Goal: Communication & Community: Answer question/provide support

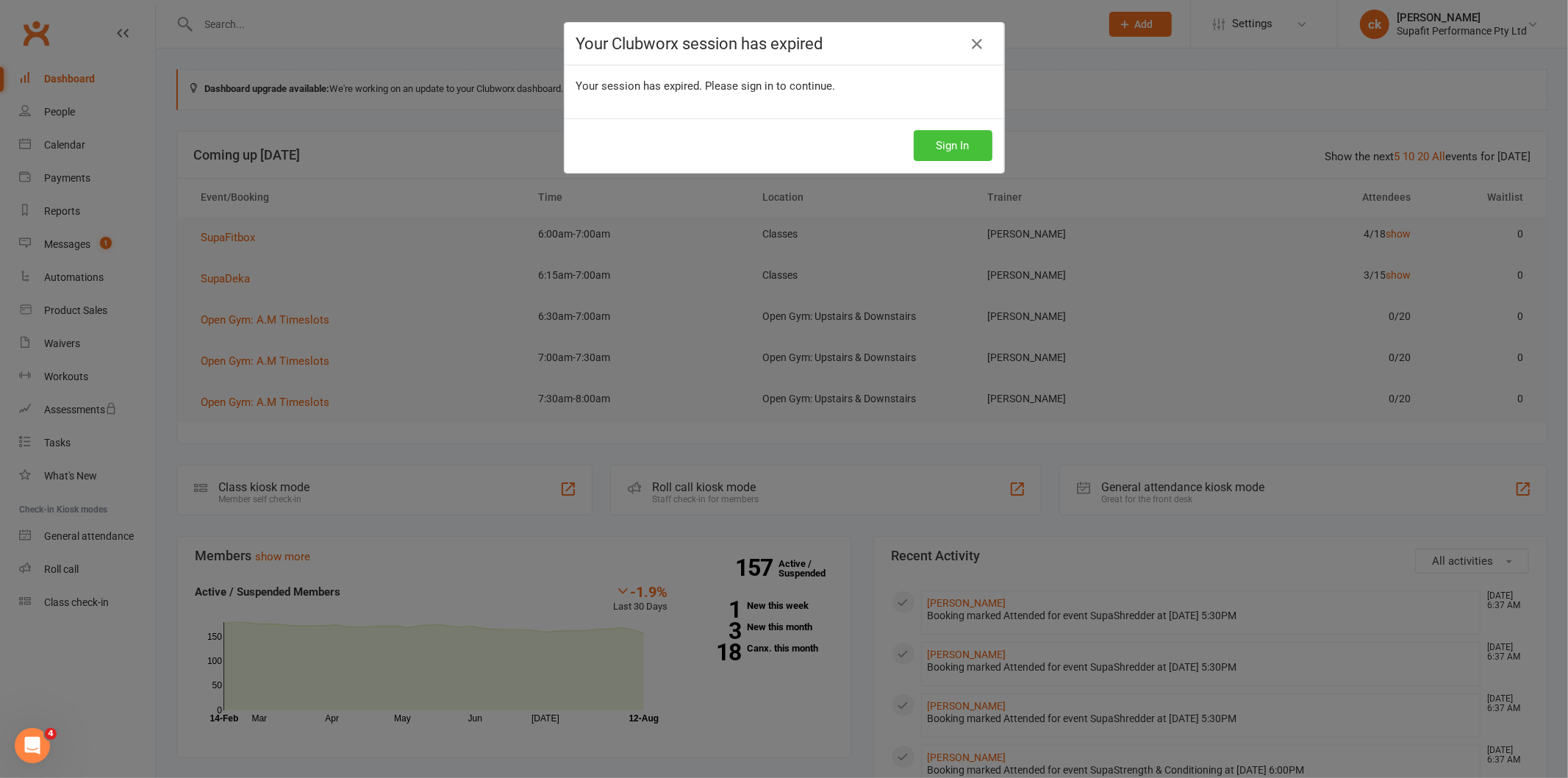
click at [928, 141] on button "Sign In" at bounding box center [953, 145] width 79 height 31
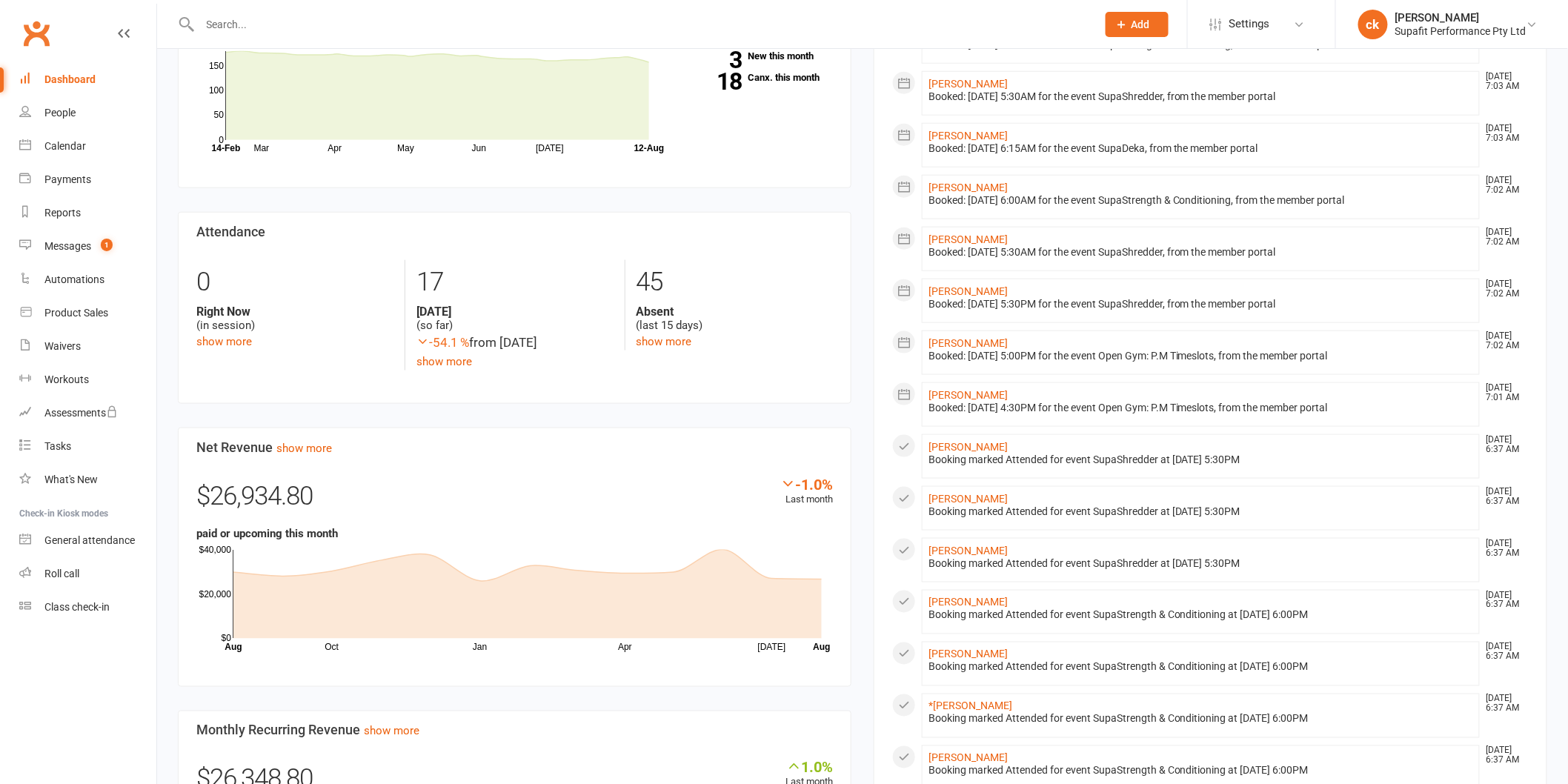
scroll to position [741, 0]
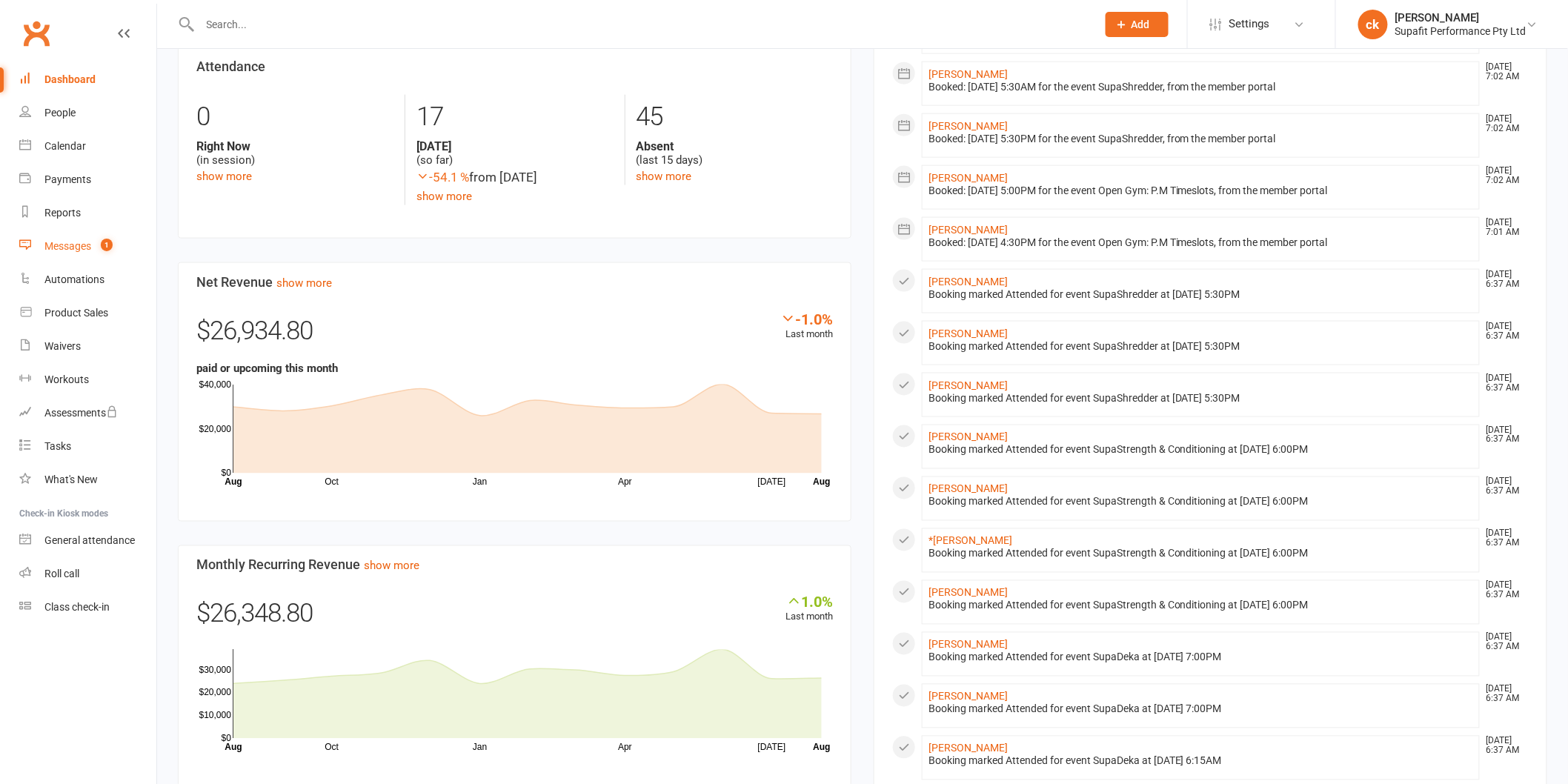
click at [78, 241] on div "Messages" at bounding box center [68, 246] width 47 height 12
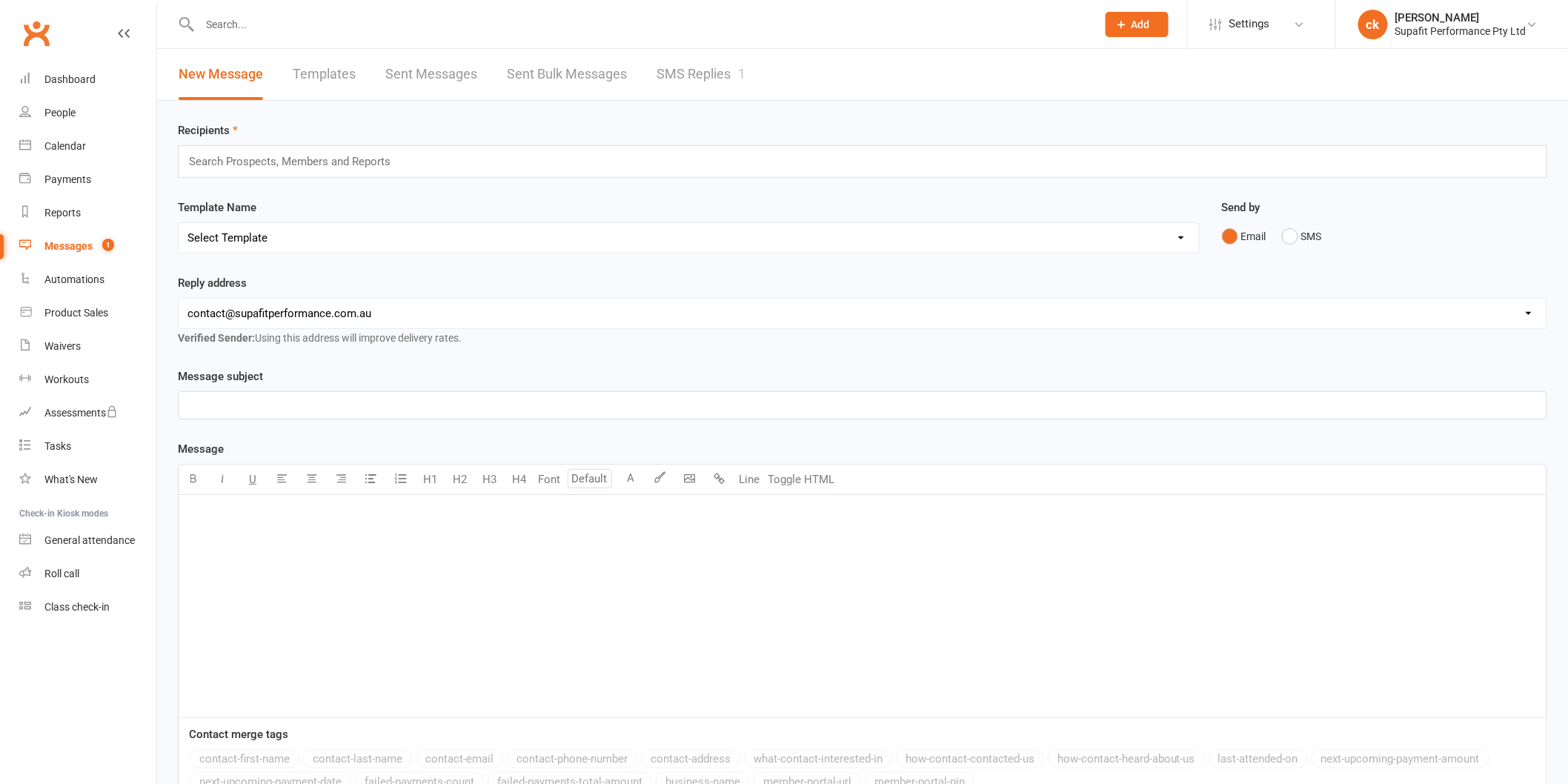
click at [688, 79] on link "SMS Replies 1" at bounding box center [701, 75] width 89 height 51
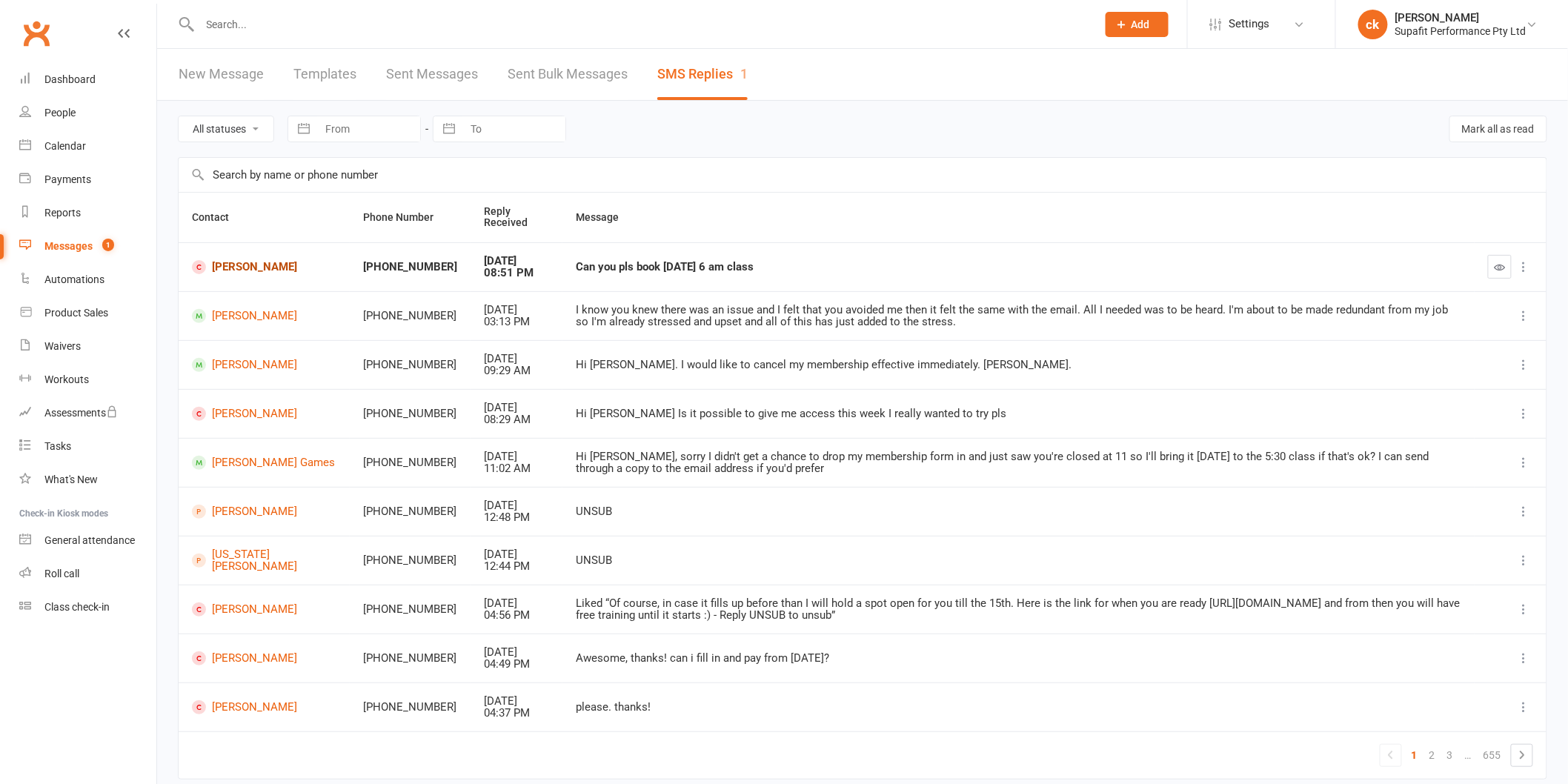
click at [226, 271] on link "[PERSON_NAME]" at bounding box center [265, 267] width 145 height 14
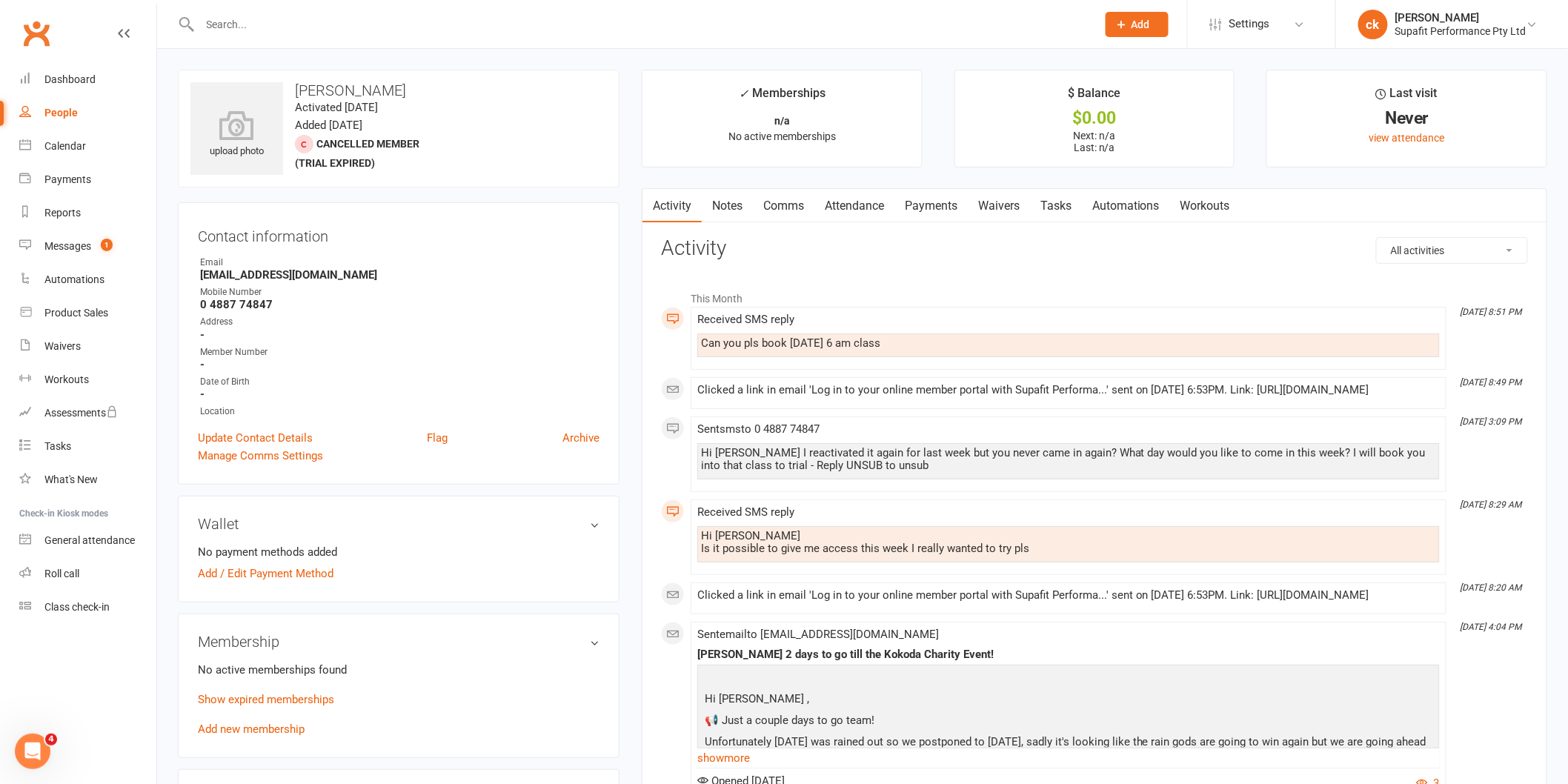
click at [787, 208] on link "Comms" at bounding box center [784, 206] width 62 height 34
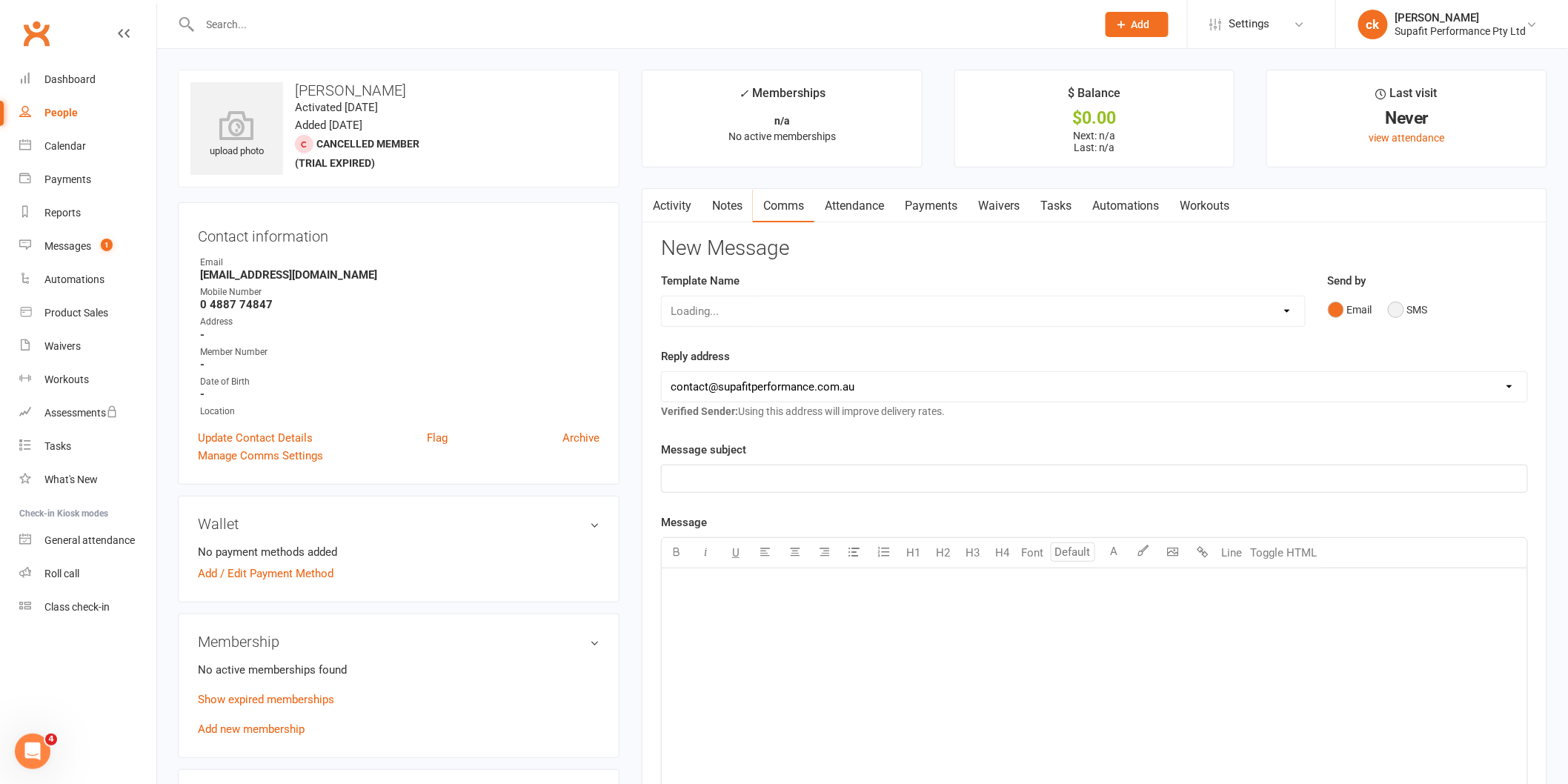
click at [1386, 306] on div "Email SMS" at bounding box center [1427, 309] width 200 height 28
click at [1409, 319] on button "SMS" at bounding box center [1407, 309] width 40 height 28
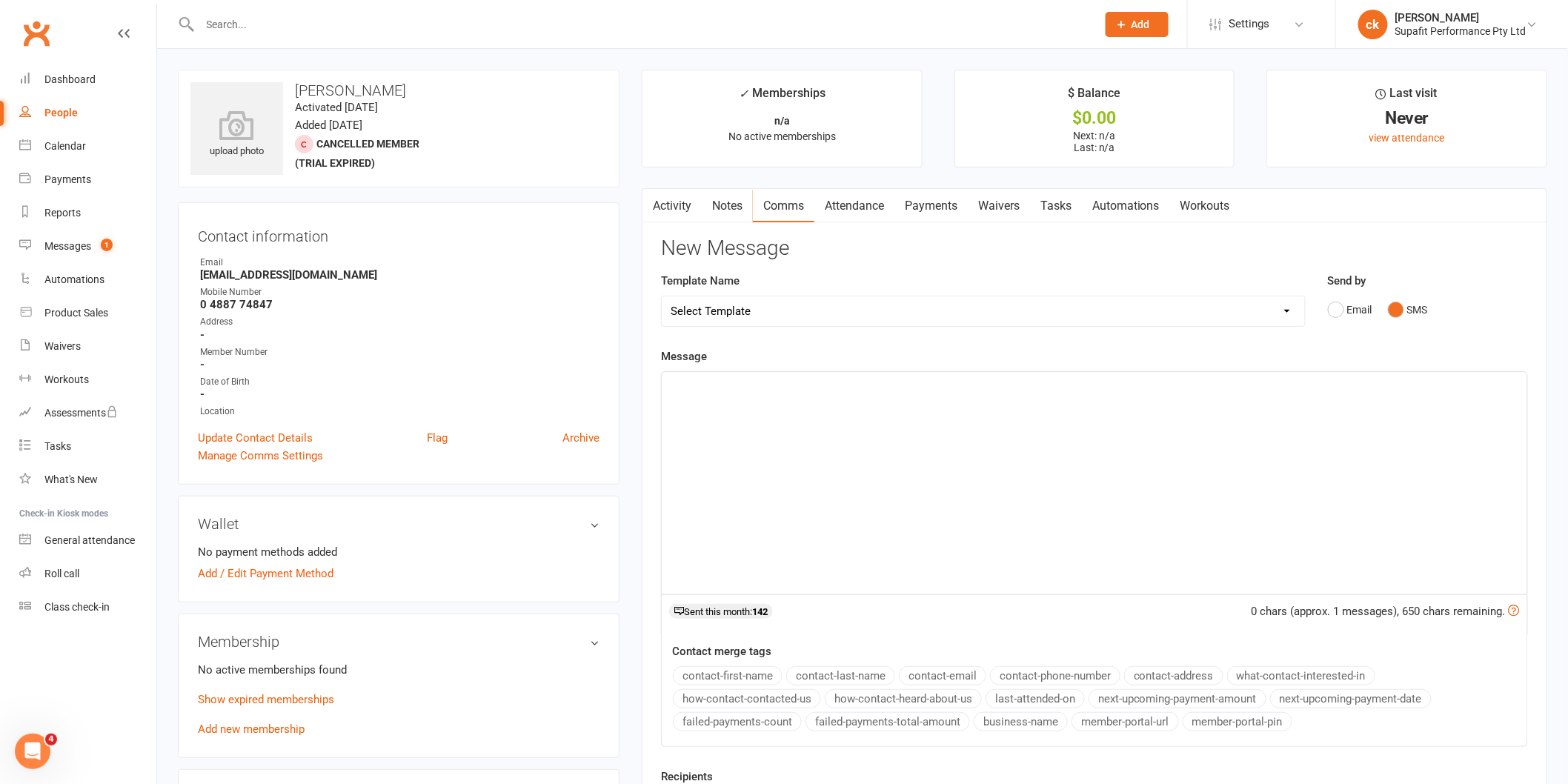
click at [801, 394] on p "﻿" at bounding box center [1094, 385] width 847 height 18
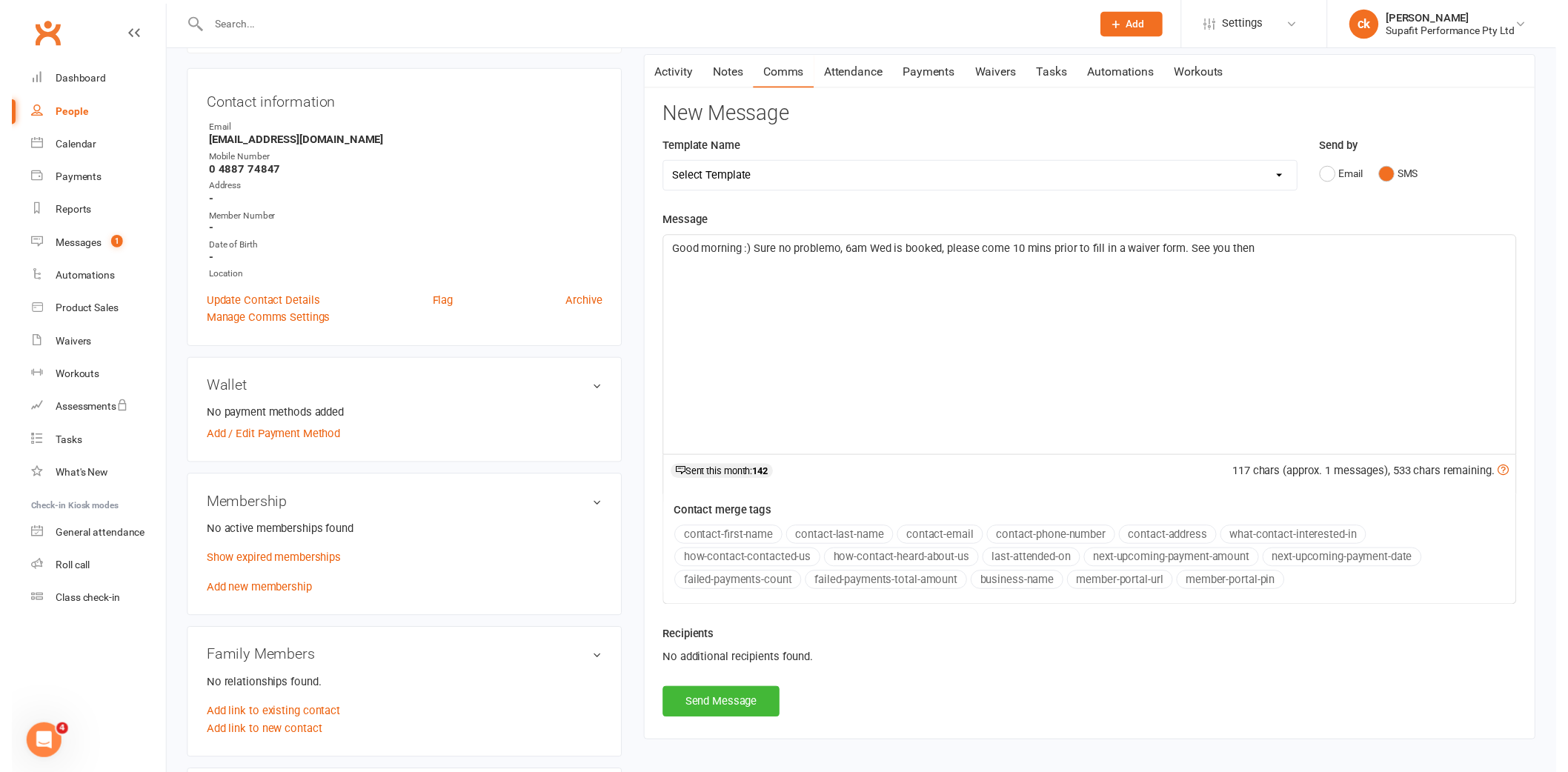
scroll to position [329, 0]
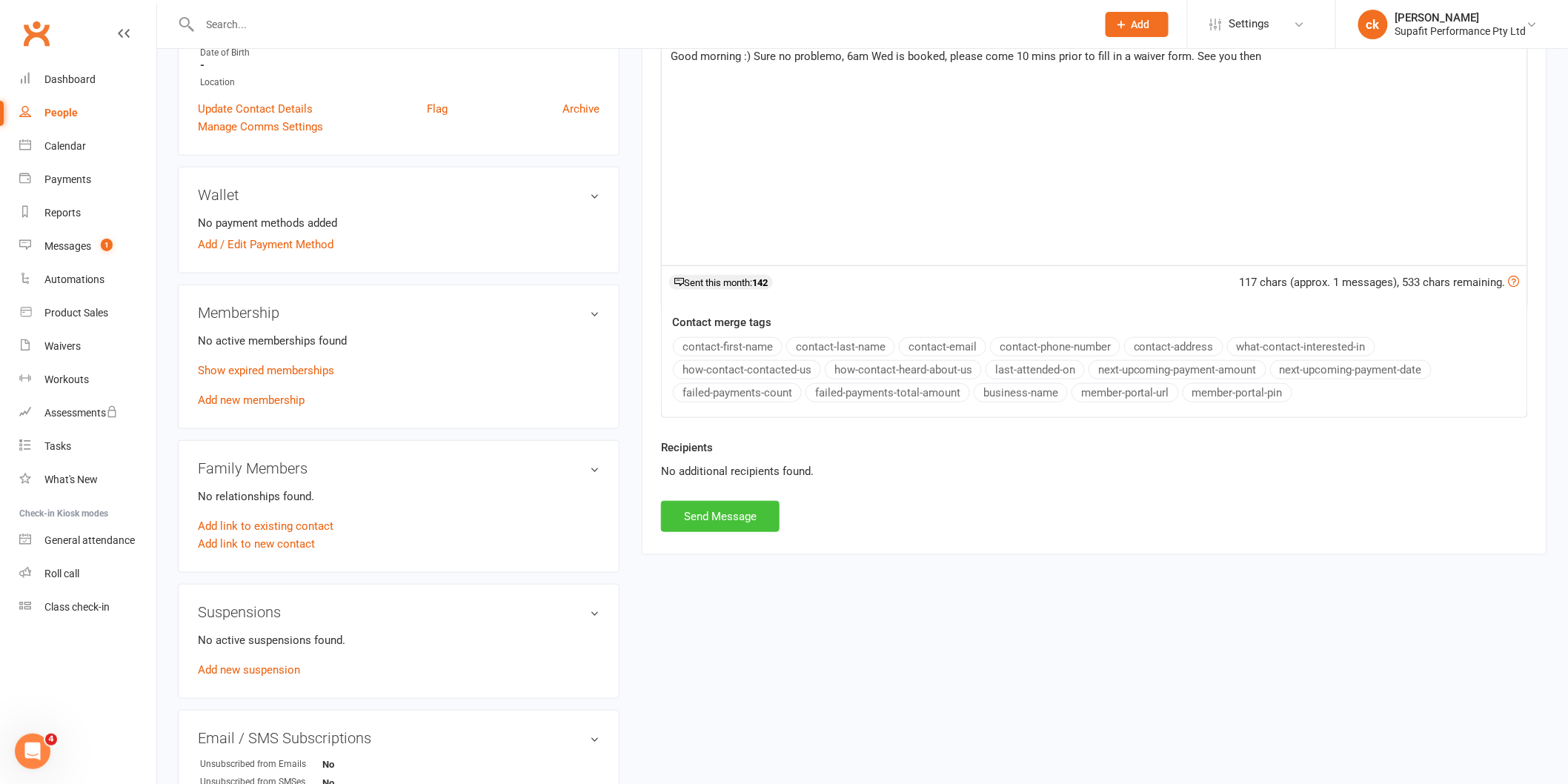
click at [745, 523] on button "Send Message" at bounding box center [720, 516] width 118 height 31
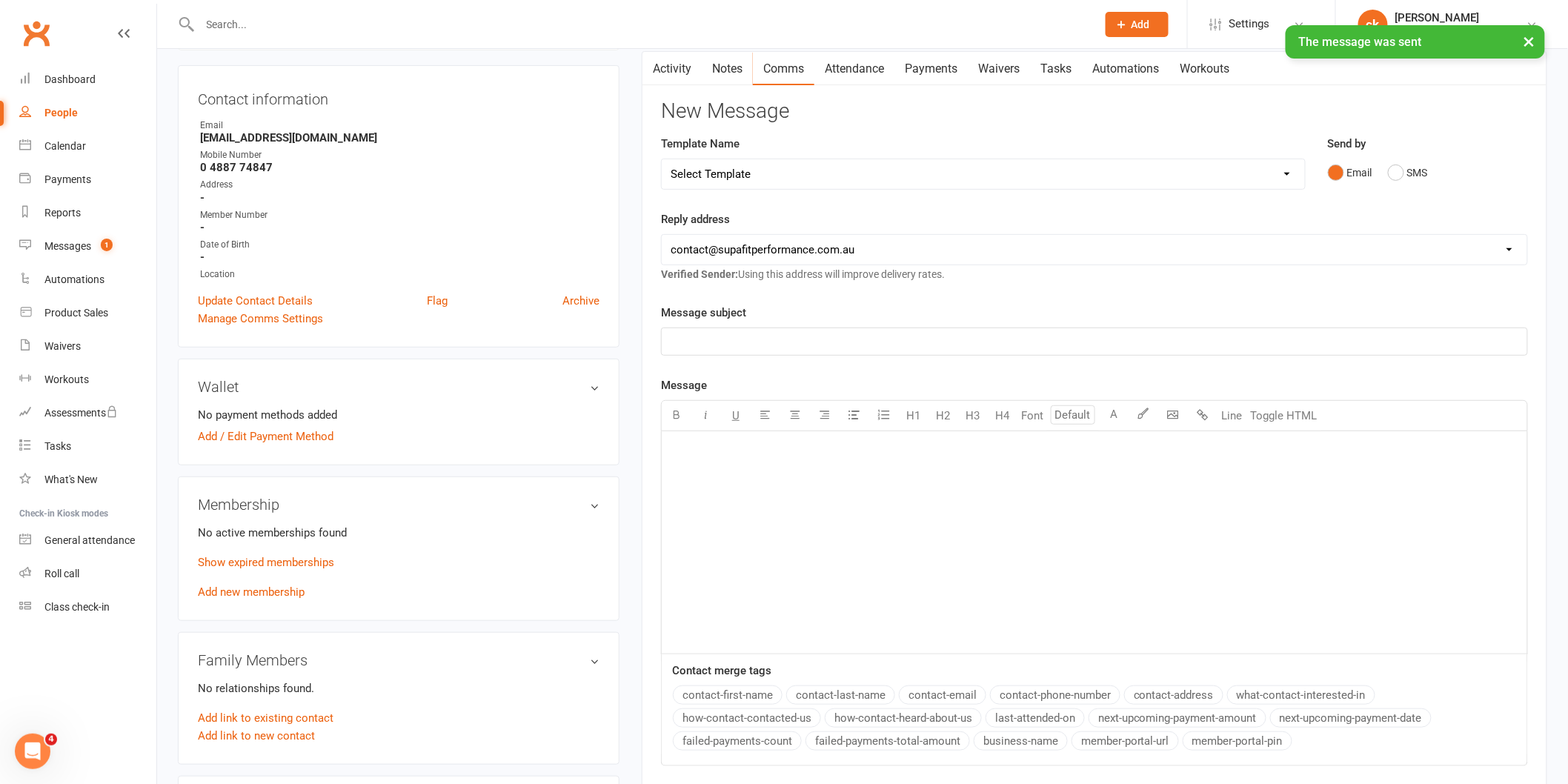
scroll to position [0, 0]
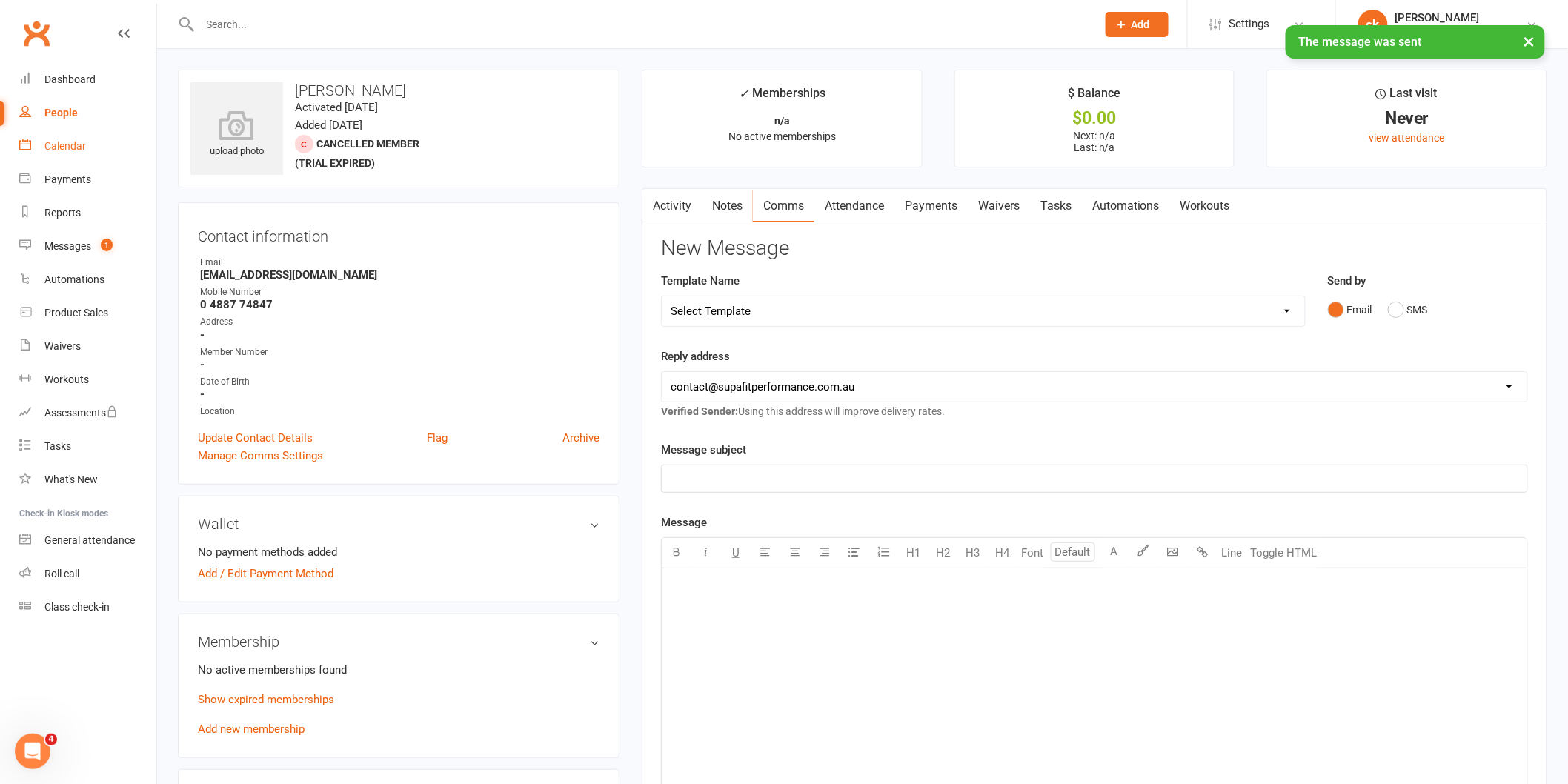
click at [84, 150] on div "Calendar" at bounding box center [65, 146] width 41 height 12
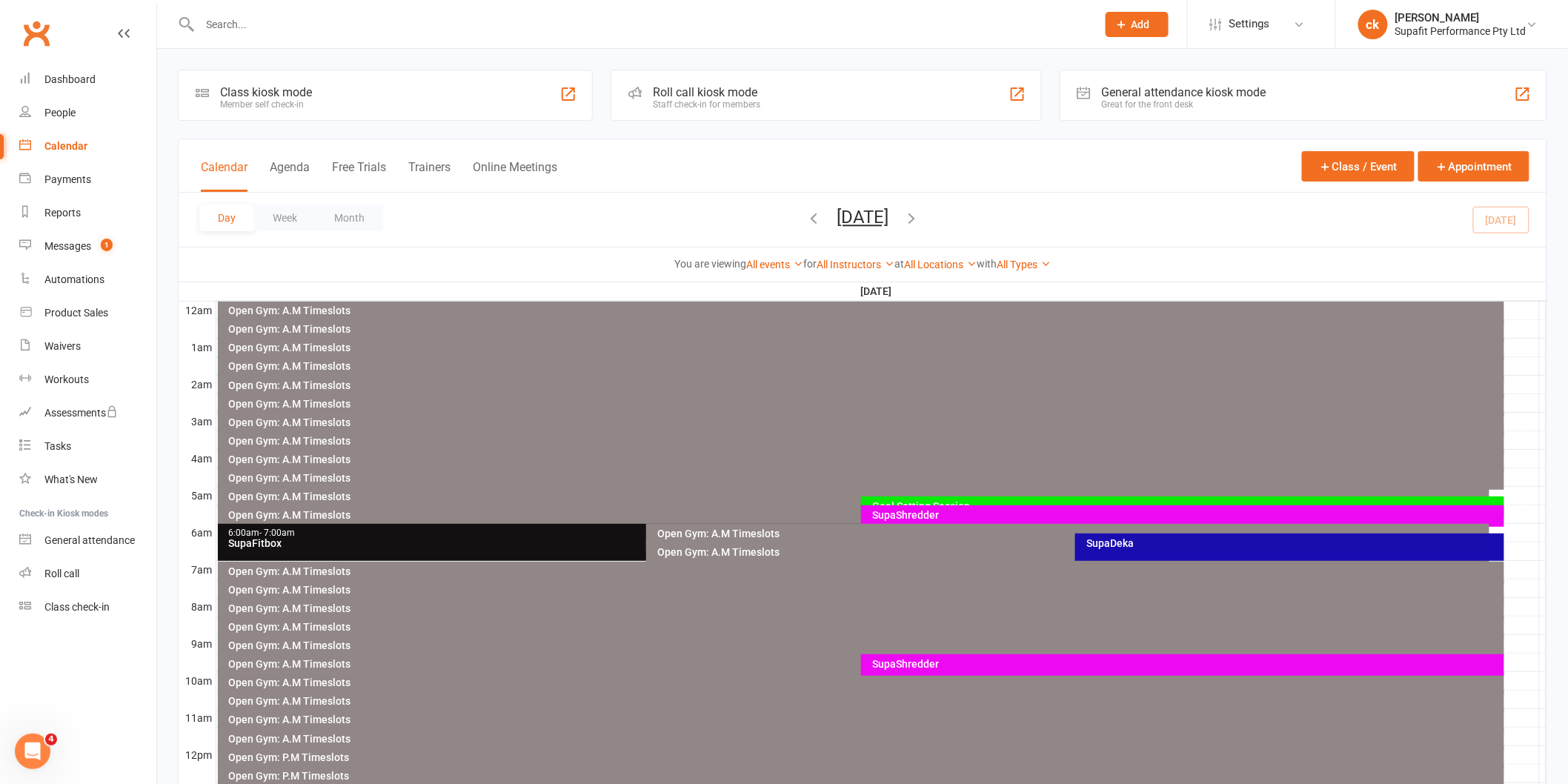
click at [920, 215] on icon "button" at bounding box center [911, 218] width 17 height 17
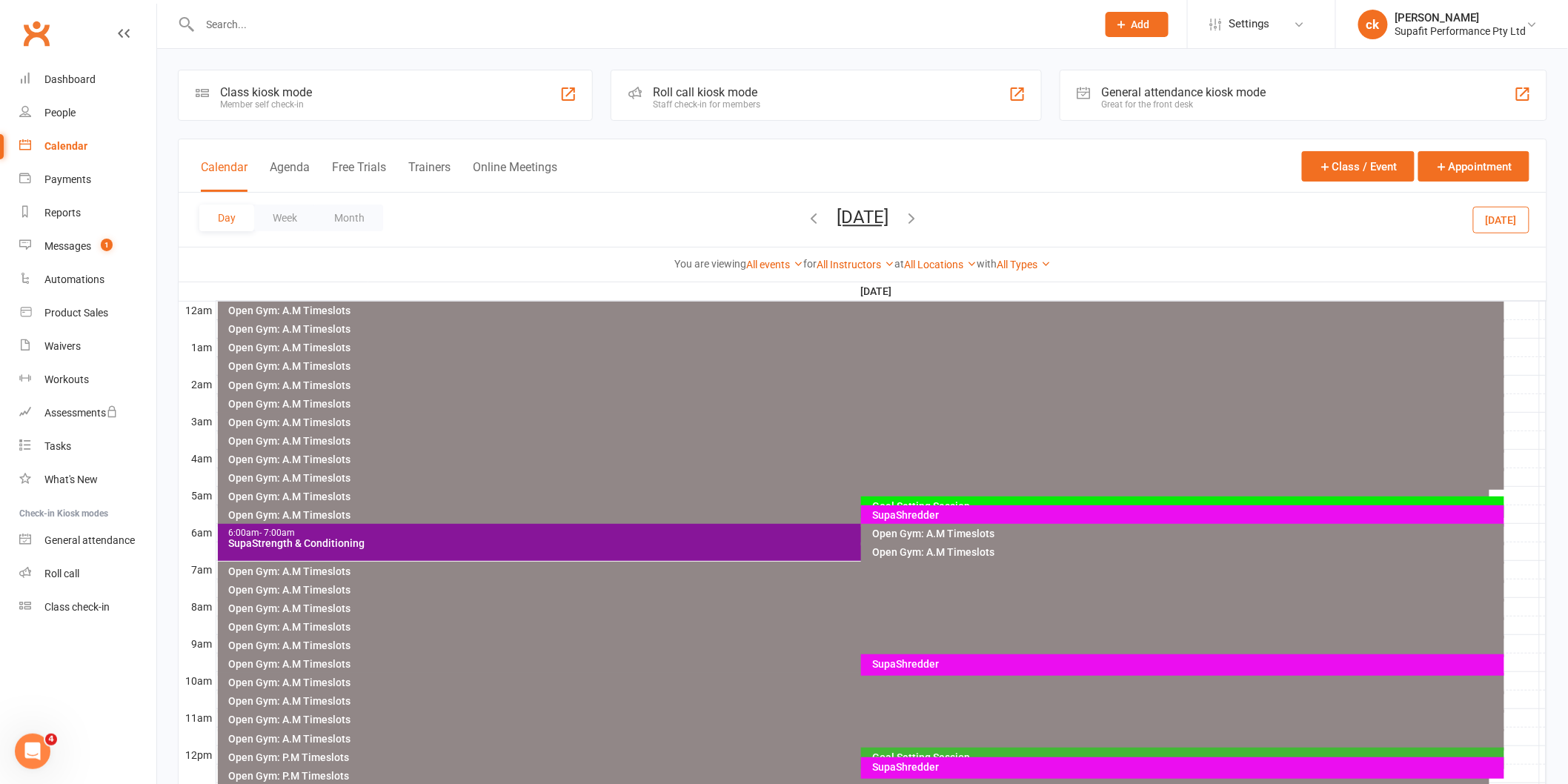
click at [801, 529] on div "6:00am - 7:00am" at bounding box center [858, 533] width 1259 height 10
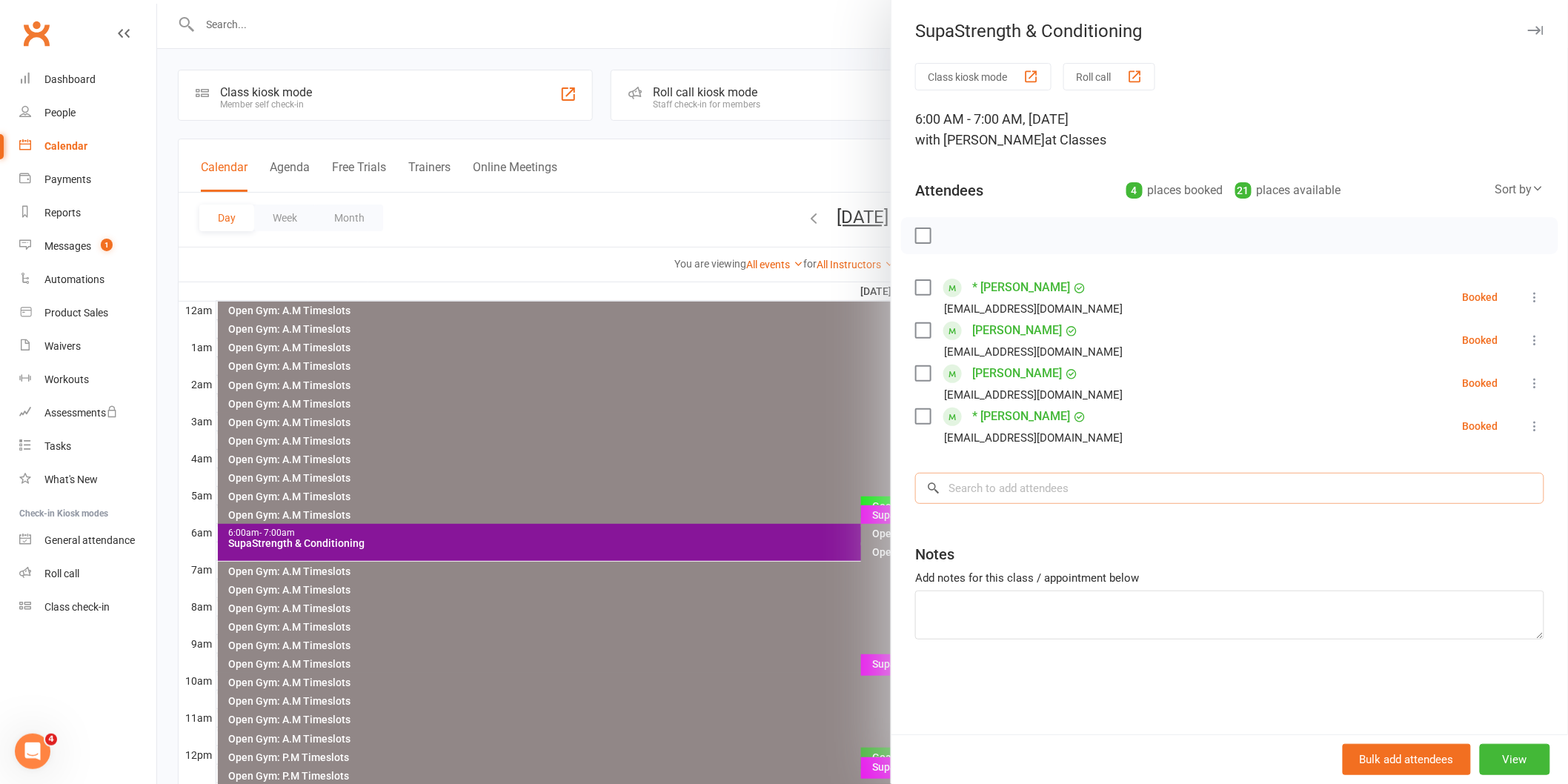
click at [1006, 488] on input "search" at bounding box center [1230, 488] width 629 height 31
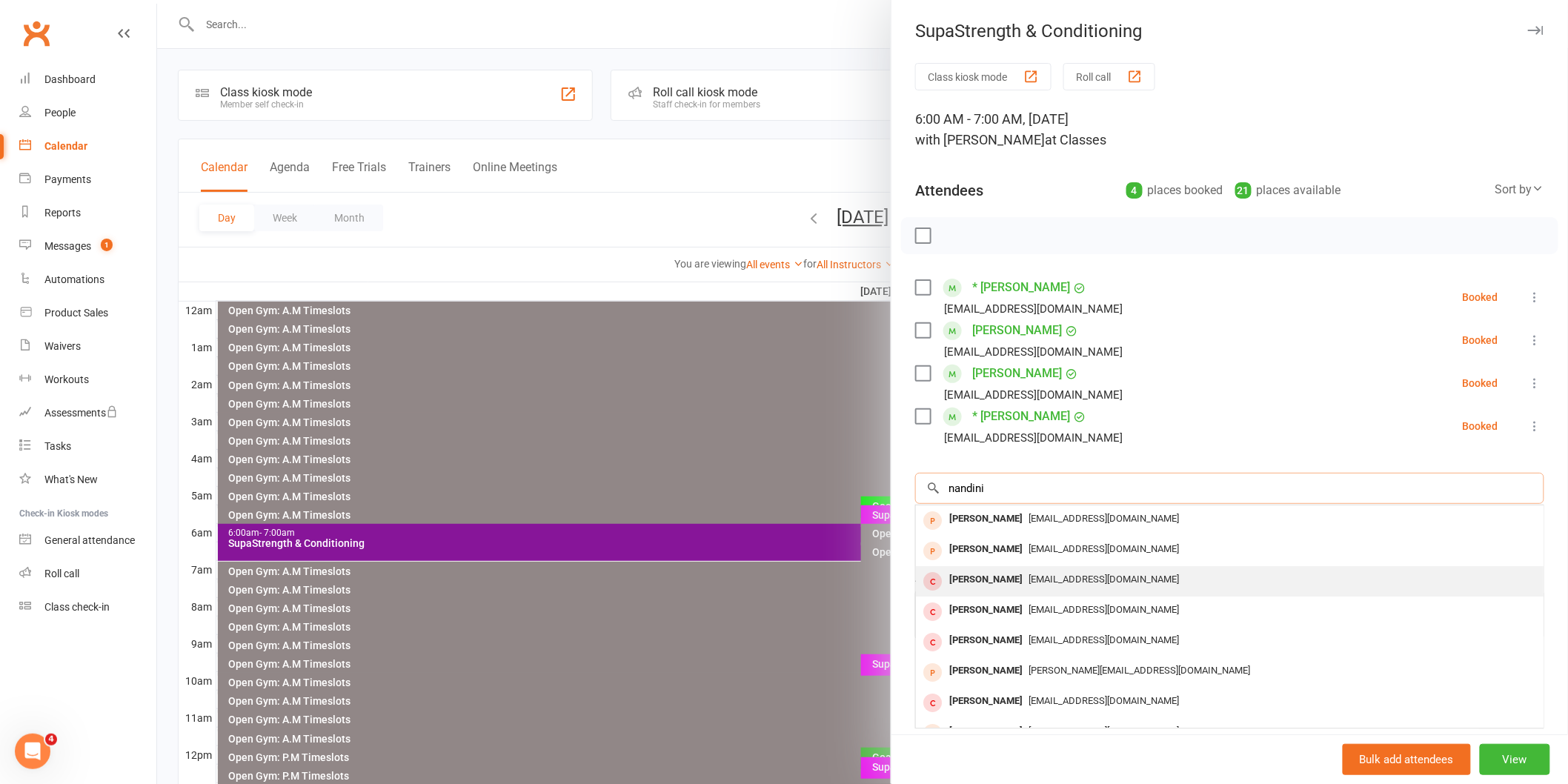
type input "nandini"
click at [966, 579] on div "[PERSON_NAME]" at bounding box center [985, 580] width 85 height 22
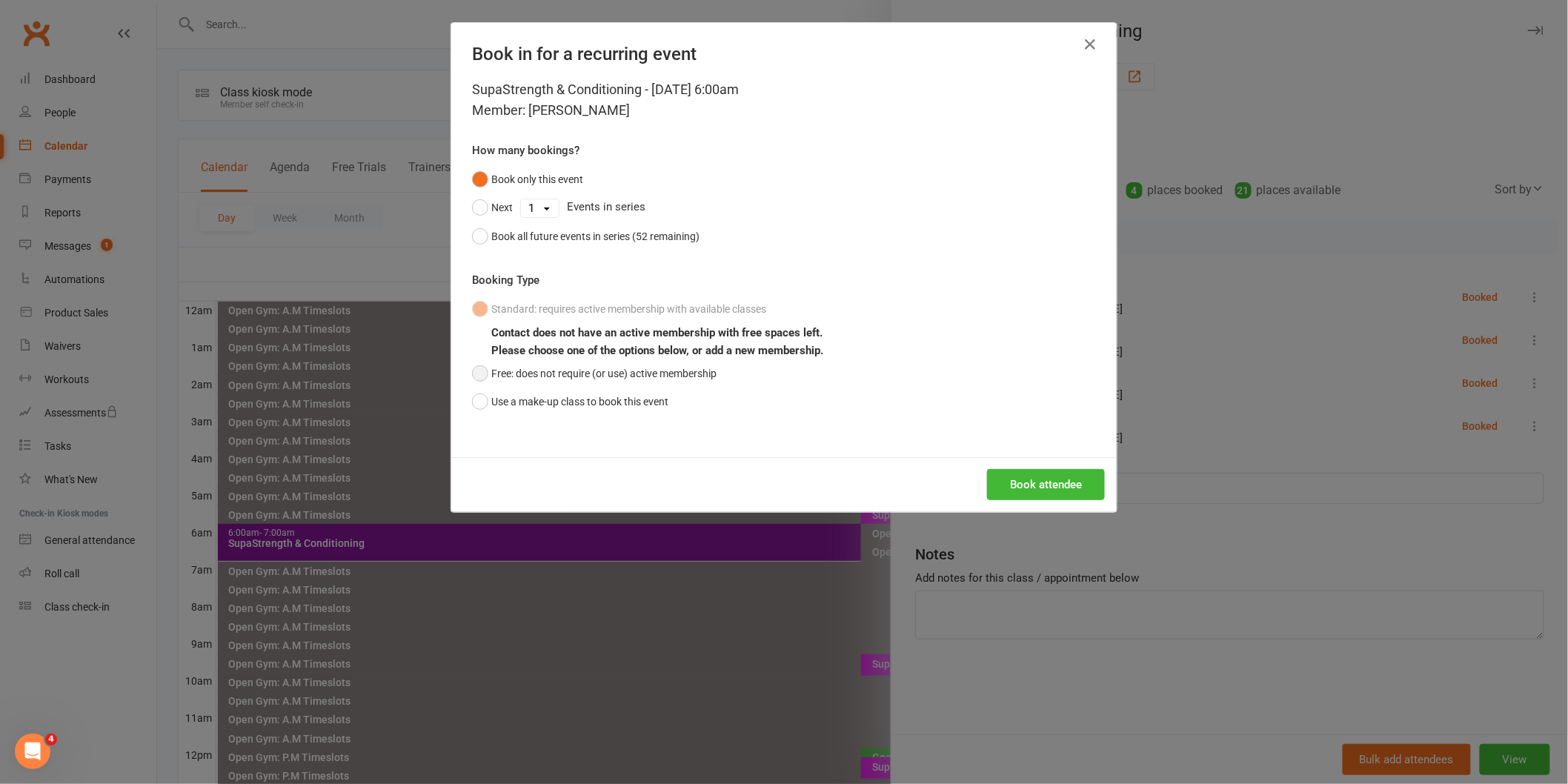
click at [472, 372] on button "Free: does not require (or use) active membership" at bounding box center [594, 373] width 244 height 28
click at [1018, 476] on button "Book attendee" at bounding box center [1046, 484] width 118 height 31
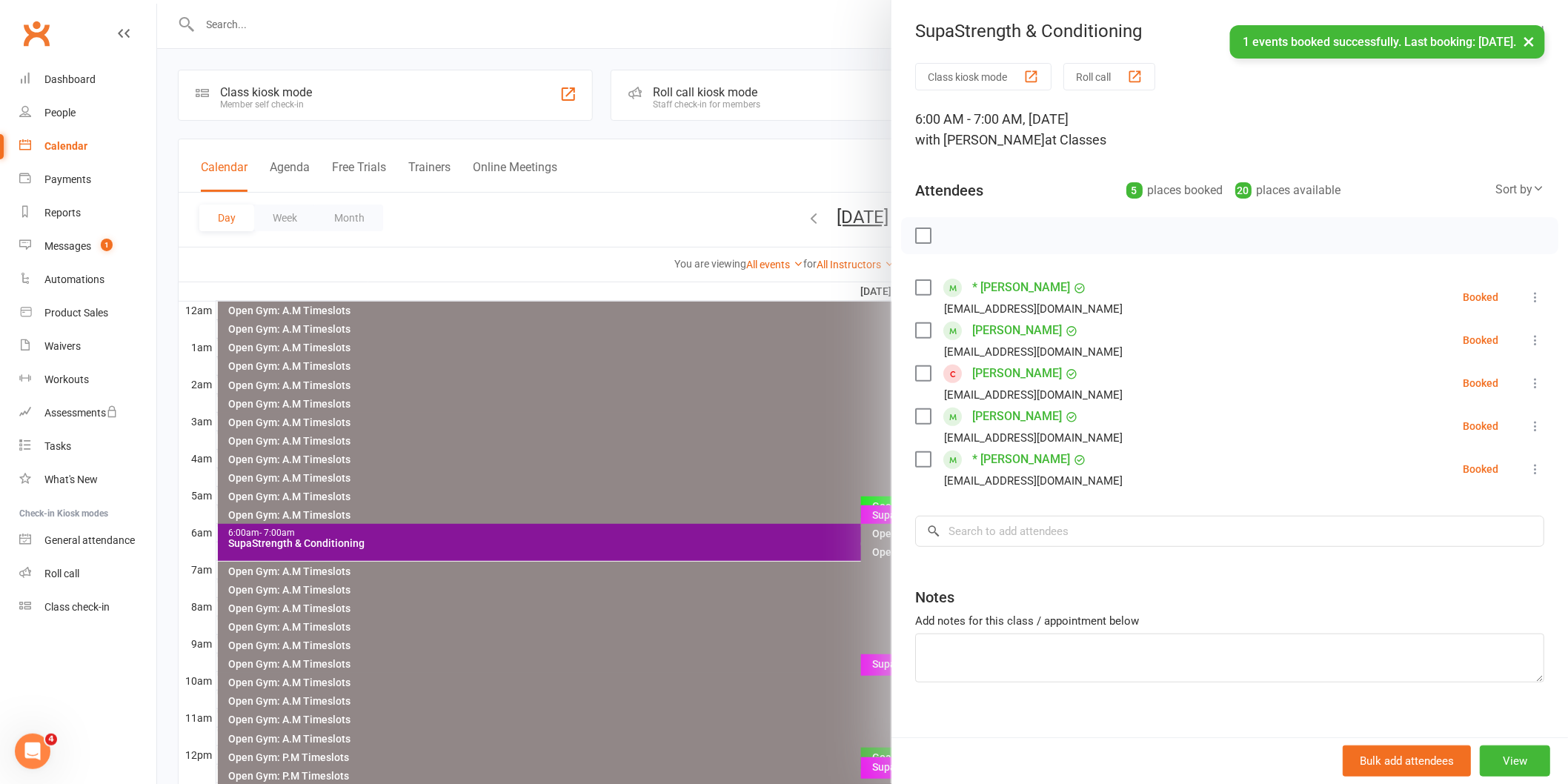
click at [997, 373] on link "[PERSON_NAME]" at bounding box center [1016, 373] width 90 height 23
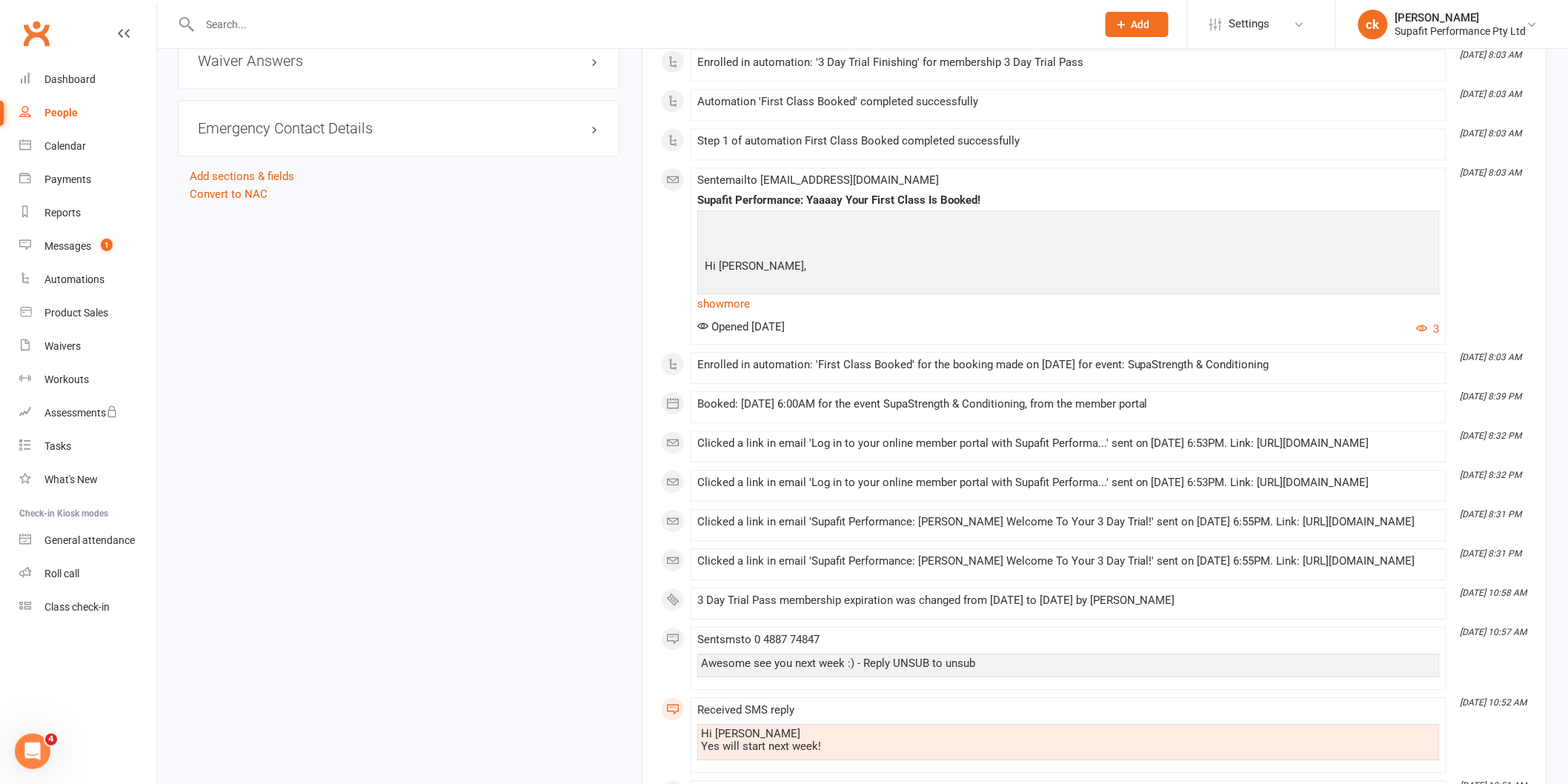
scroll to position [988, 0]
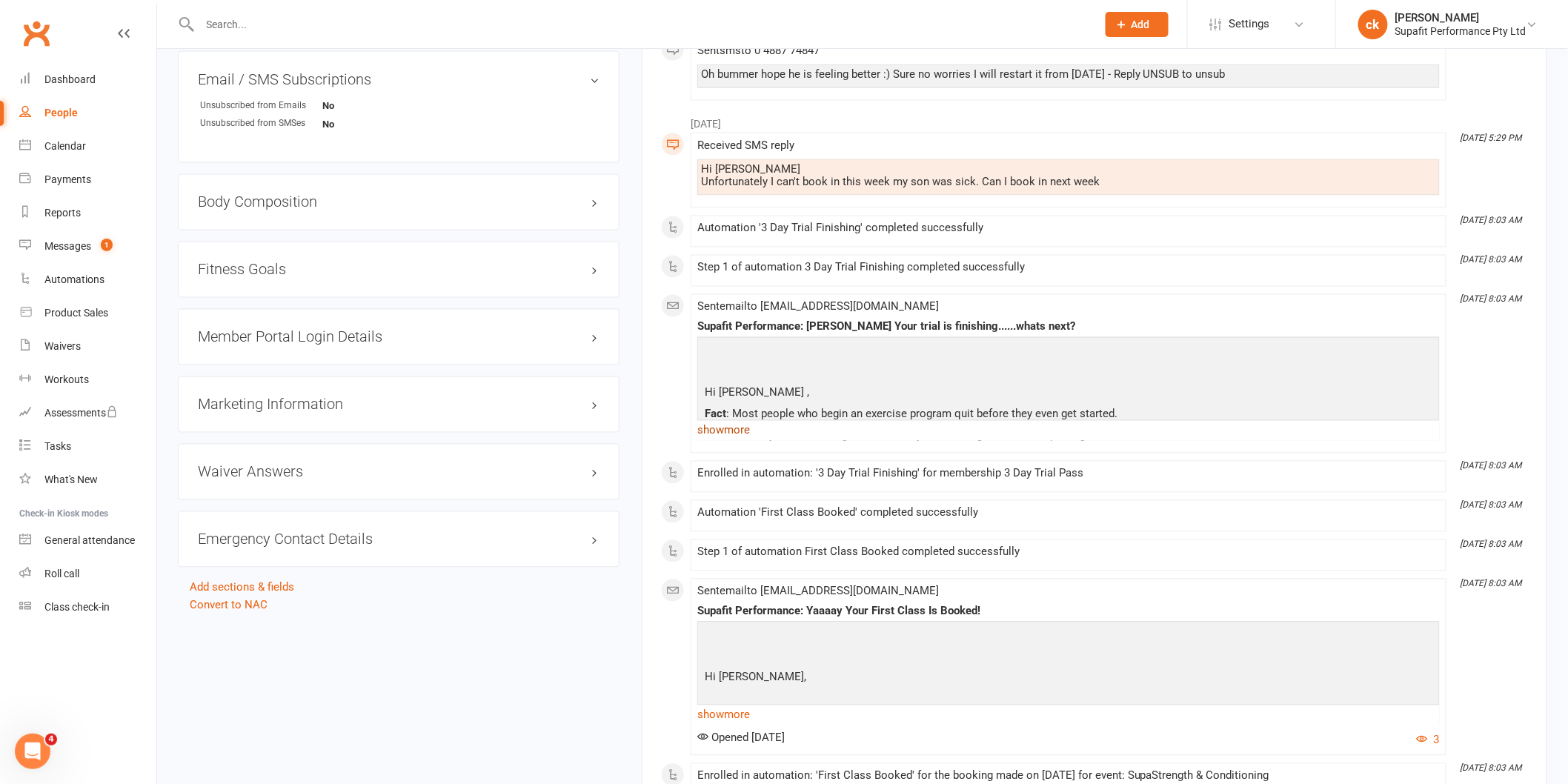
click at [715, 441] on link "show more" at bounding box center [1068, 430] width 743 height 21
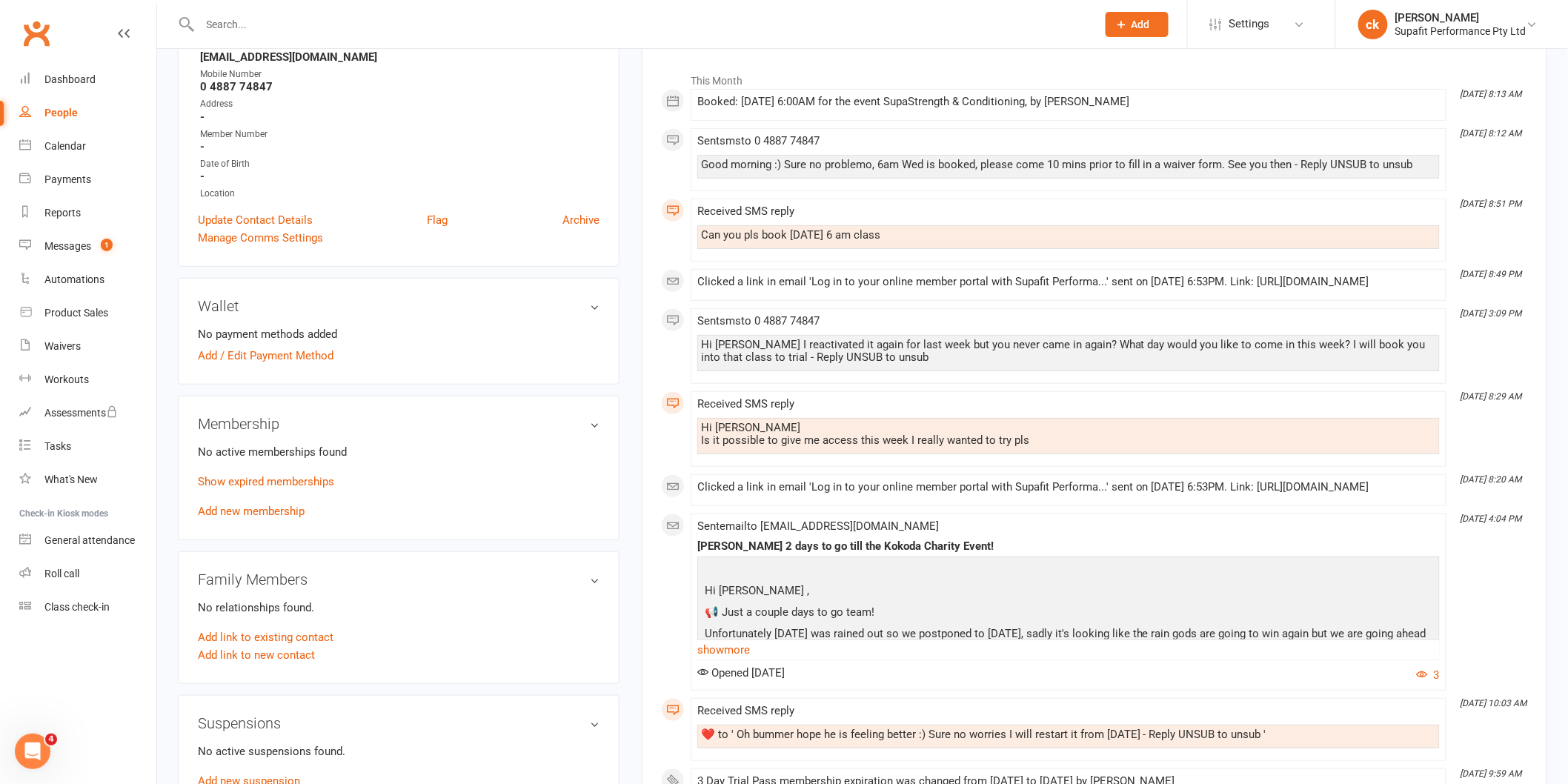
scroll to position [0, 0]
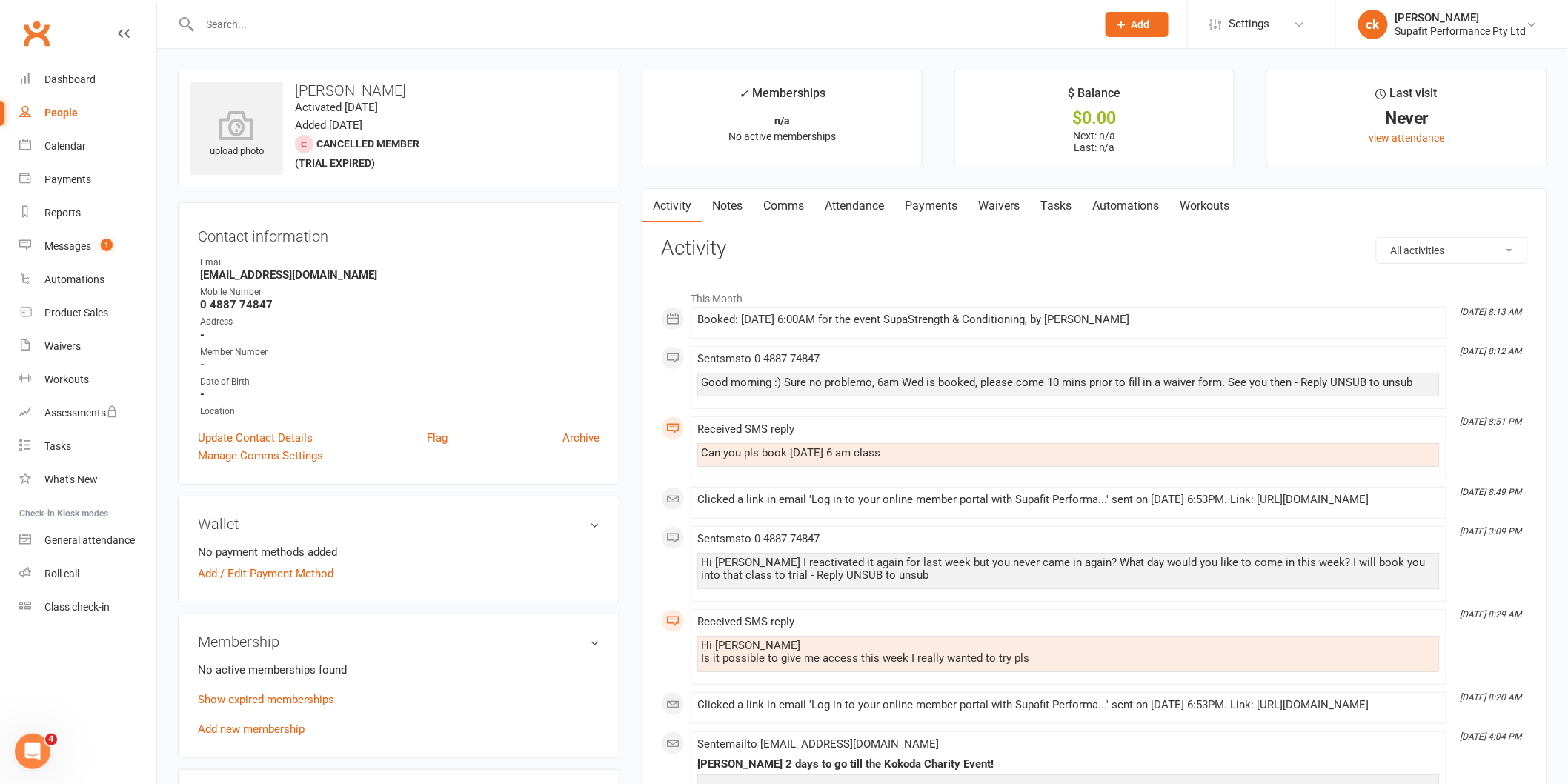
click at [804, 204] on link "Comms" at bounding box center [784, 206] width 62 height 34
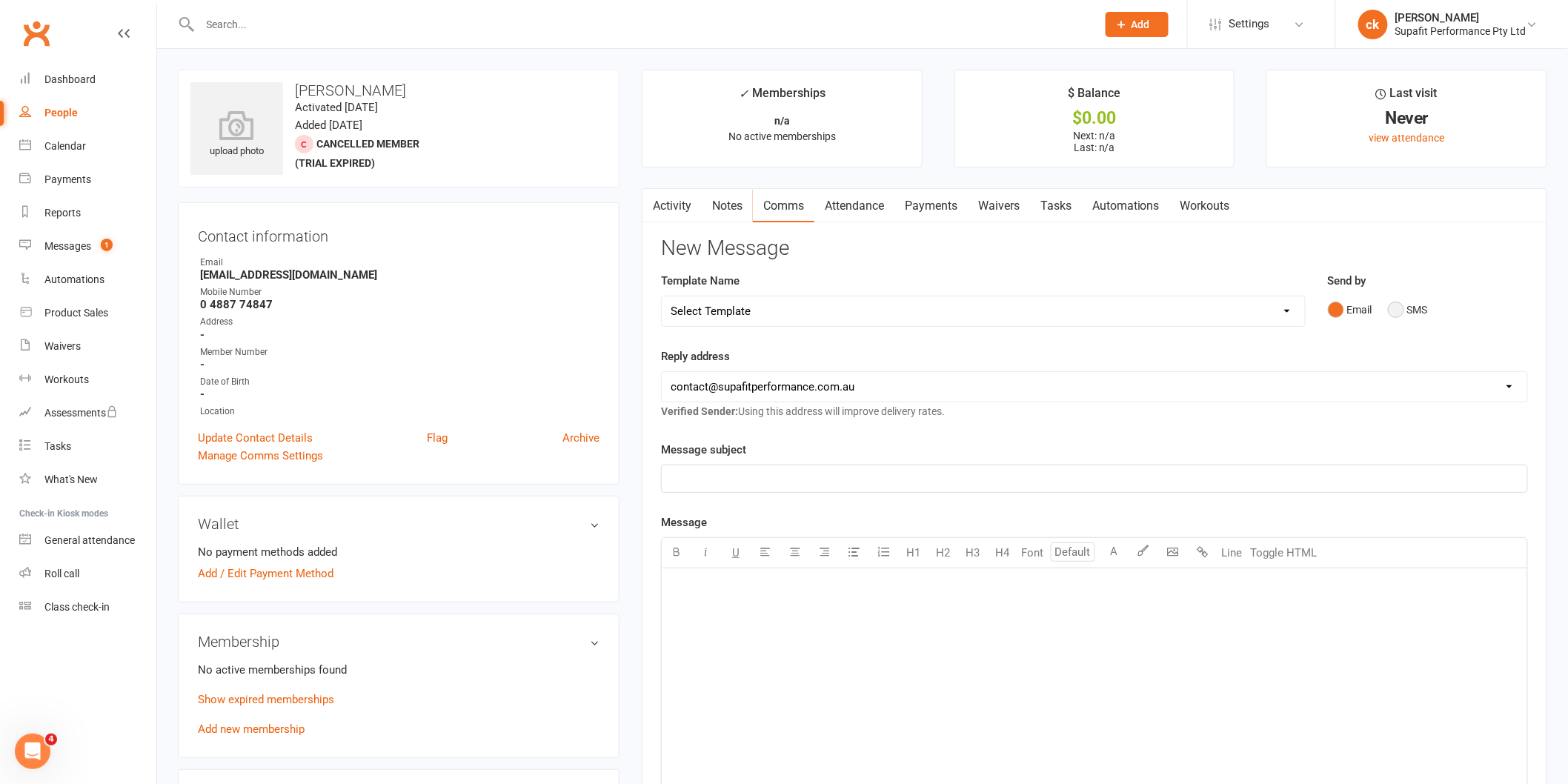
click at [1401, 308] on button "SMS" at bounding box center [1407, 309] width 40 height 28
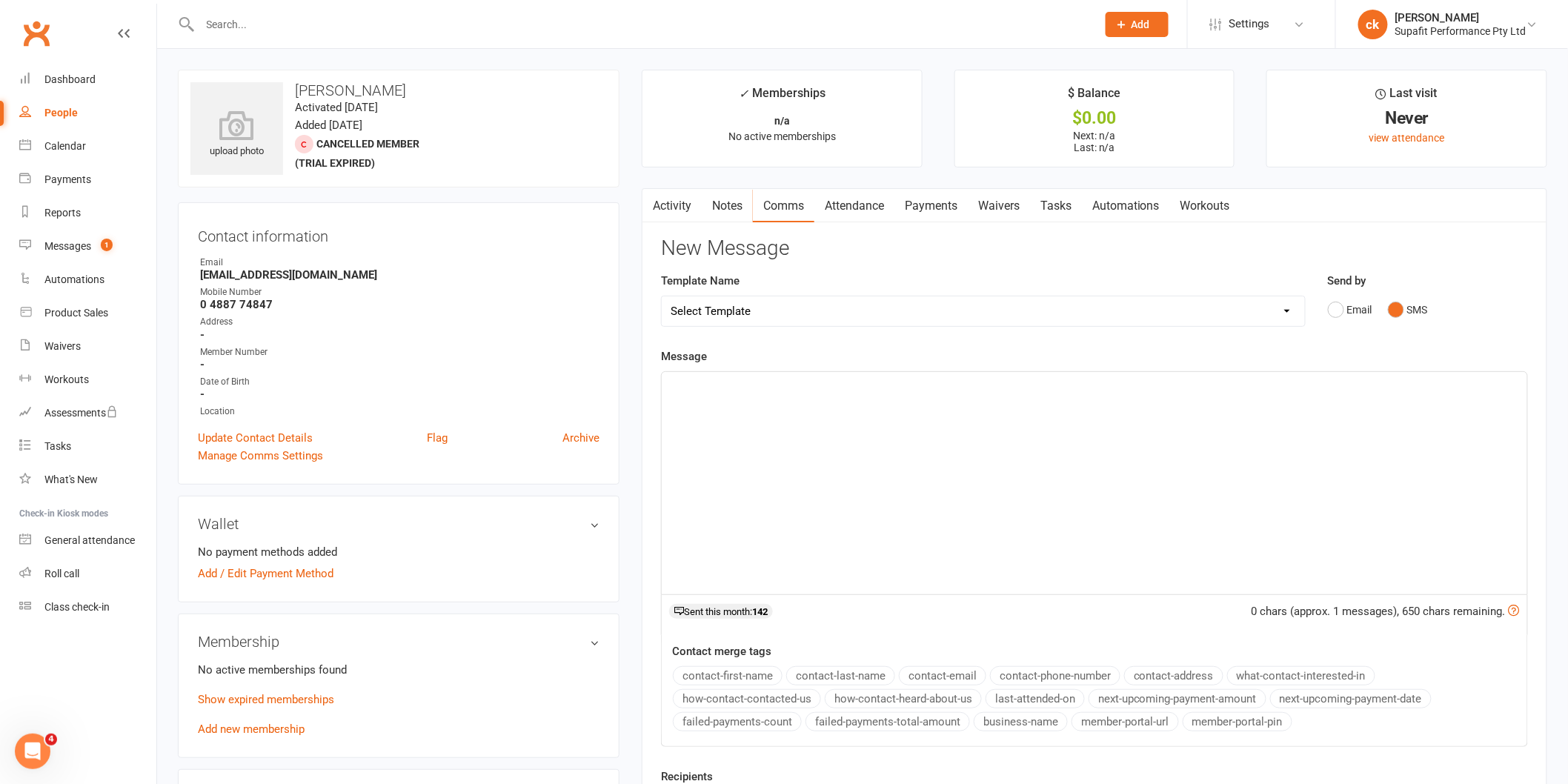
click at [758, 390] on p "﻿" at bounding box center [1094, 385] width 847 height 18
drag, startPoint x: 375, startPoint y: 11, endPoint x: 359, endPoint y: 26, distance: 21.9
click at [375, 11] on div at bounding box center [632, 24] width 908 height 48
click at [358, 22] on input "text" at bounding box center [640, 25] width 890 height 21
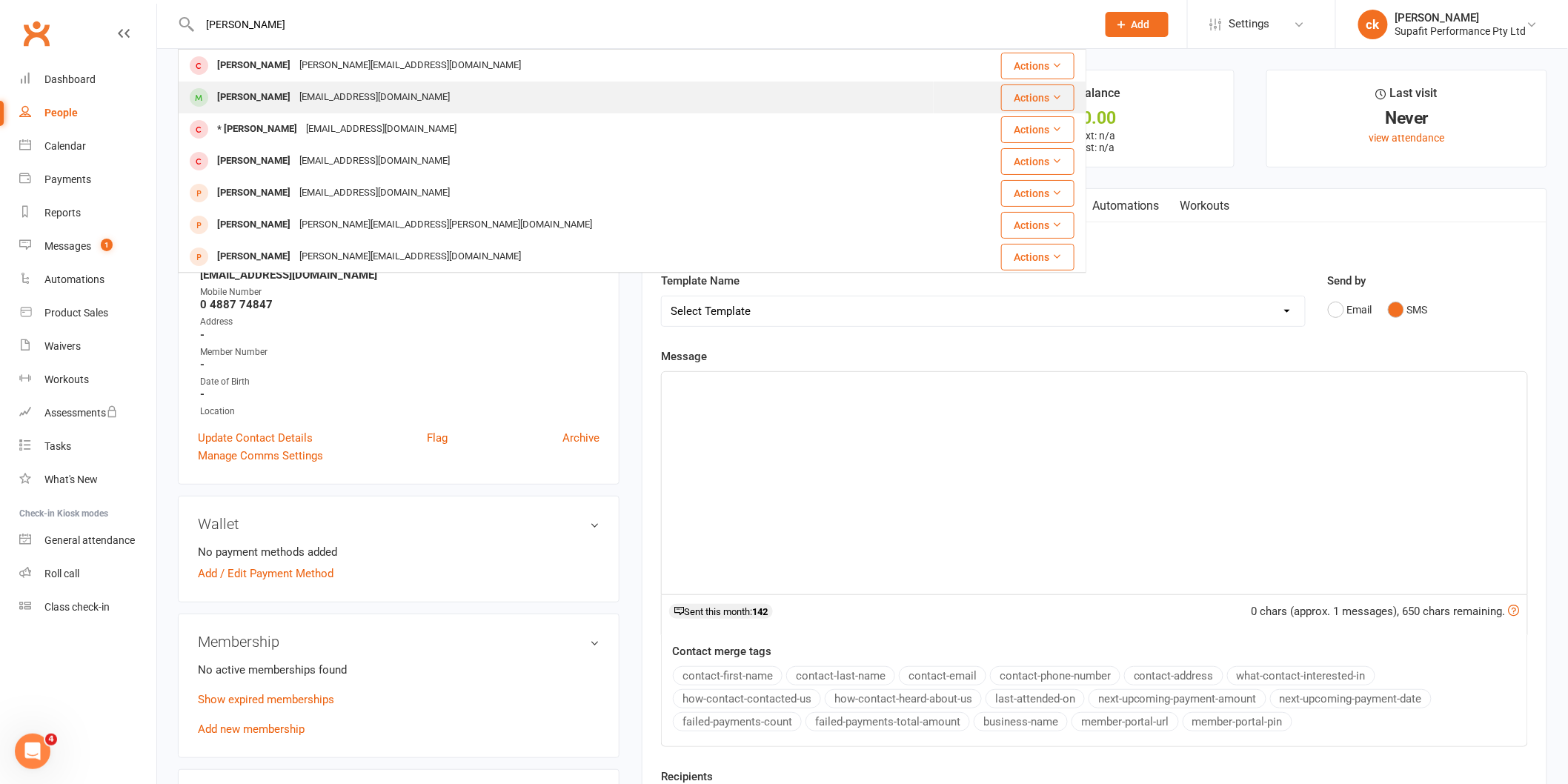
type input "[PERSON_NAME]"
click at [264, 98] on div "[PERSON_NAME]" at bounding box center [253, 97] width 82 height 22
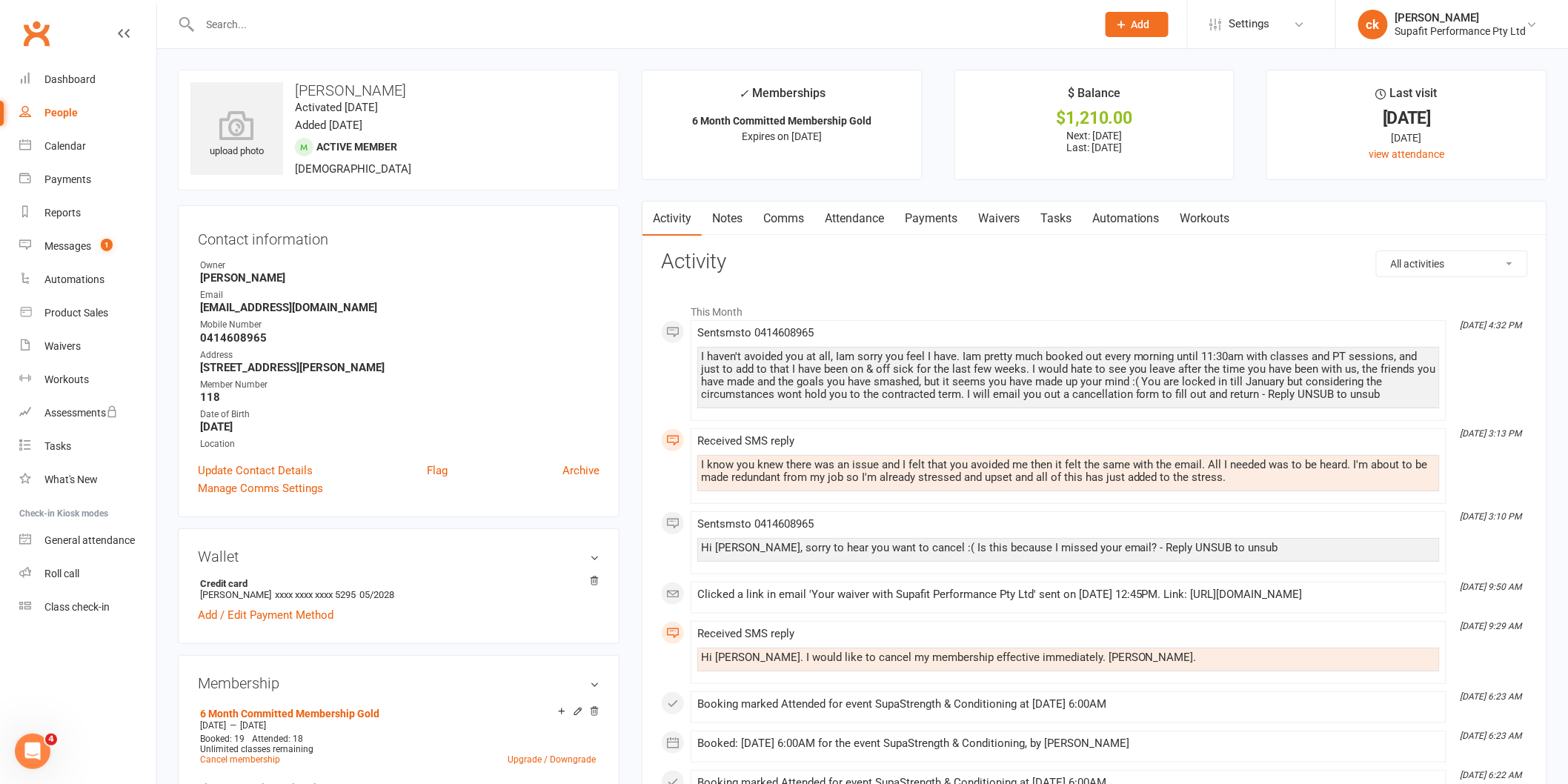
click at [784, 217] on link "Comms" at bounding box center [784, 218] width 62 height 34
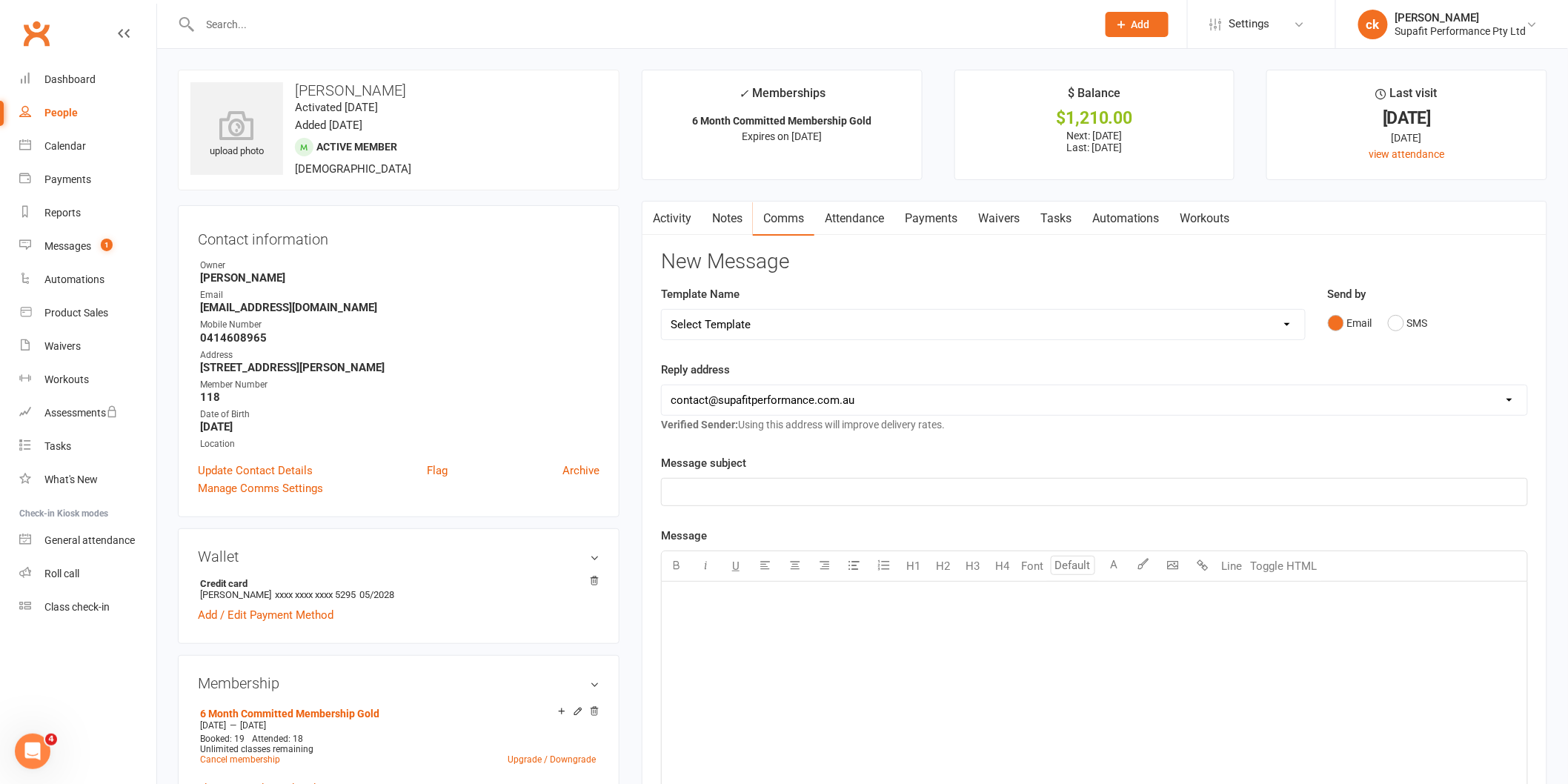
click at [749, 327] on select "Select Template [Email] Nutrition Coaching Initial Email [Email] 6 Week Winter …" at bounding box center [983, 324] width 643 height 29
select select "2"
click at [662, 310] on select "Select Template [Email] Nutrition Coaching Initial Email [Email] 6 Week Winter …" at bounding box center [983, 324] width 643 height 29
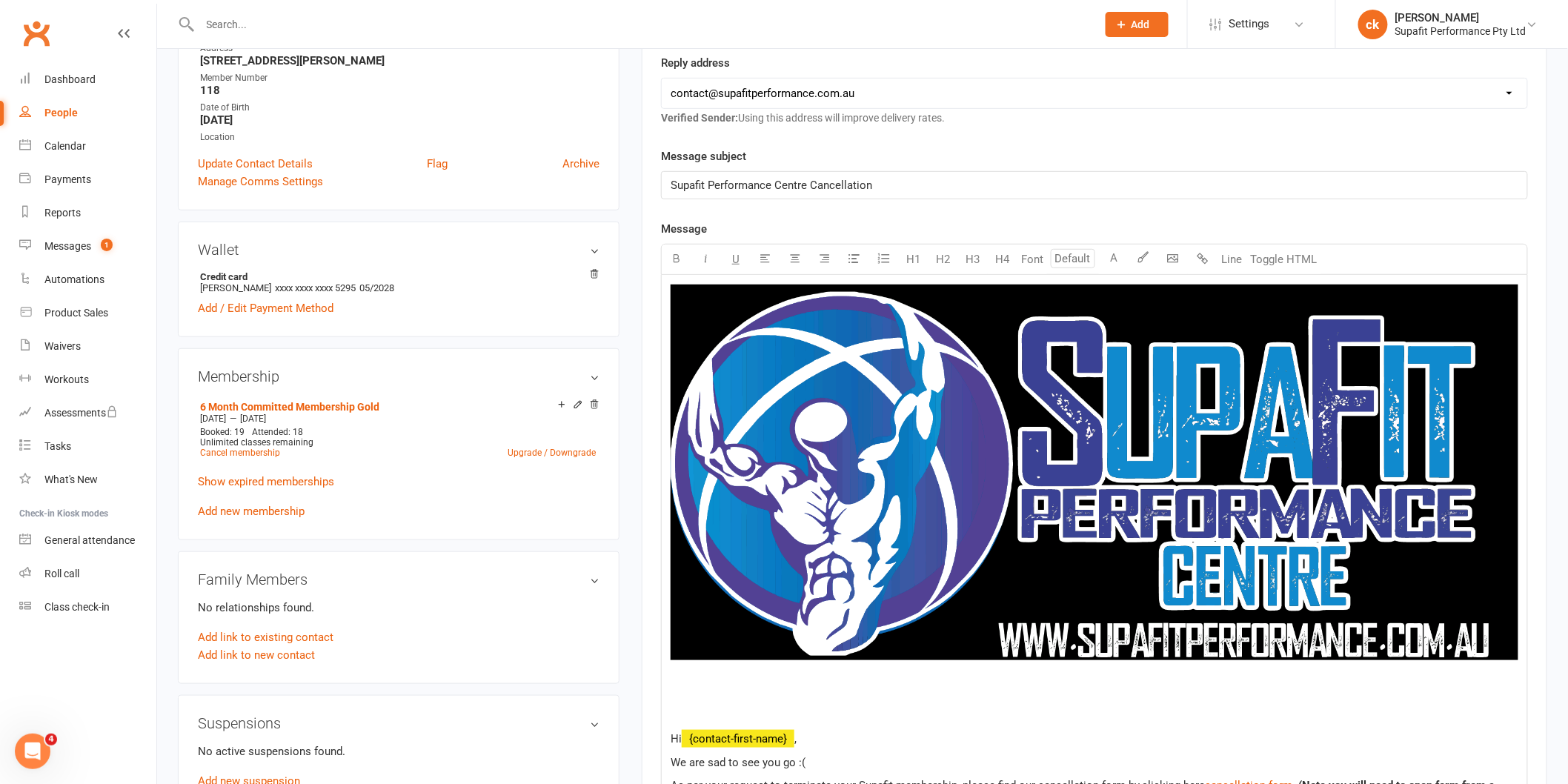
scroll to position [494, 0]
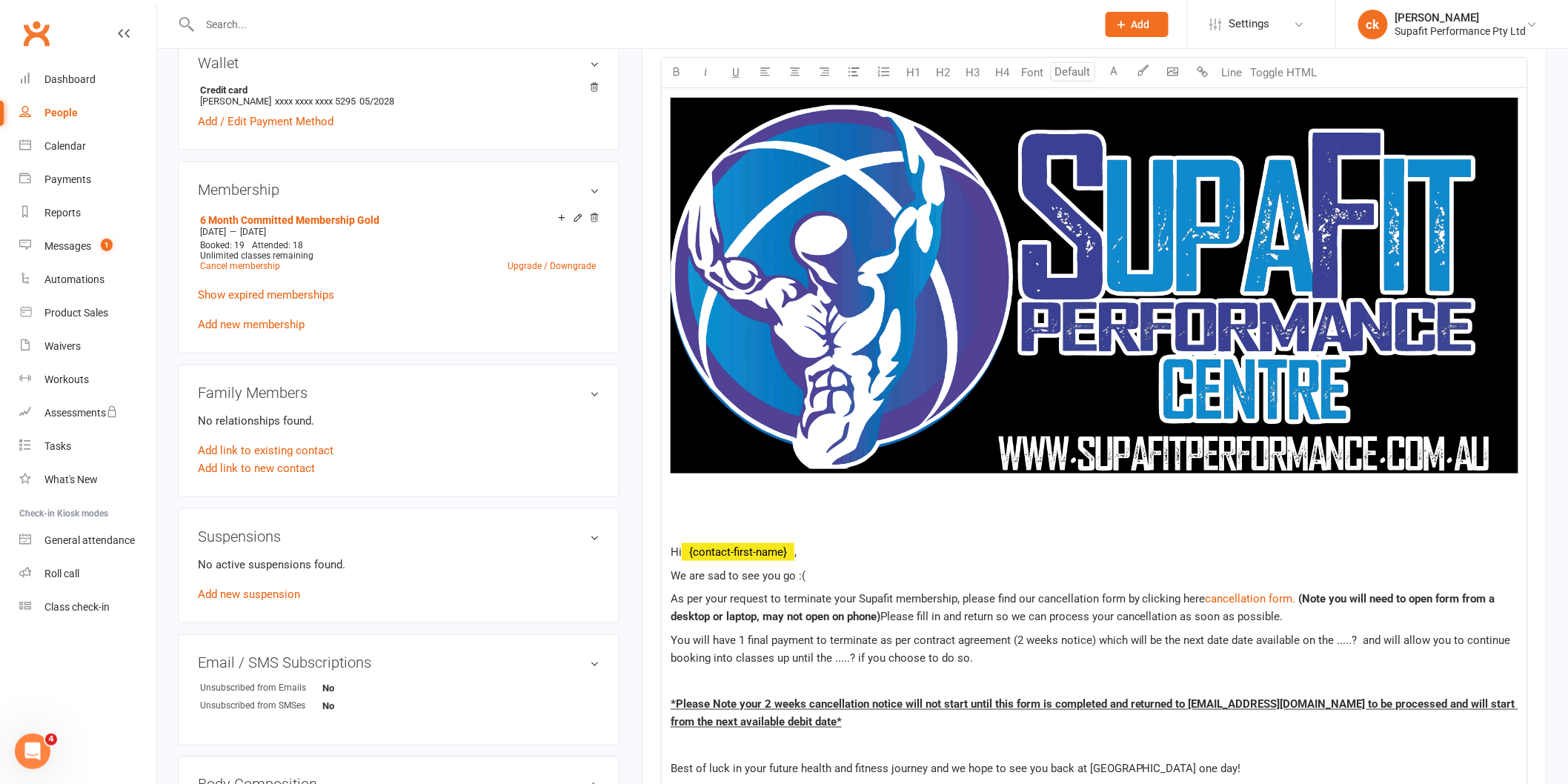
click at [700, 527] on p at bounding box center [1094, 529] width 847 height 18
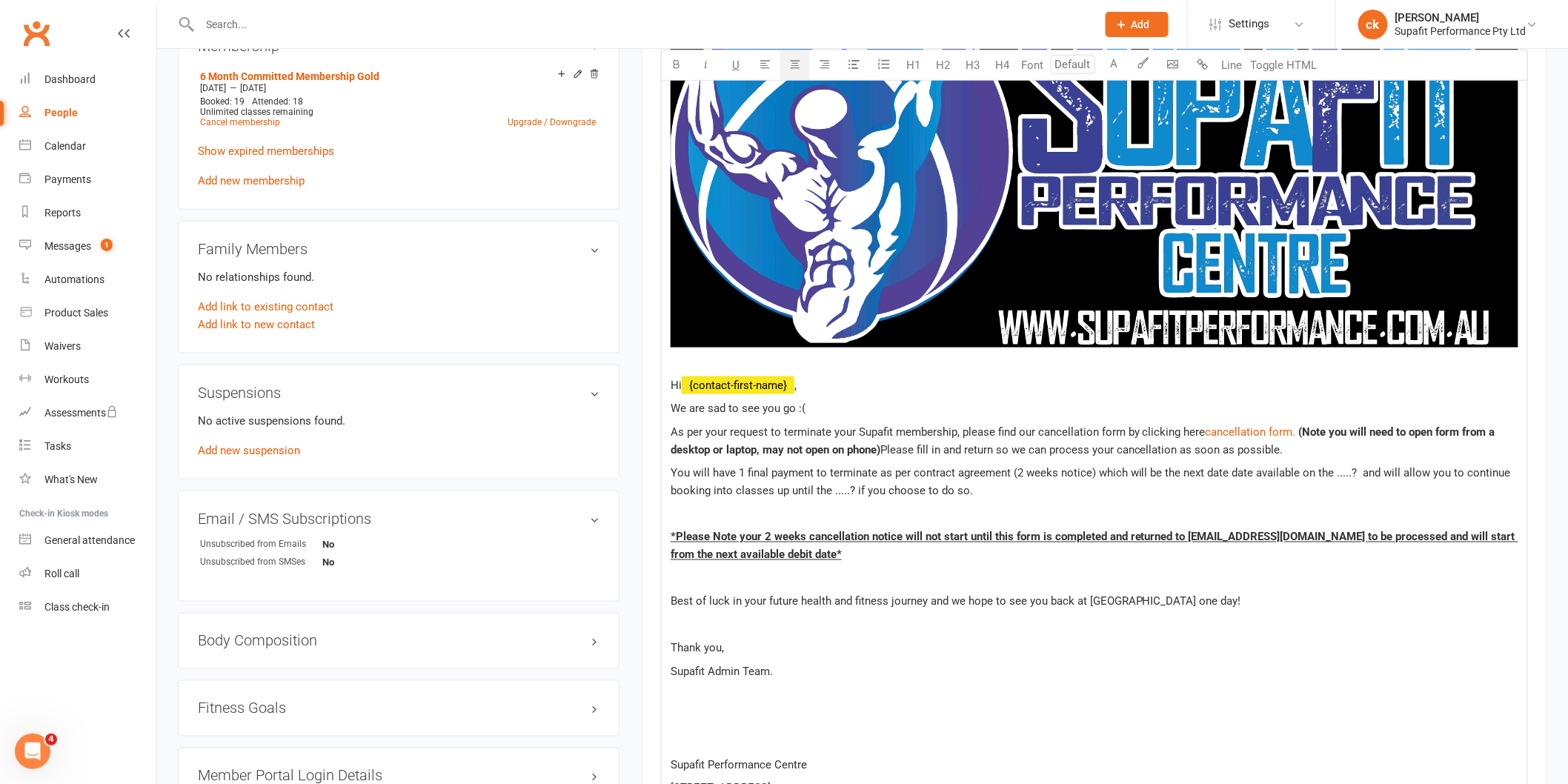
scroll to position [658, 0]
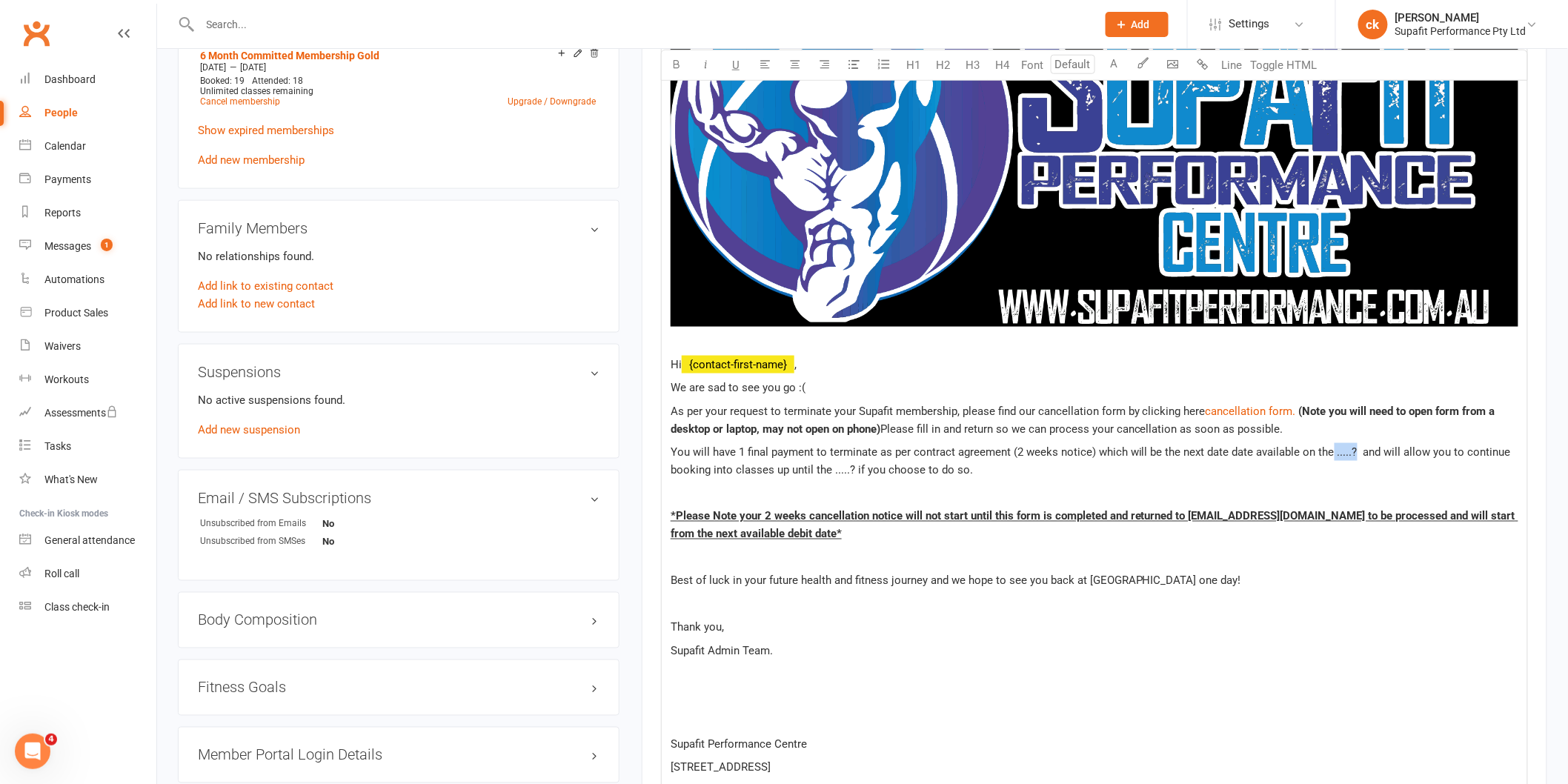
drag, startPoint x: 1332, startPoint y: 454, endPoint x: 1353, endPoint y: 452, distance: 21.1
click at [1353, 452] on span "You will have 1 final payment to terminate as per contract agreement (2 weeks n…" at bounding box center [1092, 461] width 843 height 31
drag, startPoint x: 877, startPoint y: 475, endPoint x: 895, endPoint y: 467, distance: 19.7
click at [895, 467] on span "You will have 1 final payment to terminate as per contract agreement (2 weeks n…" at bounding box center [1075, 461] width 810 height 31
click at [1098, 479] on div "﻿ ﻿ Hi ﻿ {contact-first-name} , We are sad to see you go :( As per your request…" at bounding box center [1095, 378] width 865 height 910
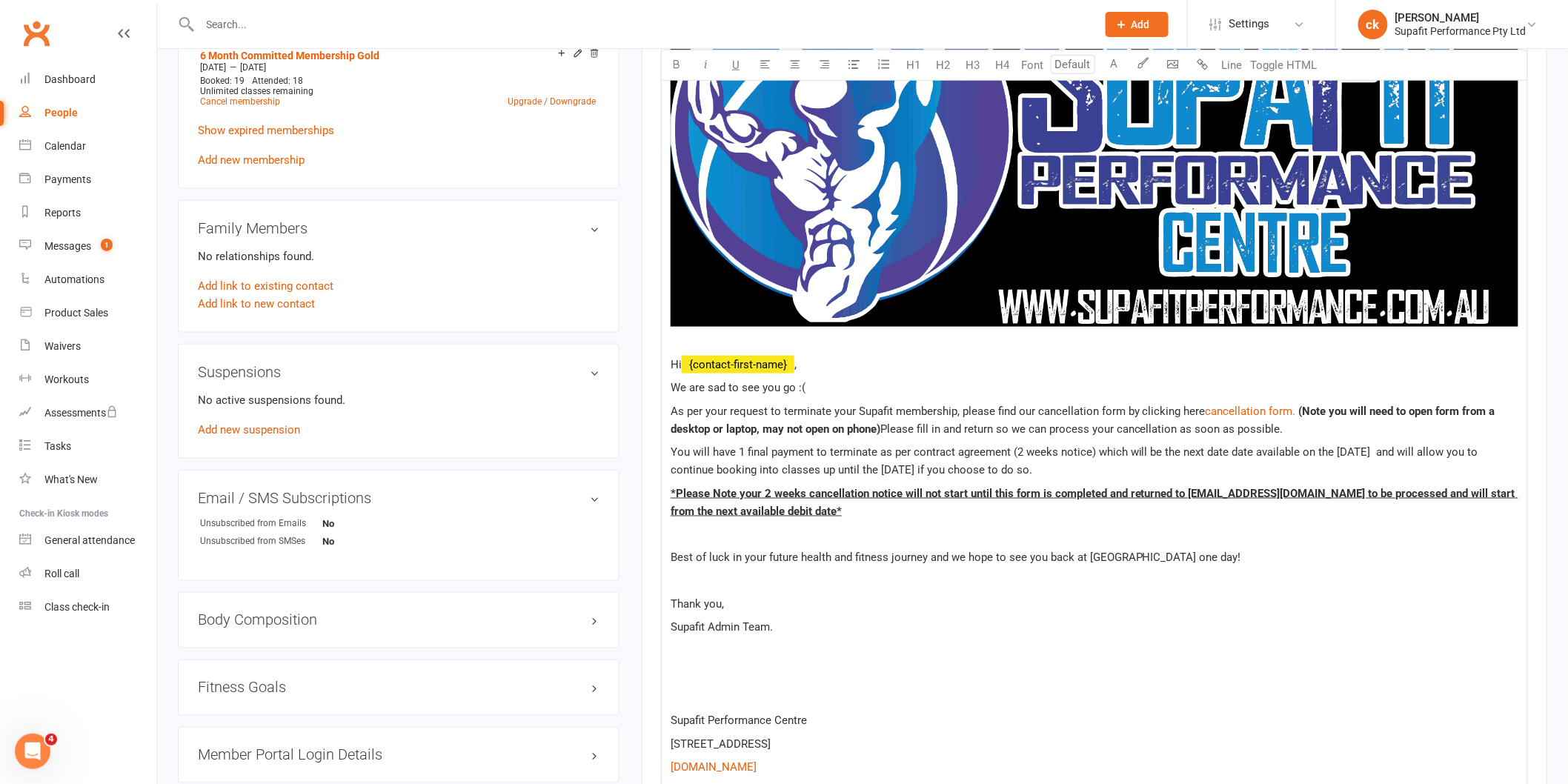
click at [713, 528] on p at bounding box center [1094, 534] width 847 height 18
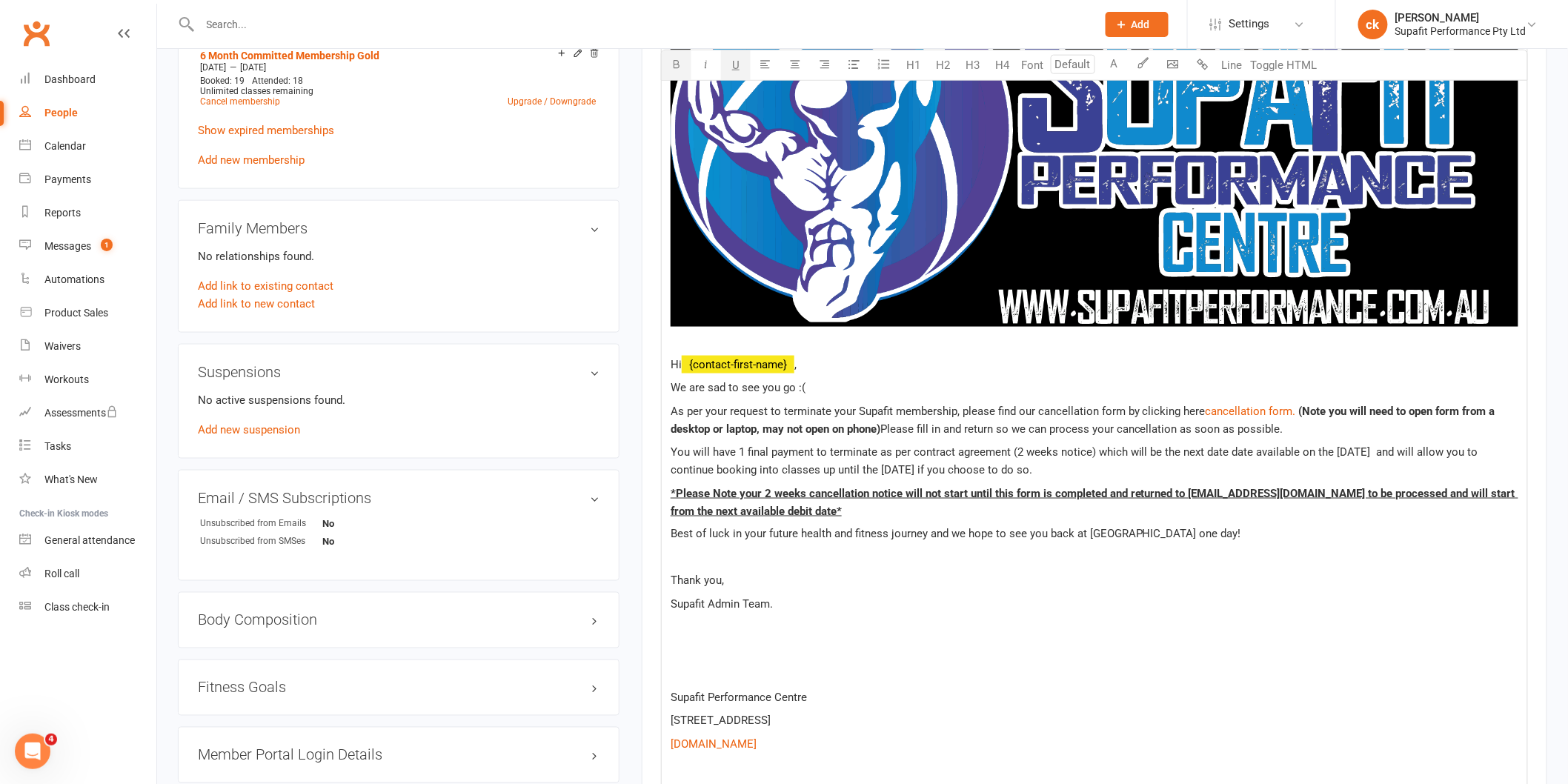
click at [710, 559] on p at bounding box center [1094, 558] width 847 height 18
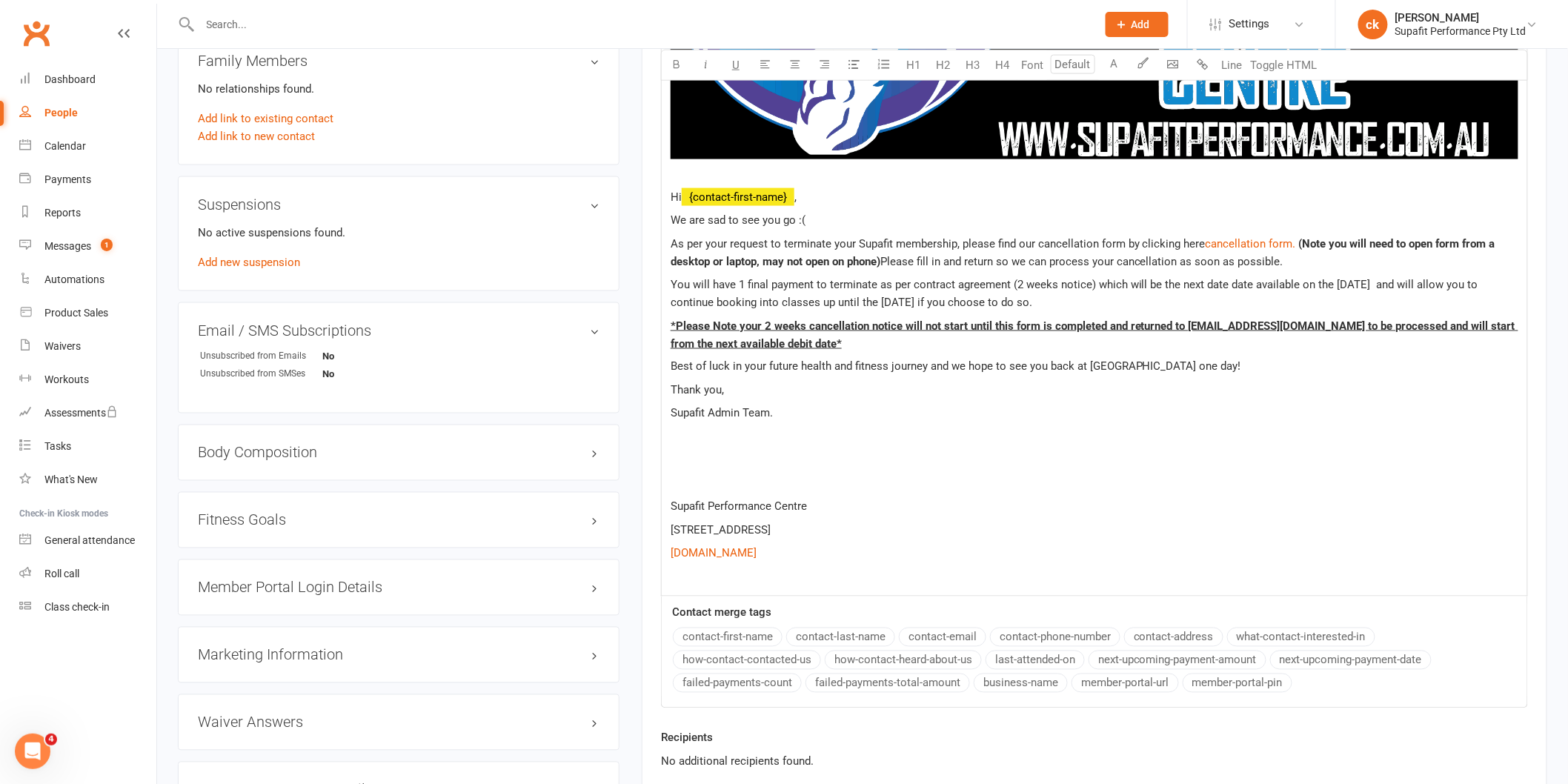
scroll to position [982, 0]
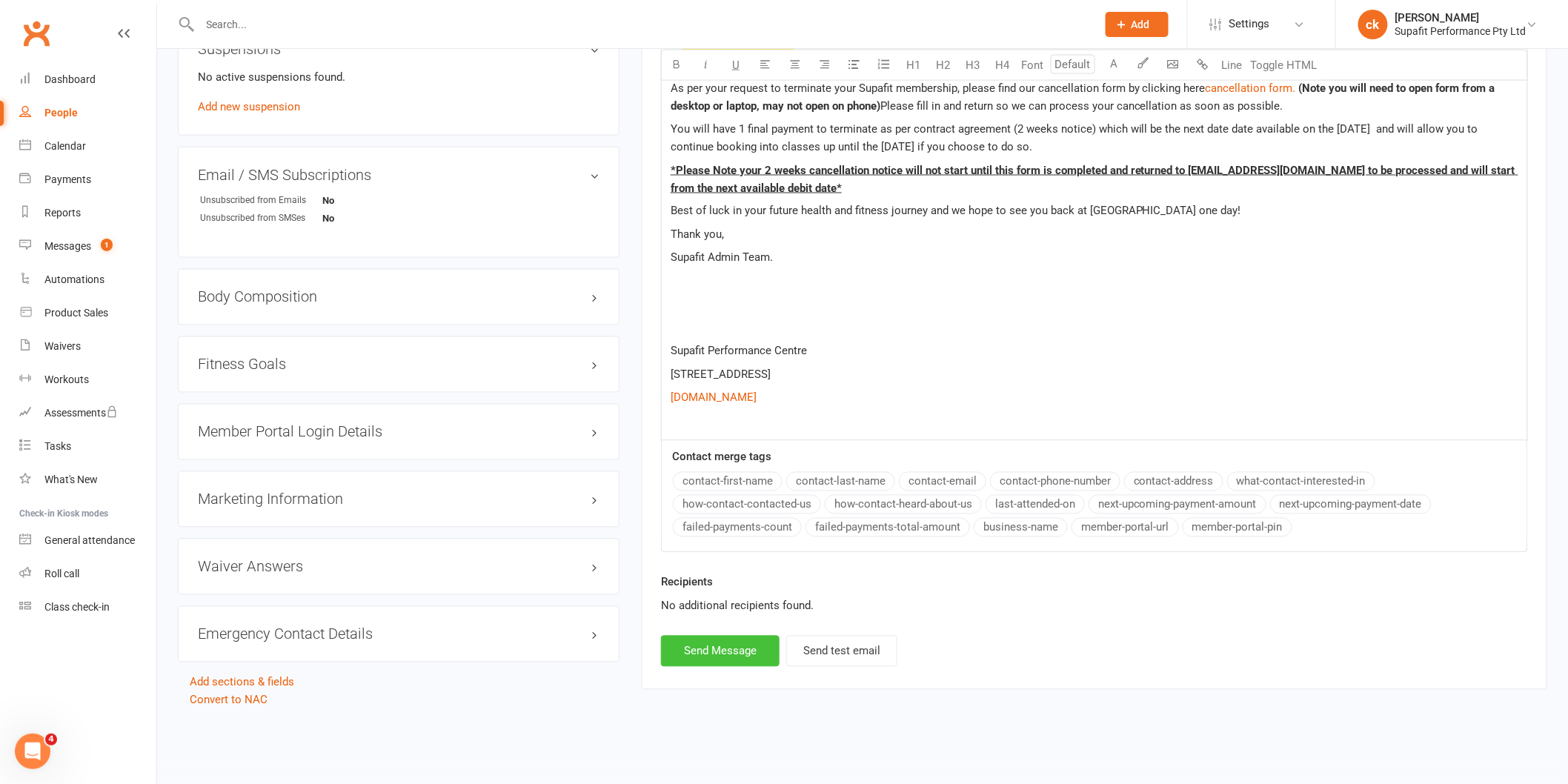
click at [740, 650] on button "Send Message" at bounding box center [720, 651] width 118 height 31
select select
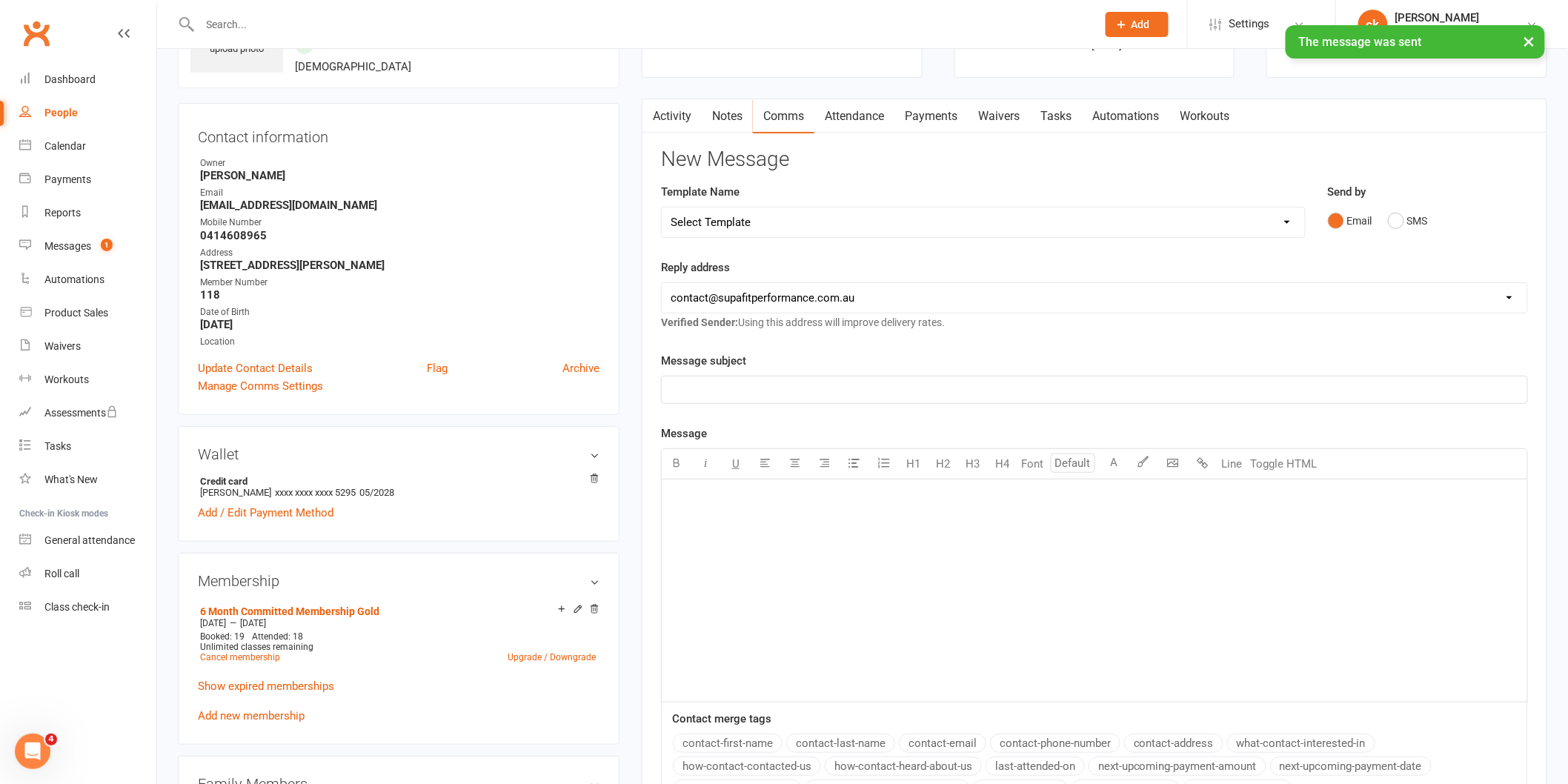
scroll to position [0, 0]
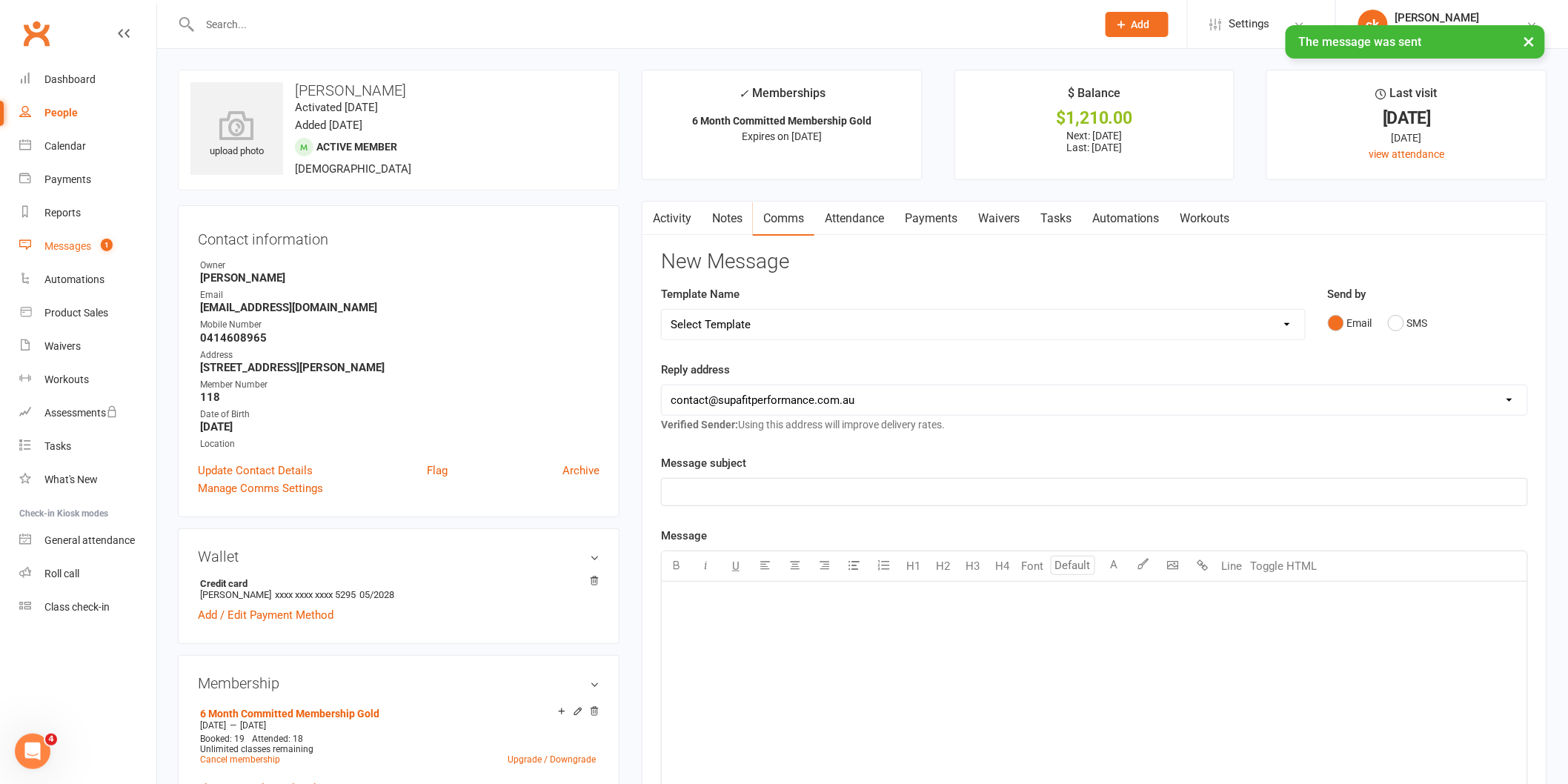
click at [52, 237] on link "Messages 1" at bounding box center [88, 247] width 137 height 33
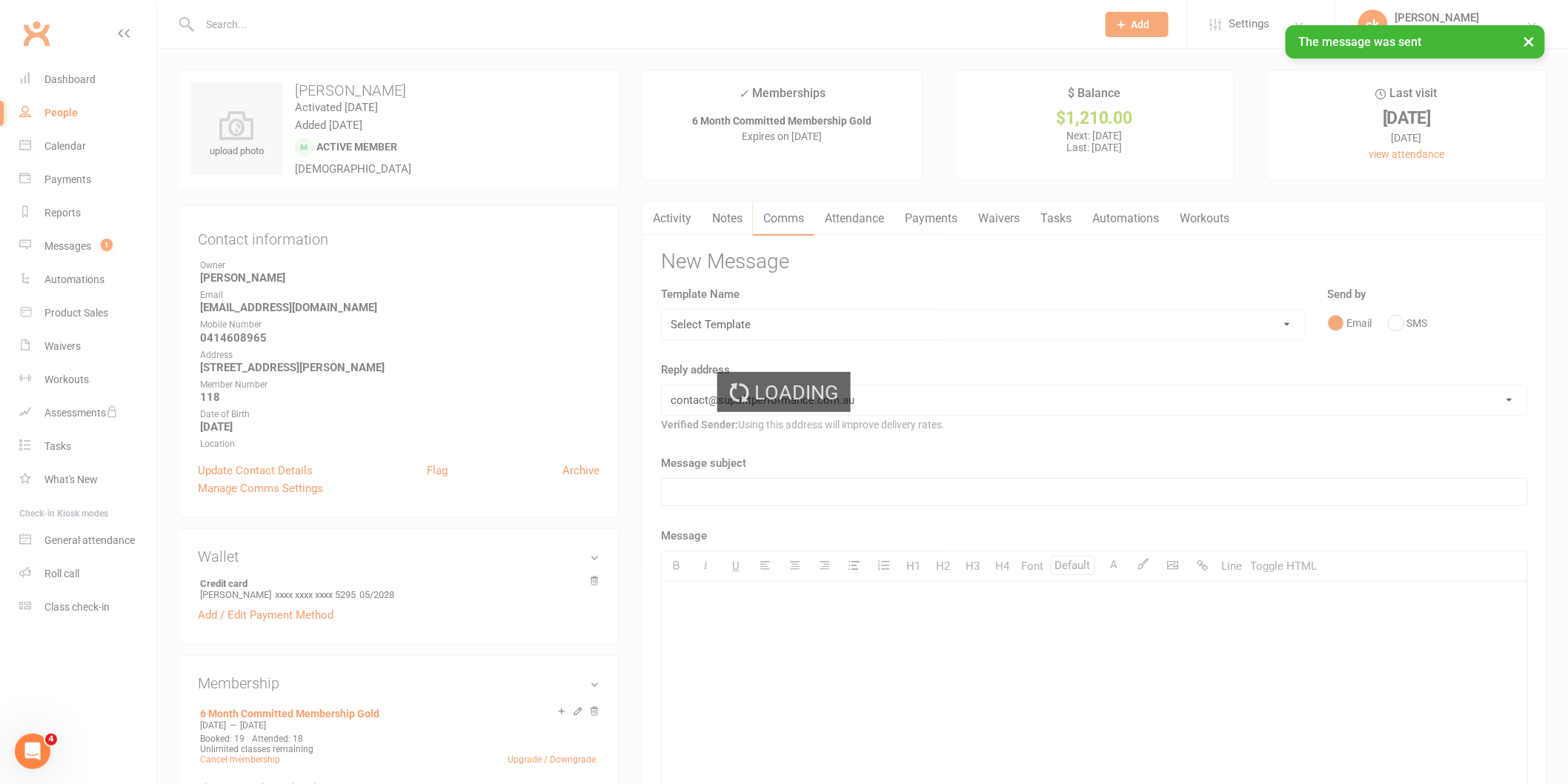
click at [81, 245] on div "Loading" at bounding box center [784, 392] width 1568 height 784
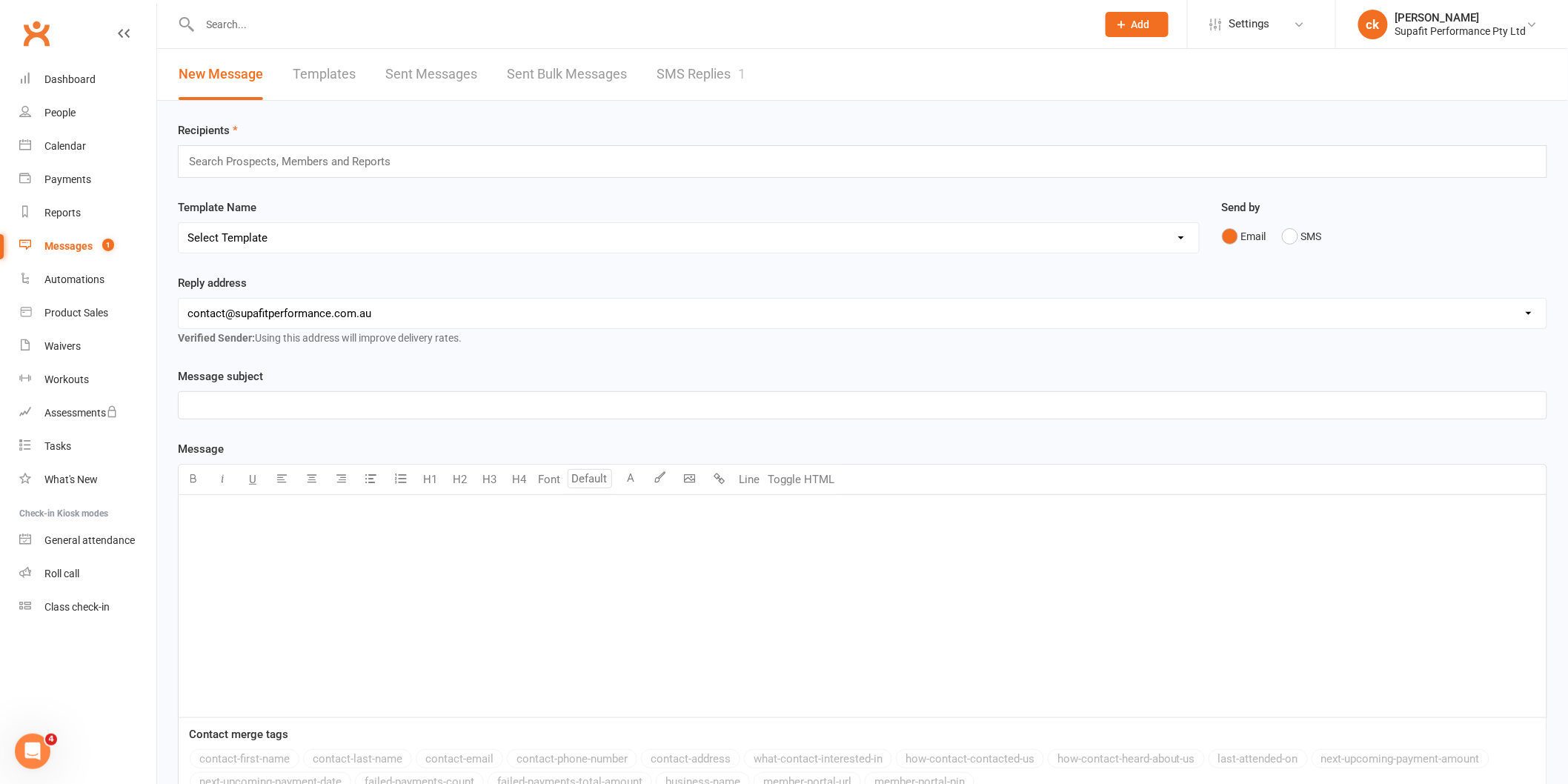
click at [729, 68] on link "SMS Replies 1" at bounding box center [701, 75] width 89 height 51
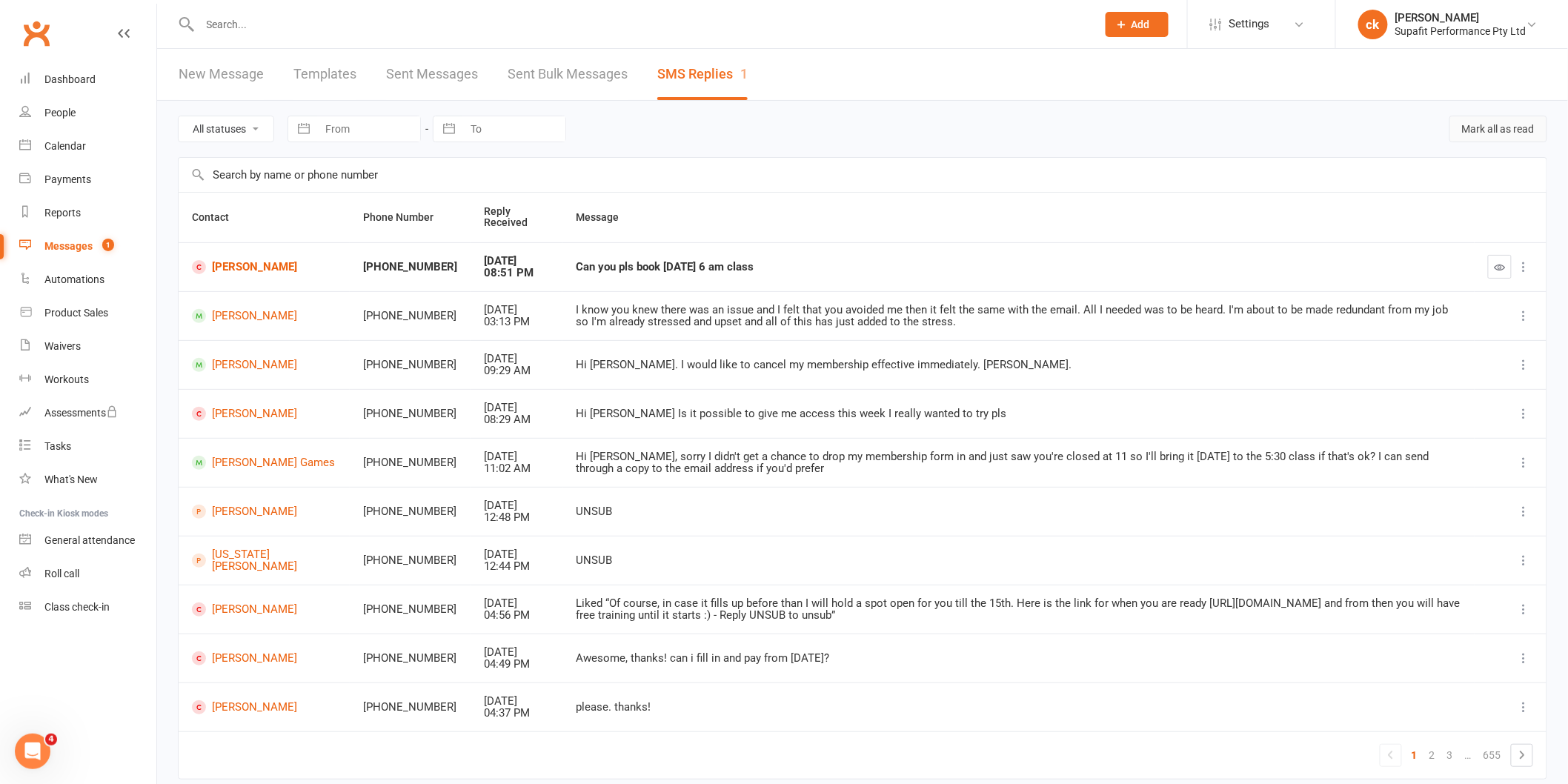
click at [1511, 136] on button "Mark all as read" at bounding box center [1498, 128] width 98 height 26
click at [78, 75] on div "Dashboard" at bounding box center [70, 79] width 51 height 12
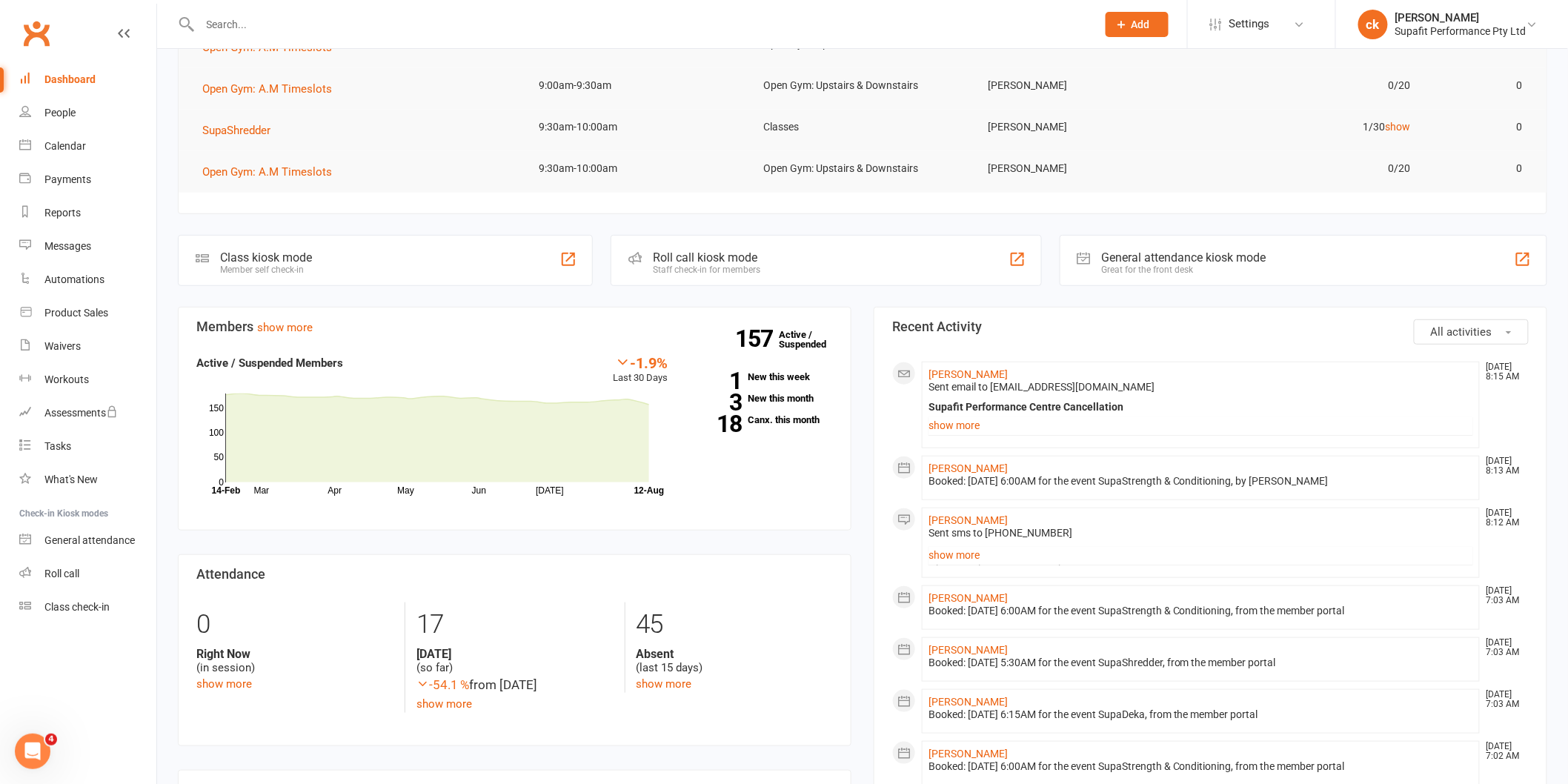
scroll to position [494, 0]
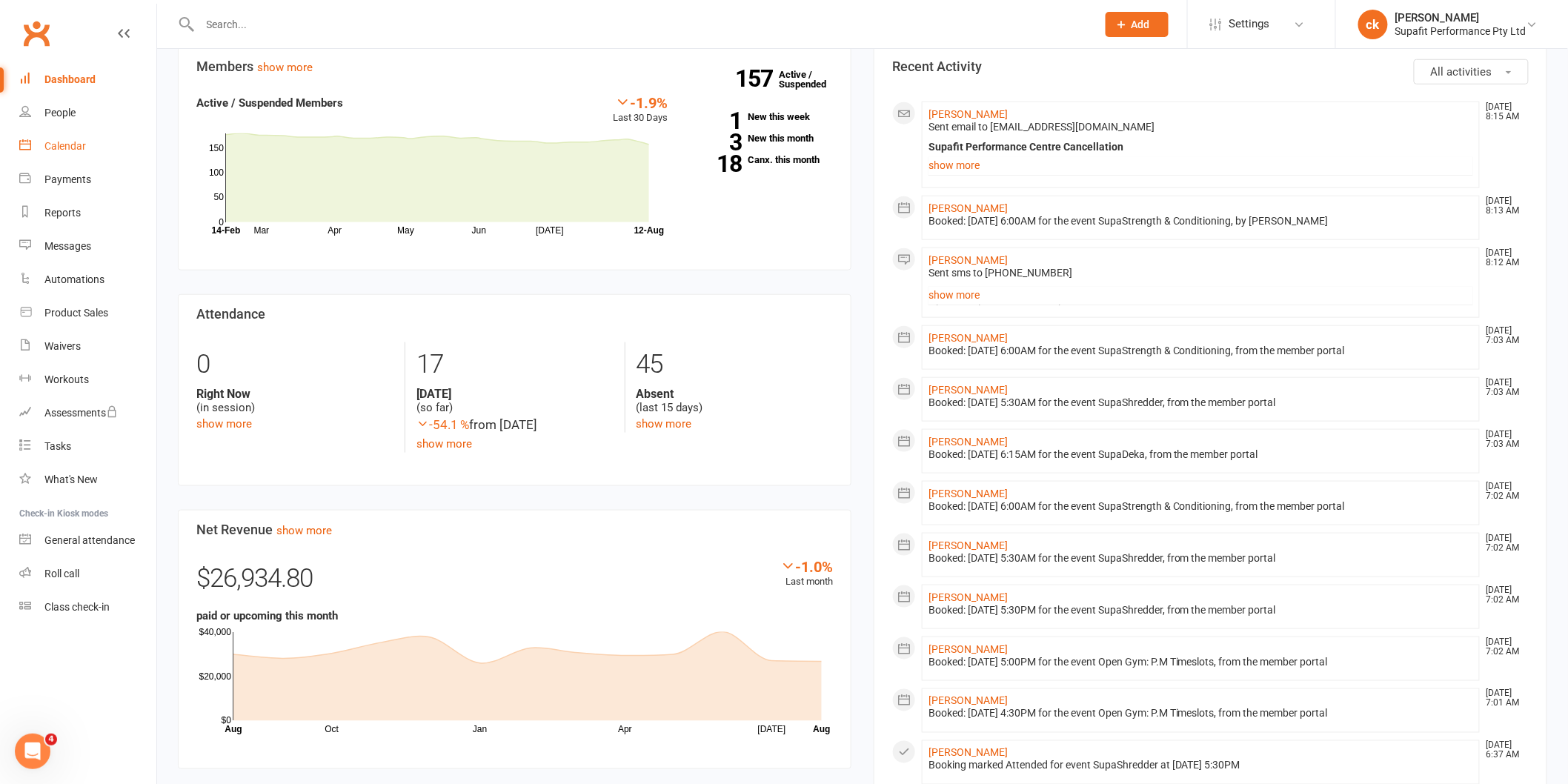
click at [61, 149] on div "Calendar" at bounding box center [65, 146] width 41 height 12
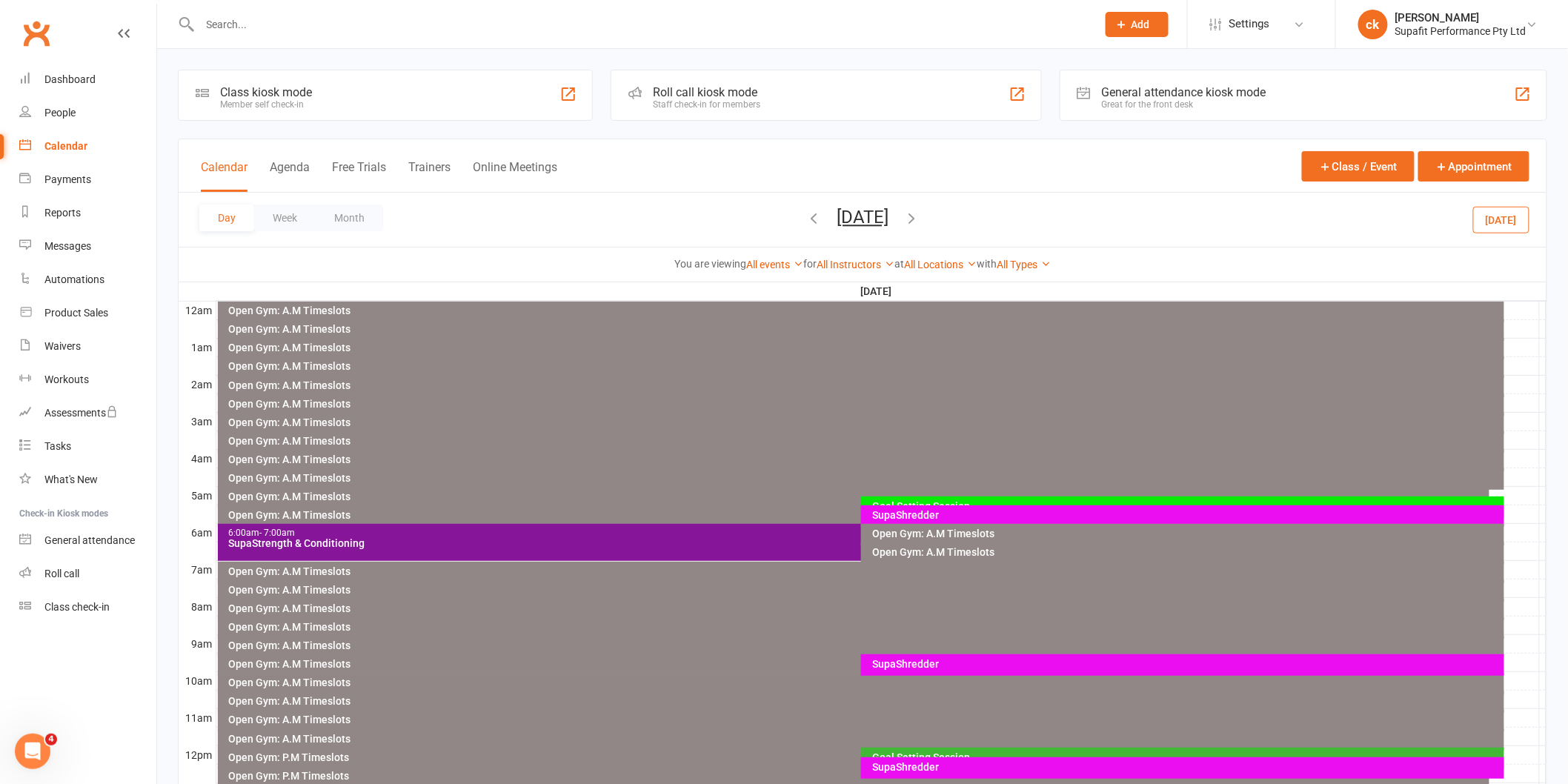
click at [904, 663] on div "SupaShredder" at bounding box center [1186, 664] width 629 height 11
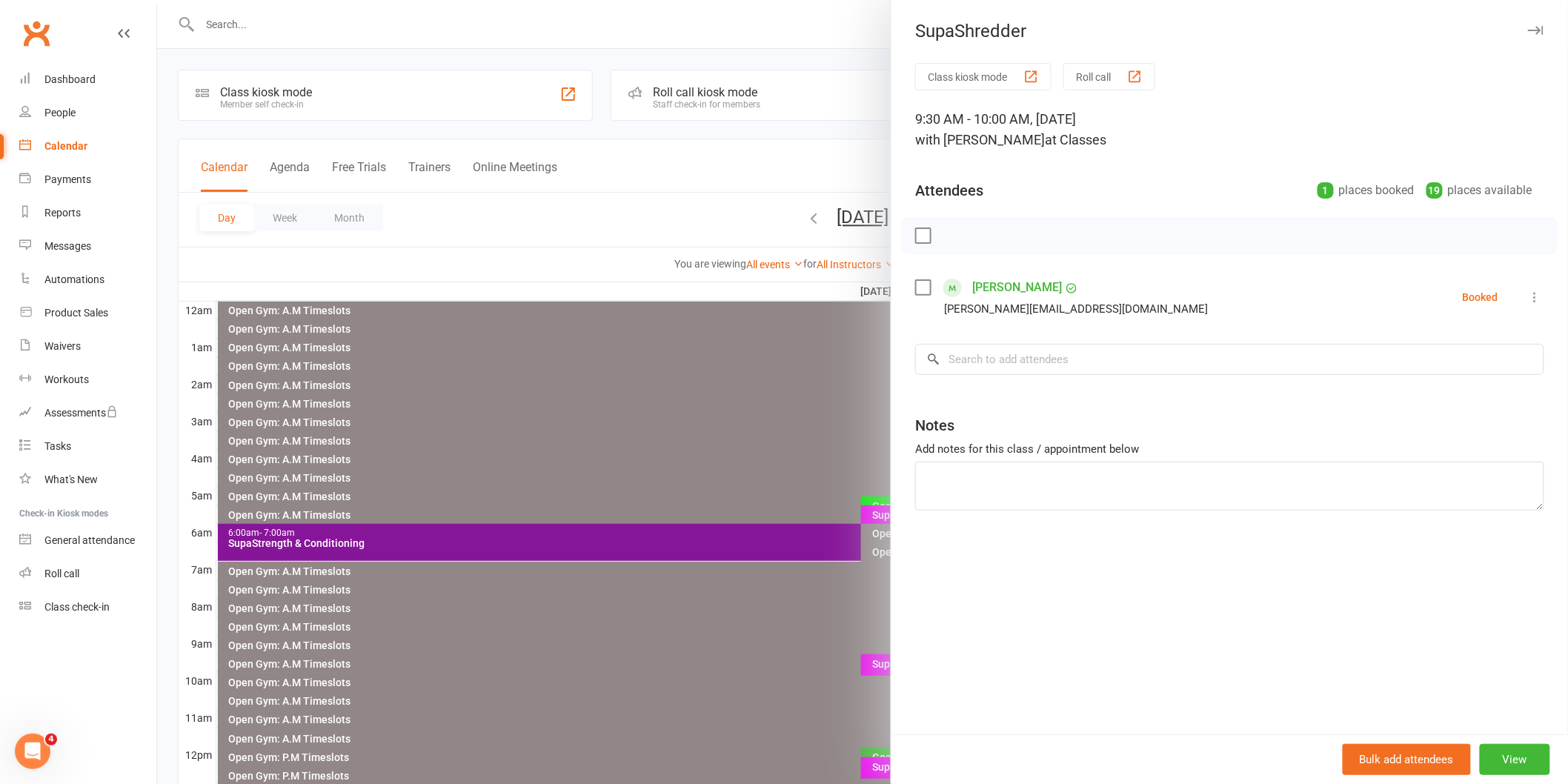
click at [732, 652] on div at bounding box center [862, 392] width 1410 height 784
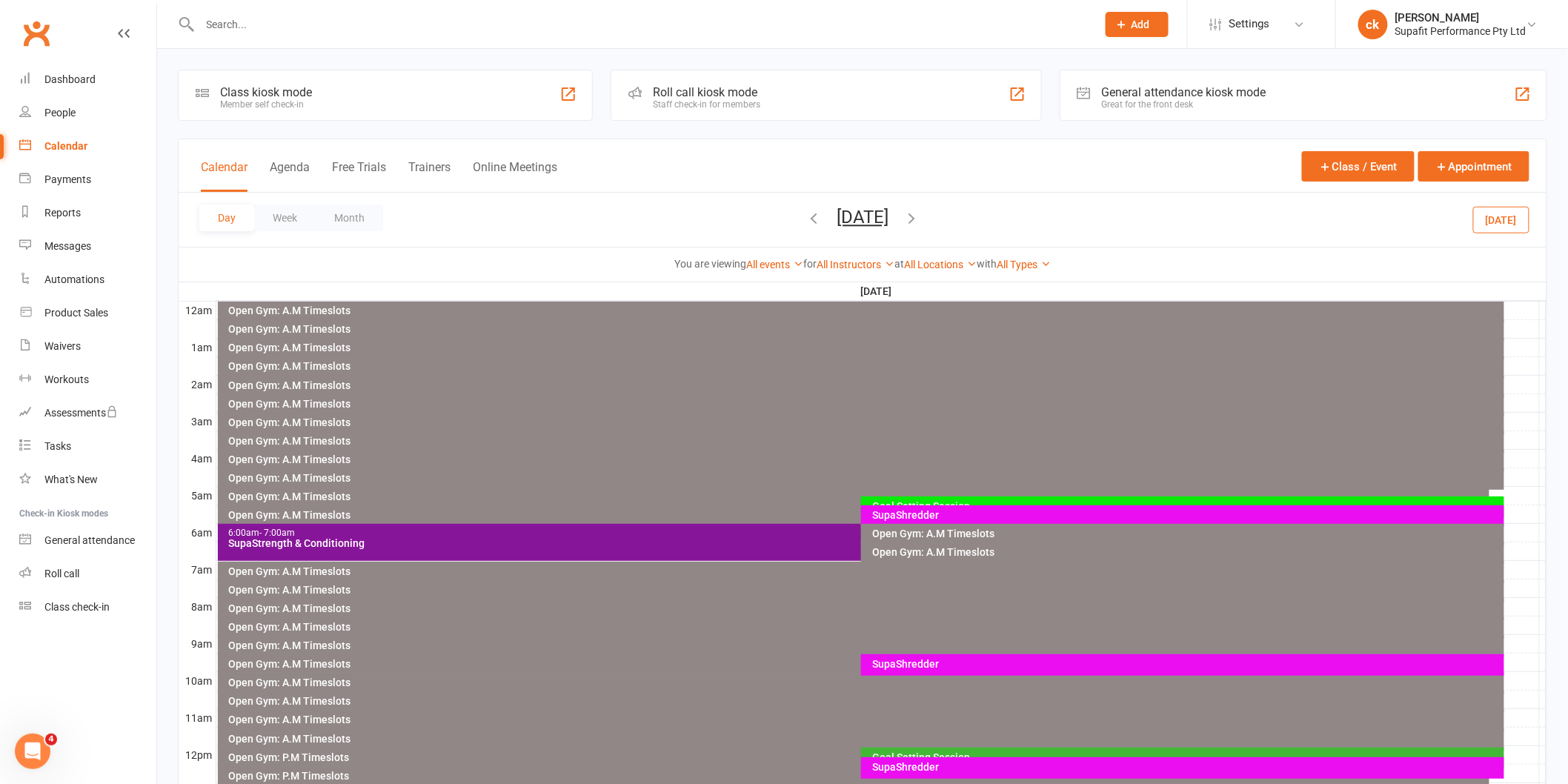
click at [805, 218] on icon "button" at bounding box center [813, 218] width 17 height 17
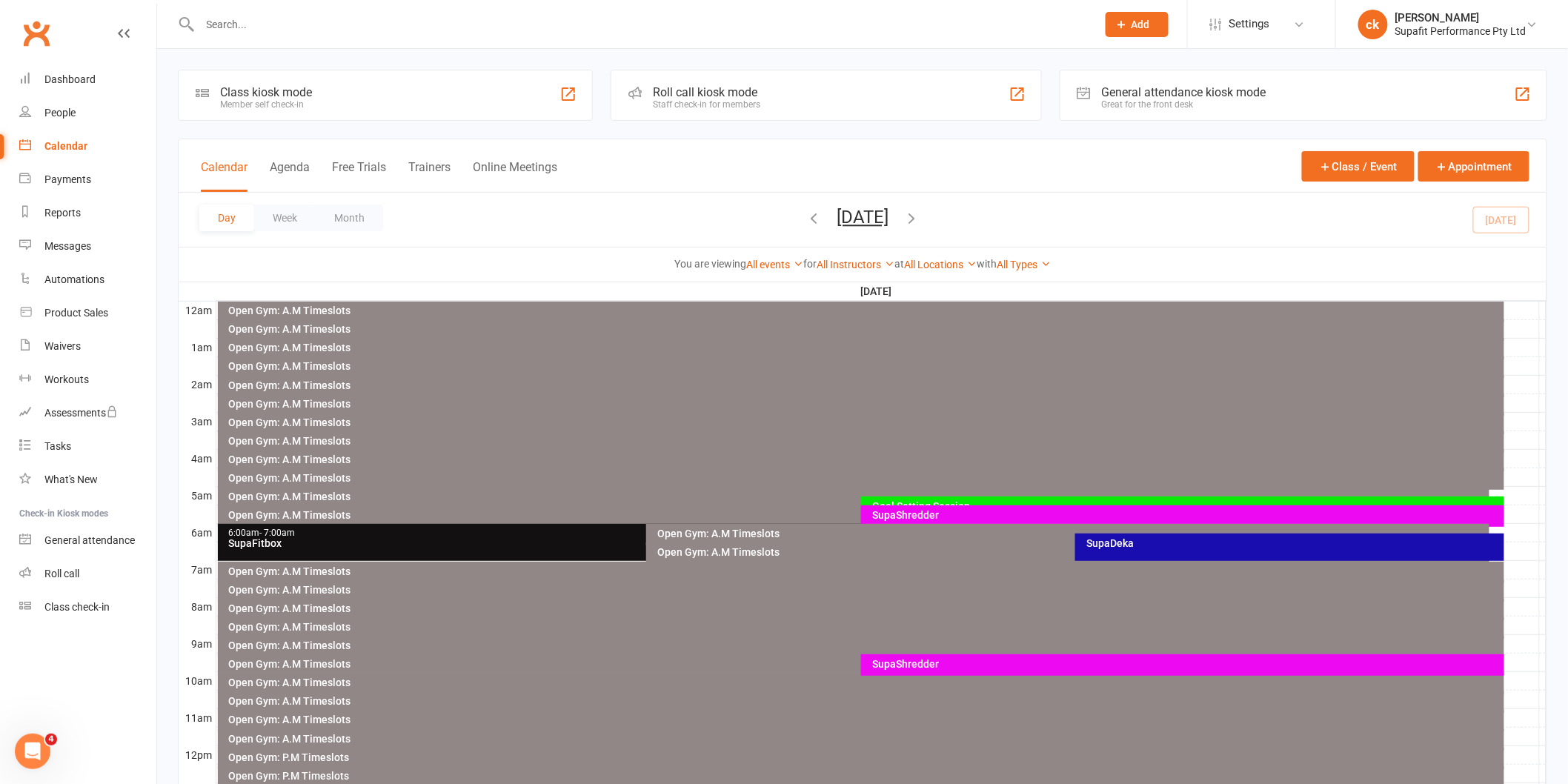
click at [805, 217] on icon "button" at bounding box center [813, 218] width 17 height 17
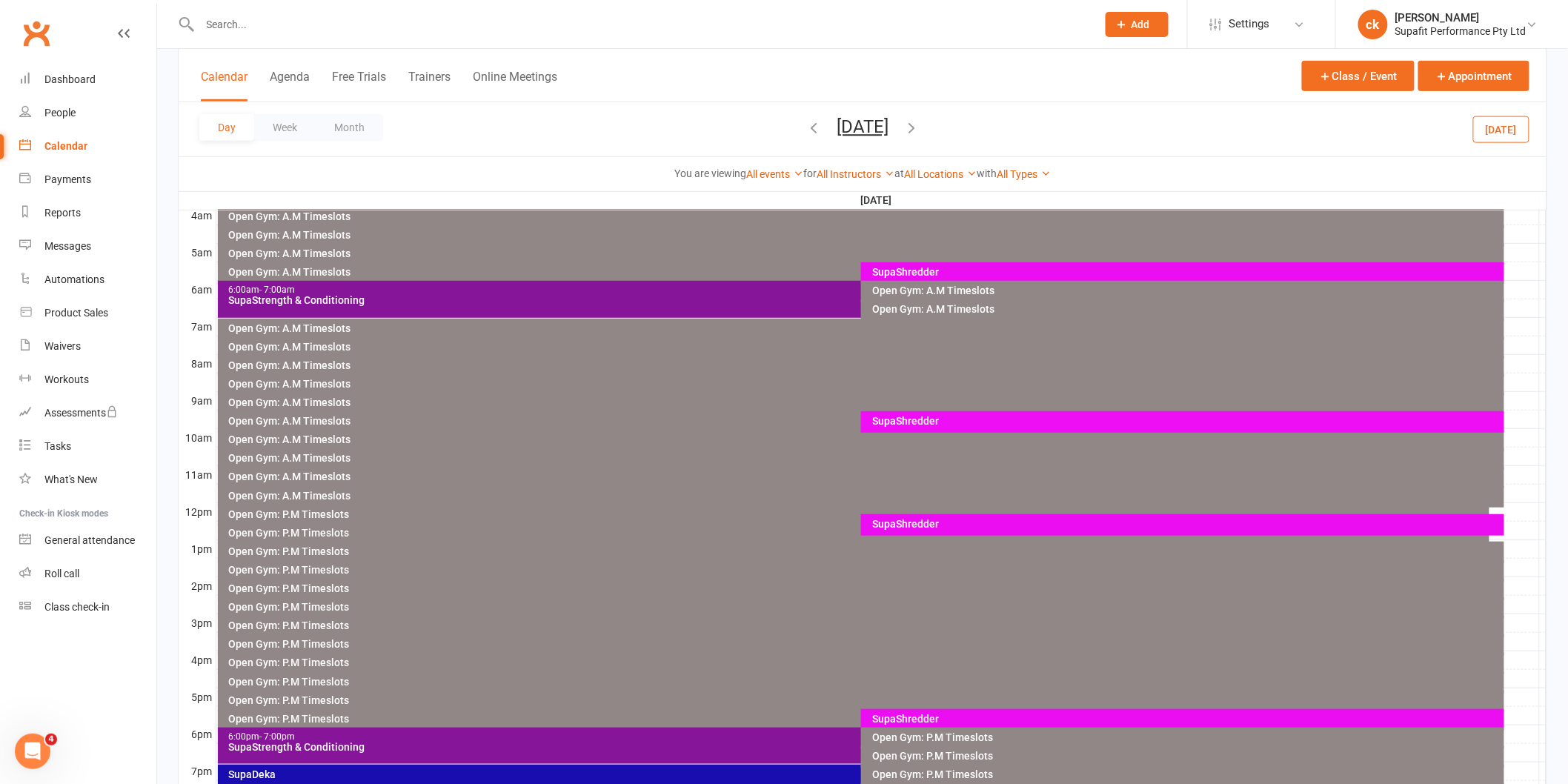
scroll to position [247, 0]
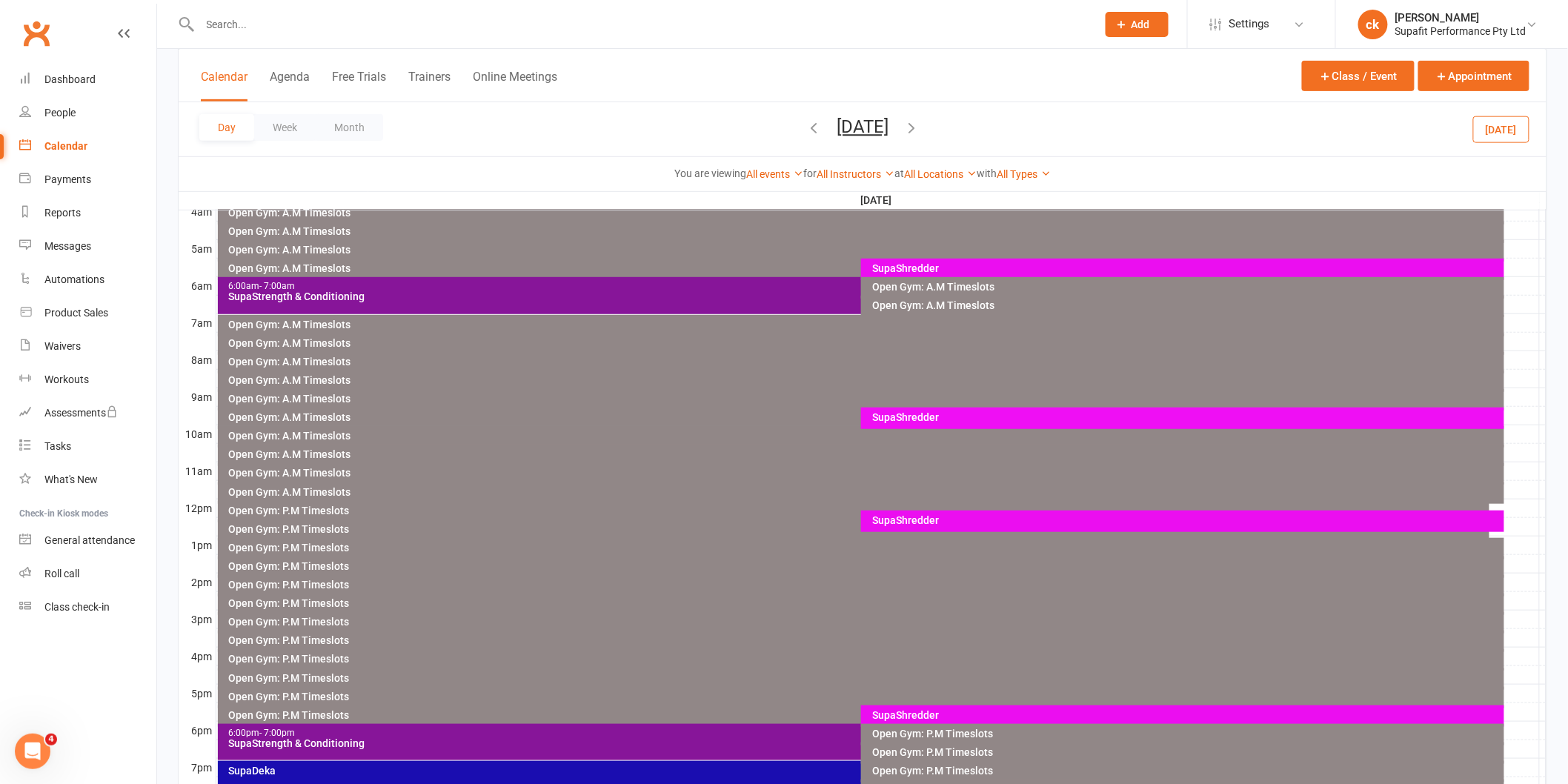
click at [936, 417] on div "SupaShredder" at bounding box center [1186, 417] width 629 height 11
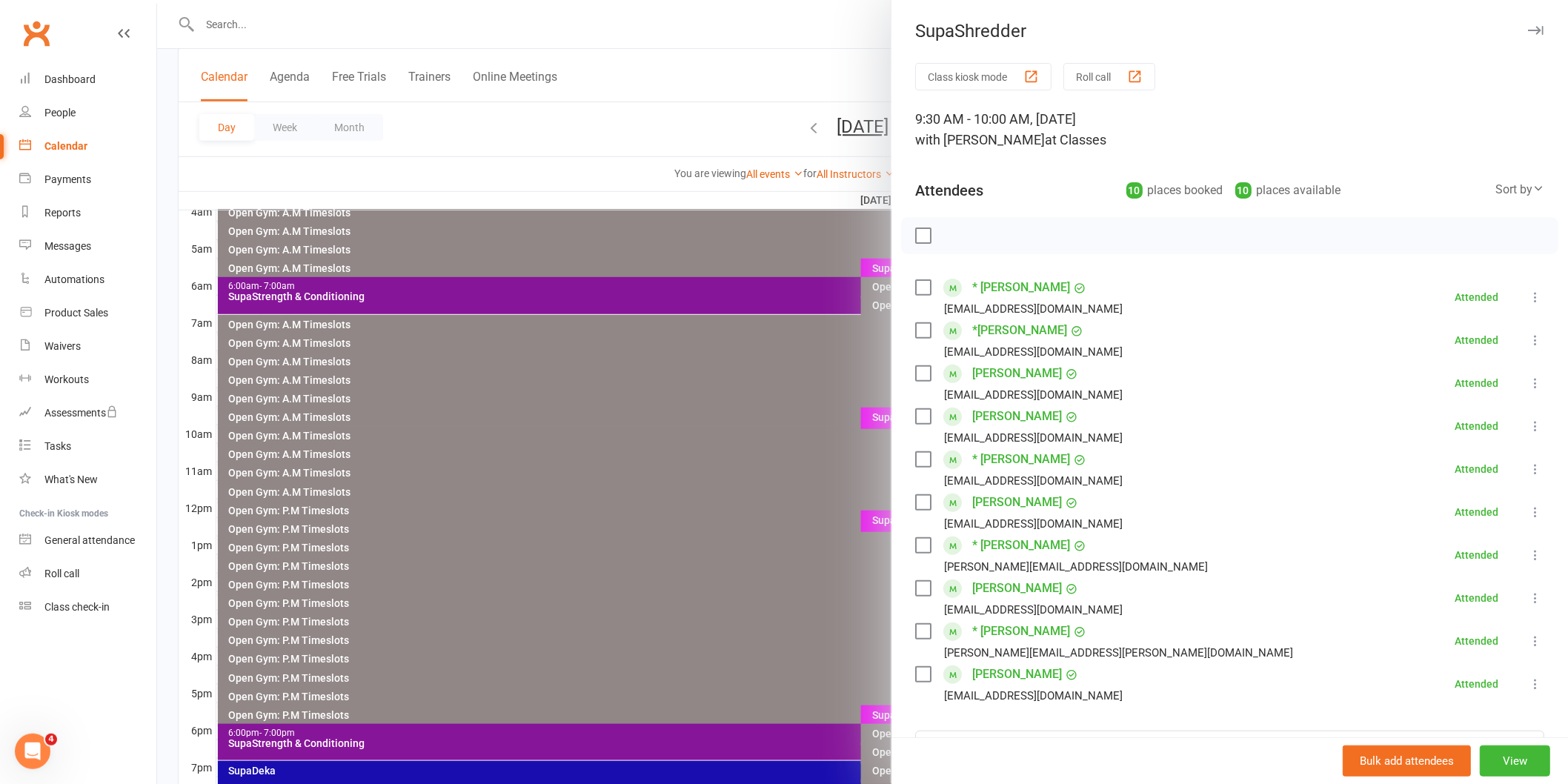
click at [678, 460] on div at bounding box center [862, 392] width 1410 height 784
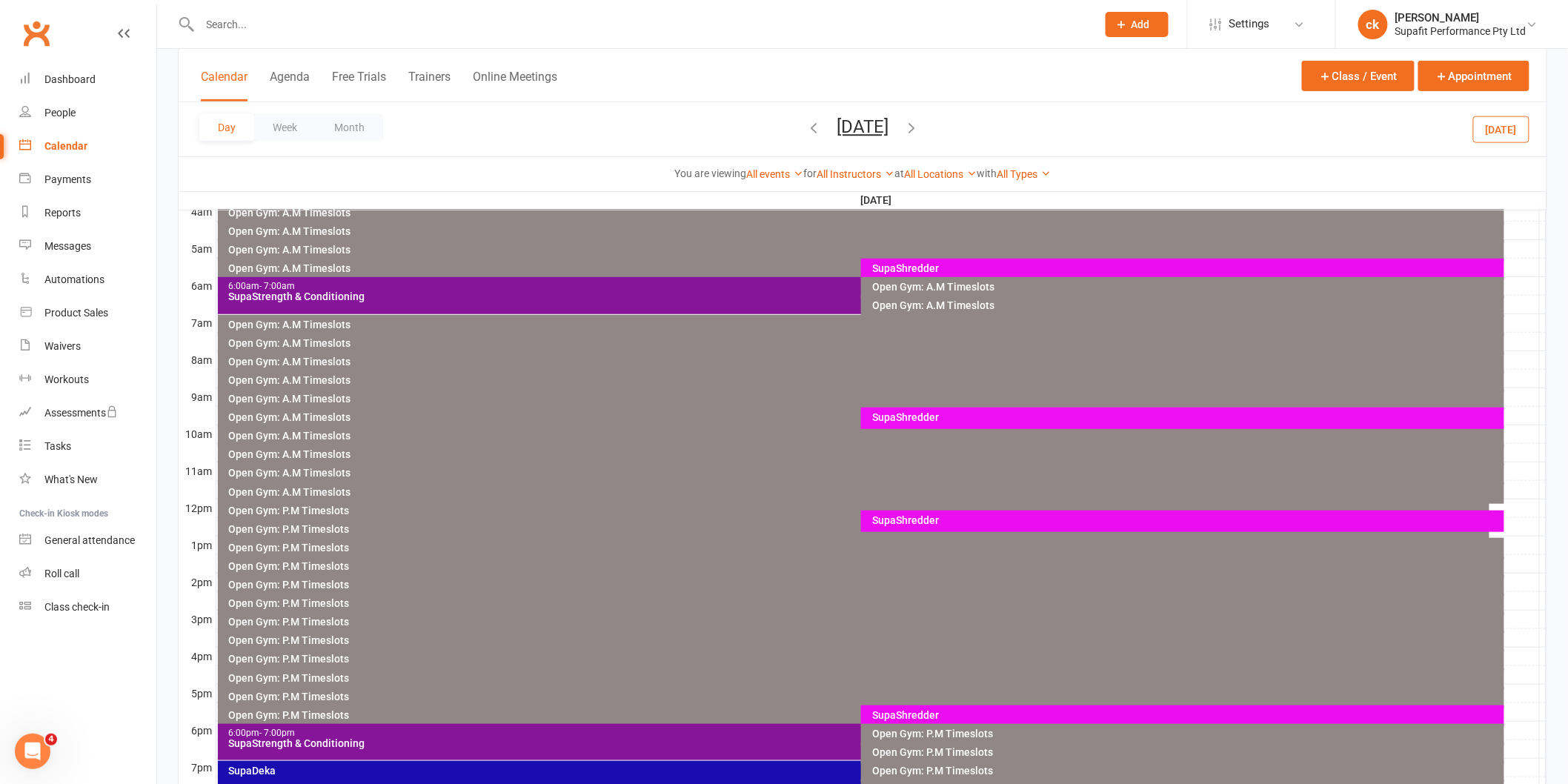
click at [925, 520] on div "SupaShredder" at bounding box center [1186, 520] width 629 height 11
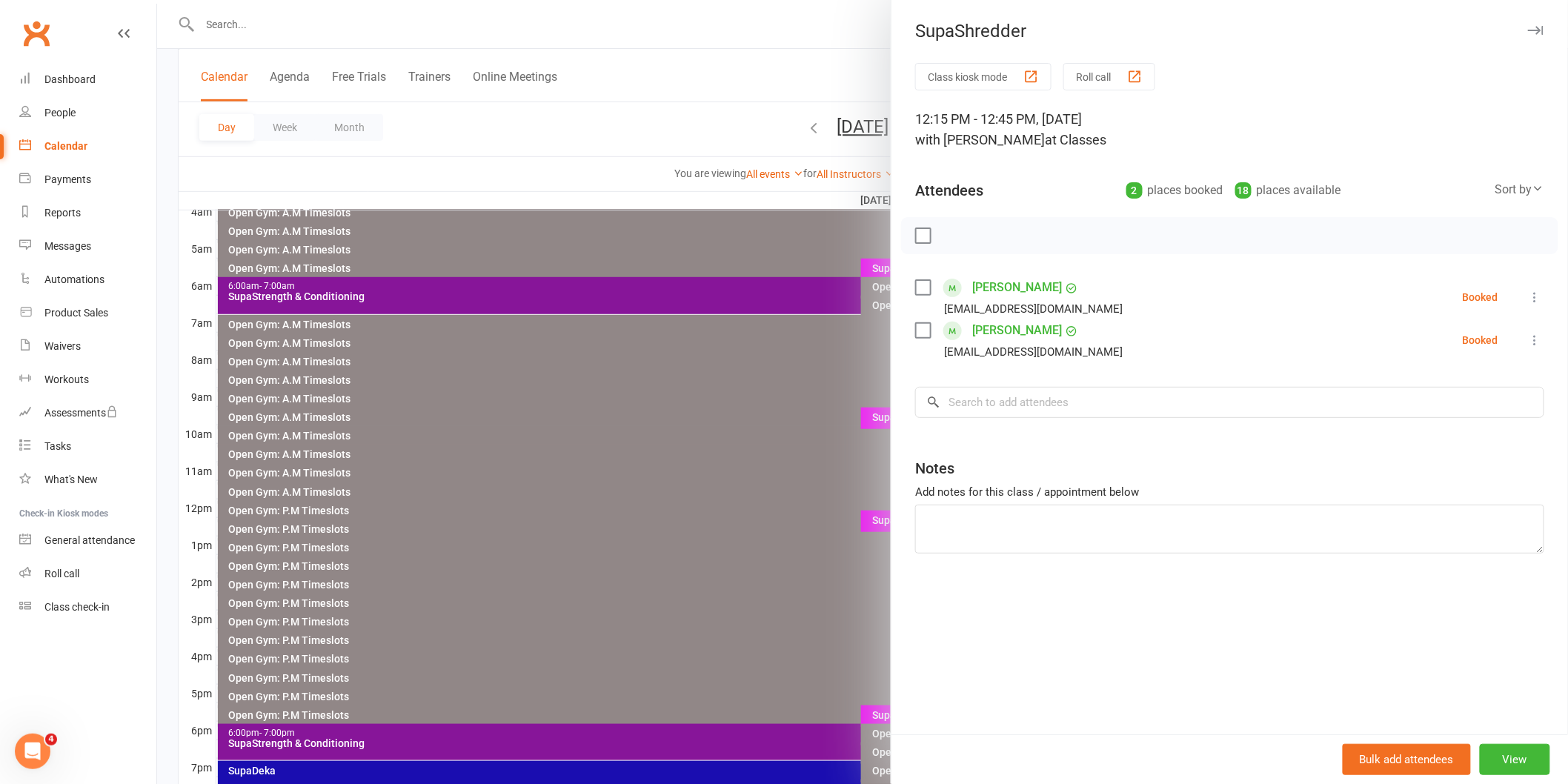
click at [917, 240] on label at bounding box center [923, 236] width 15 height 15
click at [951, 233] on icon "button" at bounding box center [956, 236] width 17 height 17
click at [684, 457] on div at bounding box center [862, 392] width 1410 height 784
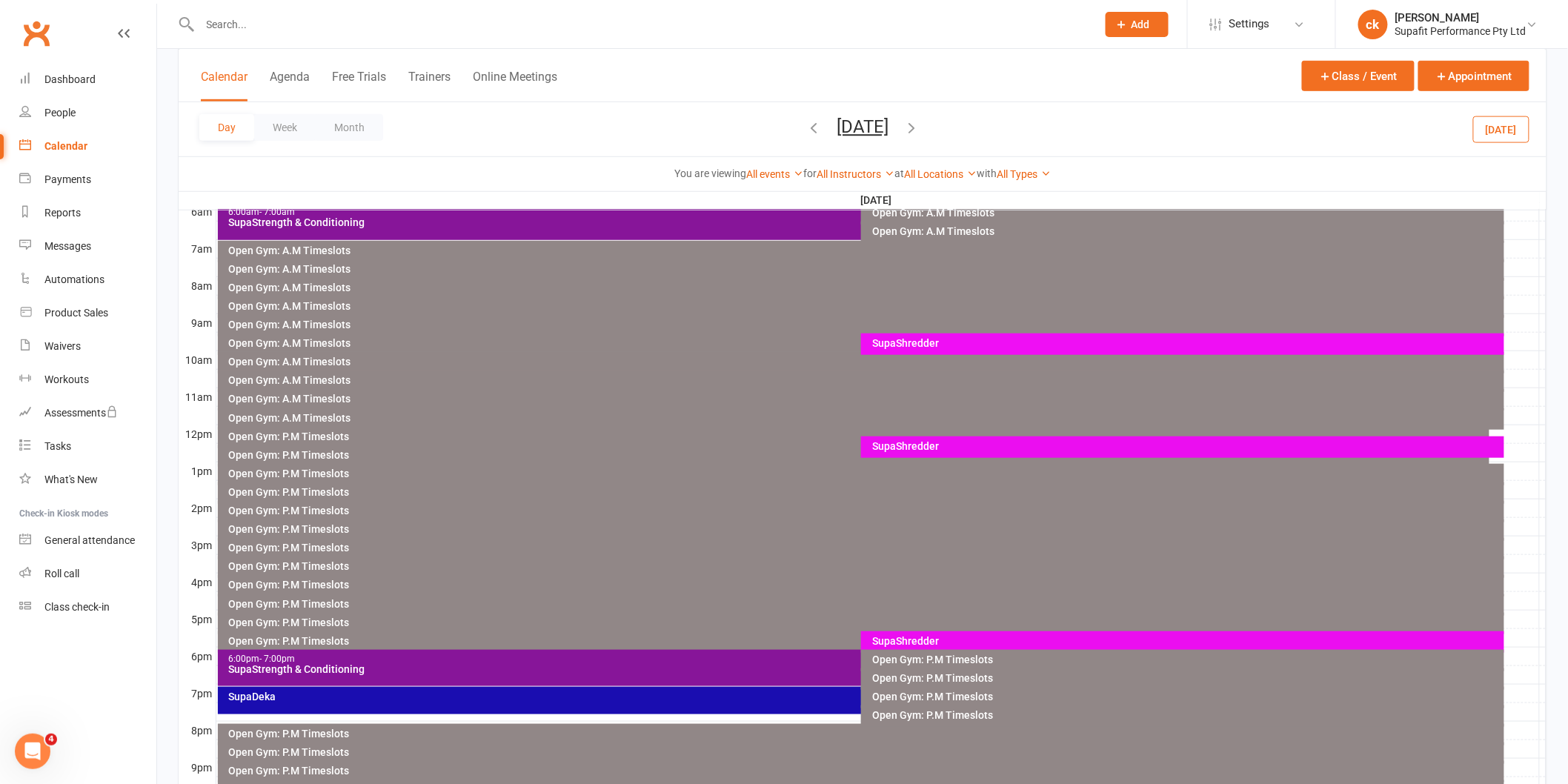
scroll to position [411, 0]
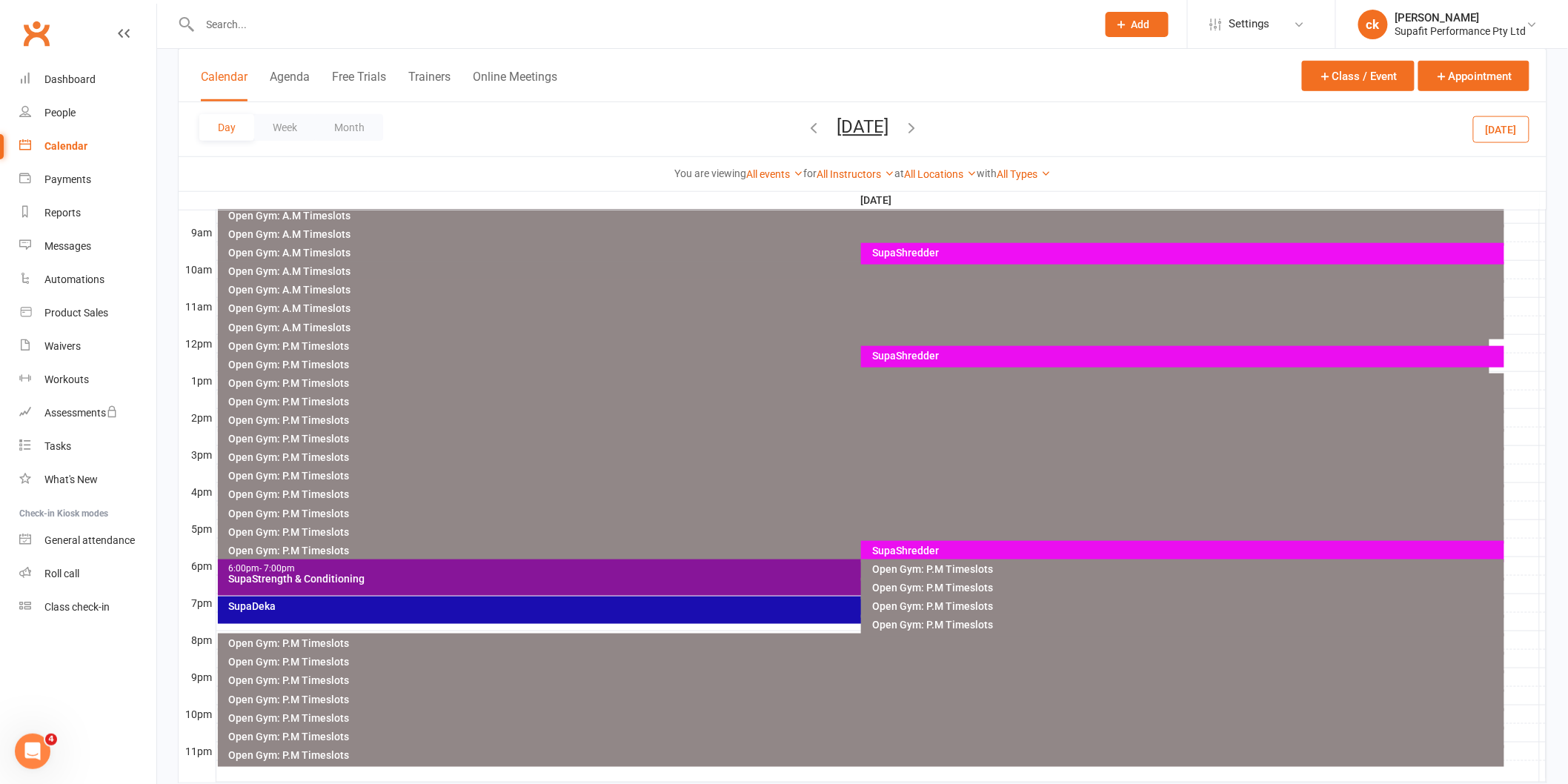
click at [934, 549] on div "SupaShredder" at bounding box center [1186, 550] width 629 height 11
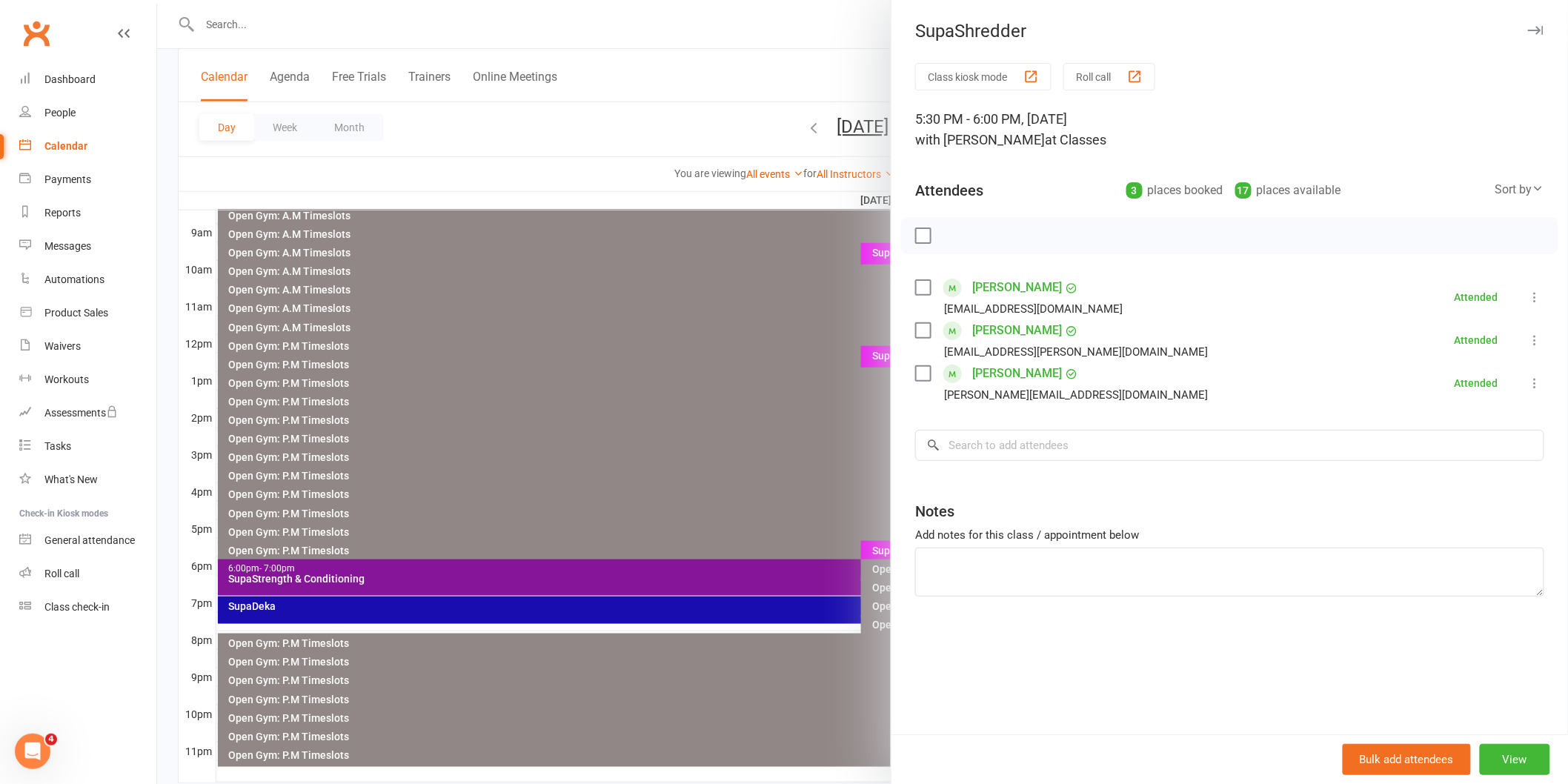
click at [681, 409] on div at bounding box center [862, 392] width 1410 height 784
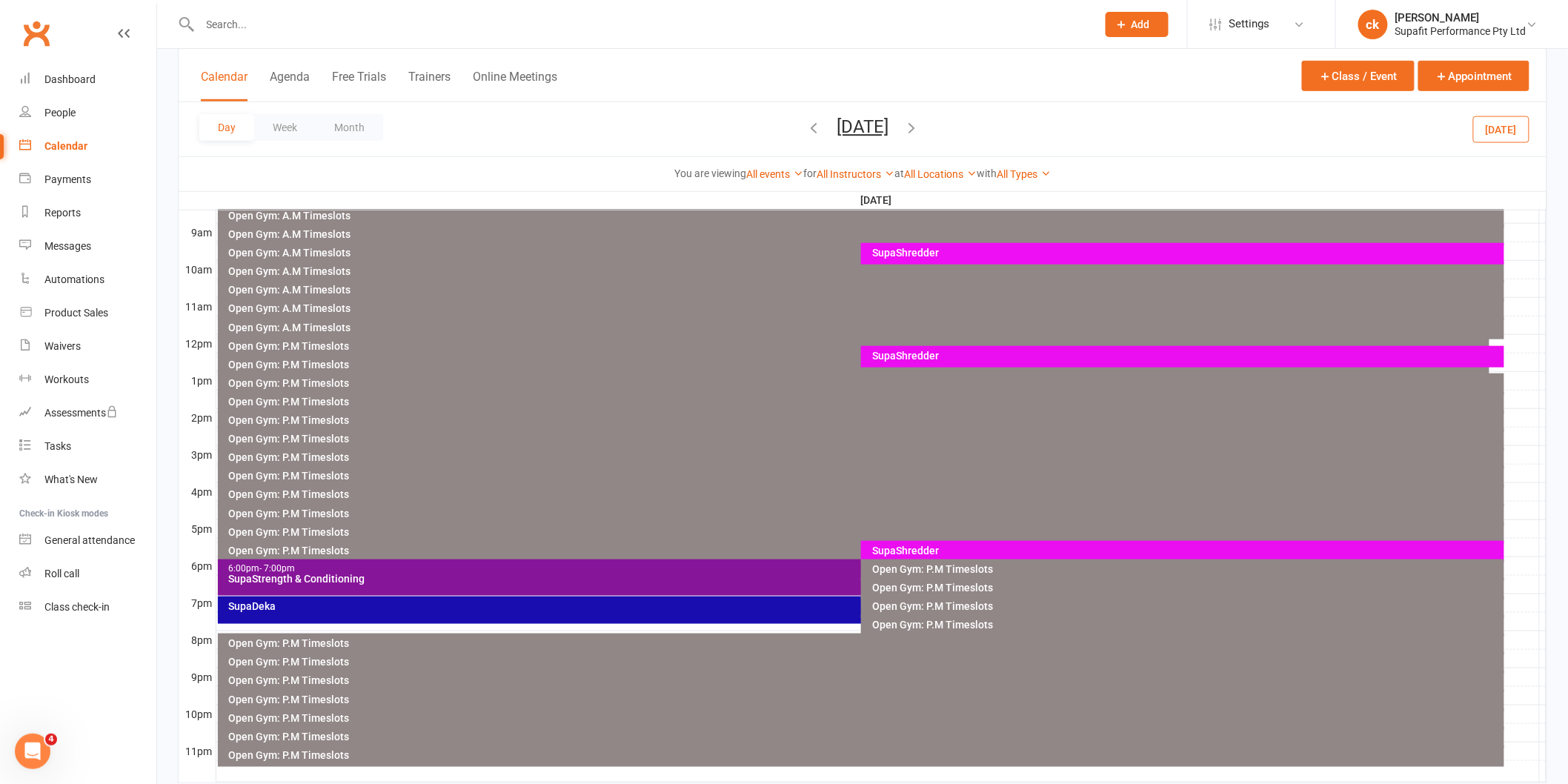
click at [920, 128] on icon "button" at bounding box center [911, 127] width 17 height 17
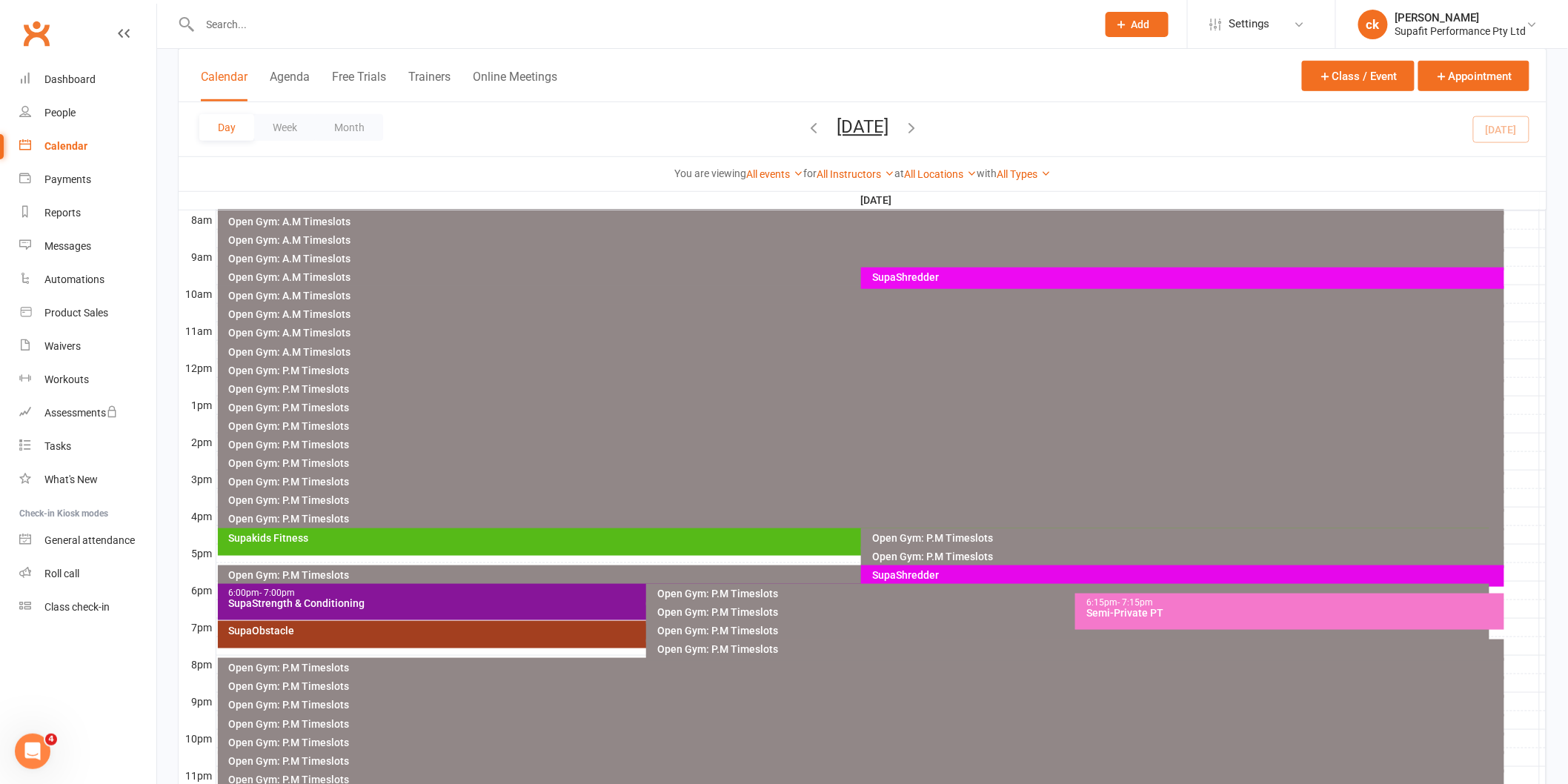
scroll to position [164, 0]
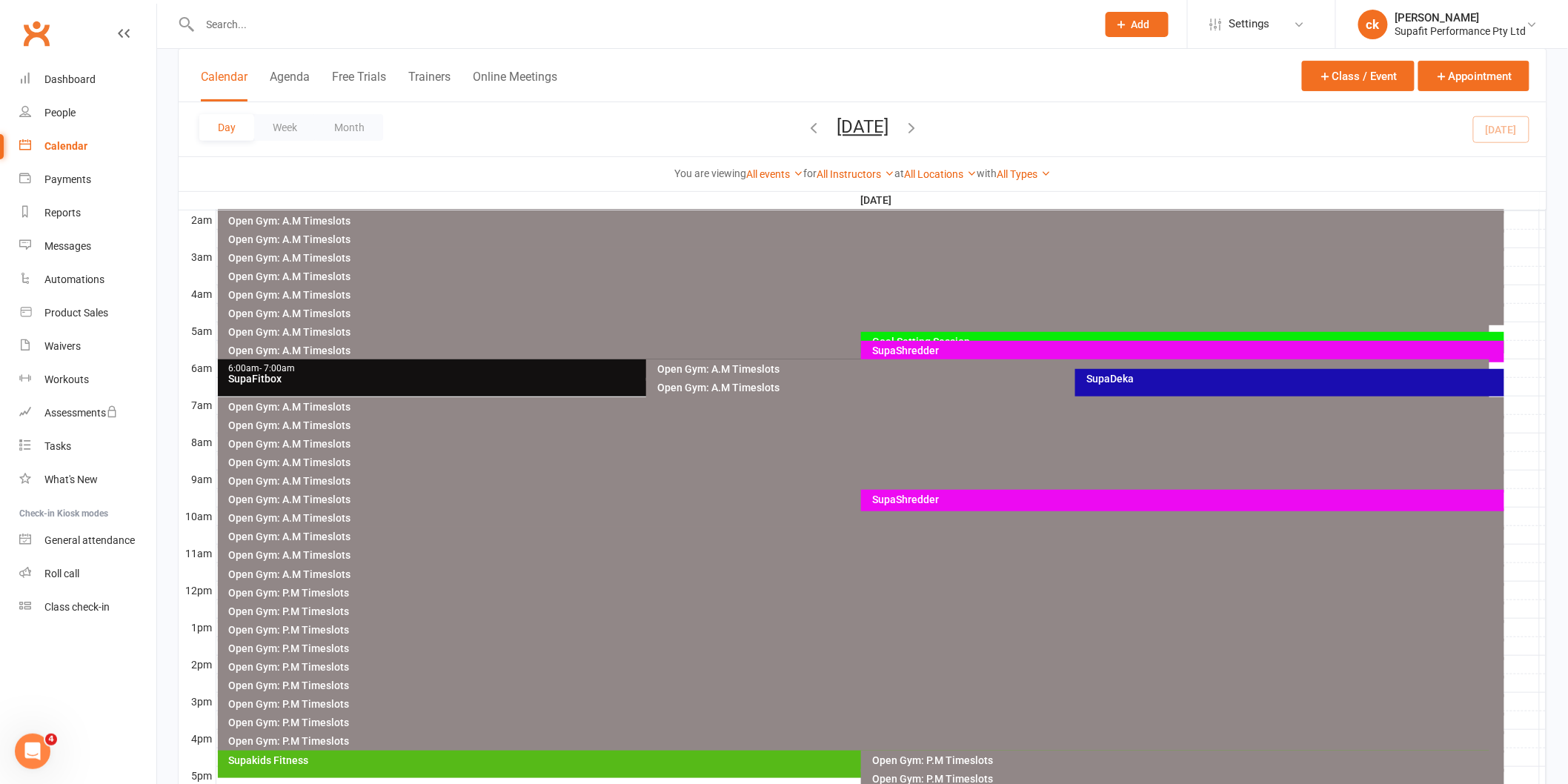
click at [962, 496] on div "SupaShredder" at bounding box center [1186, 500] width 629 height 11
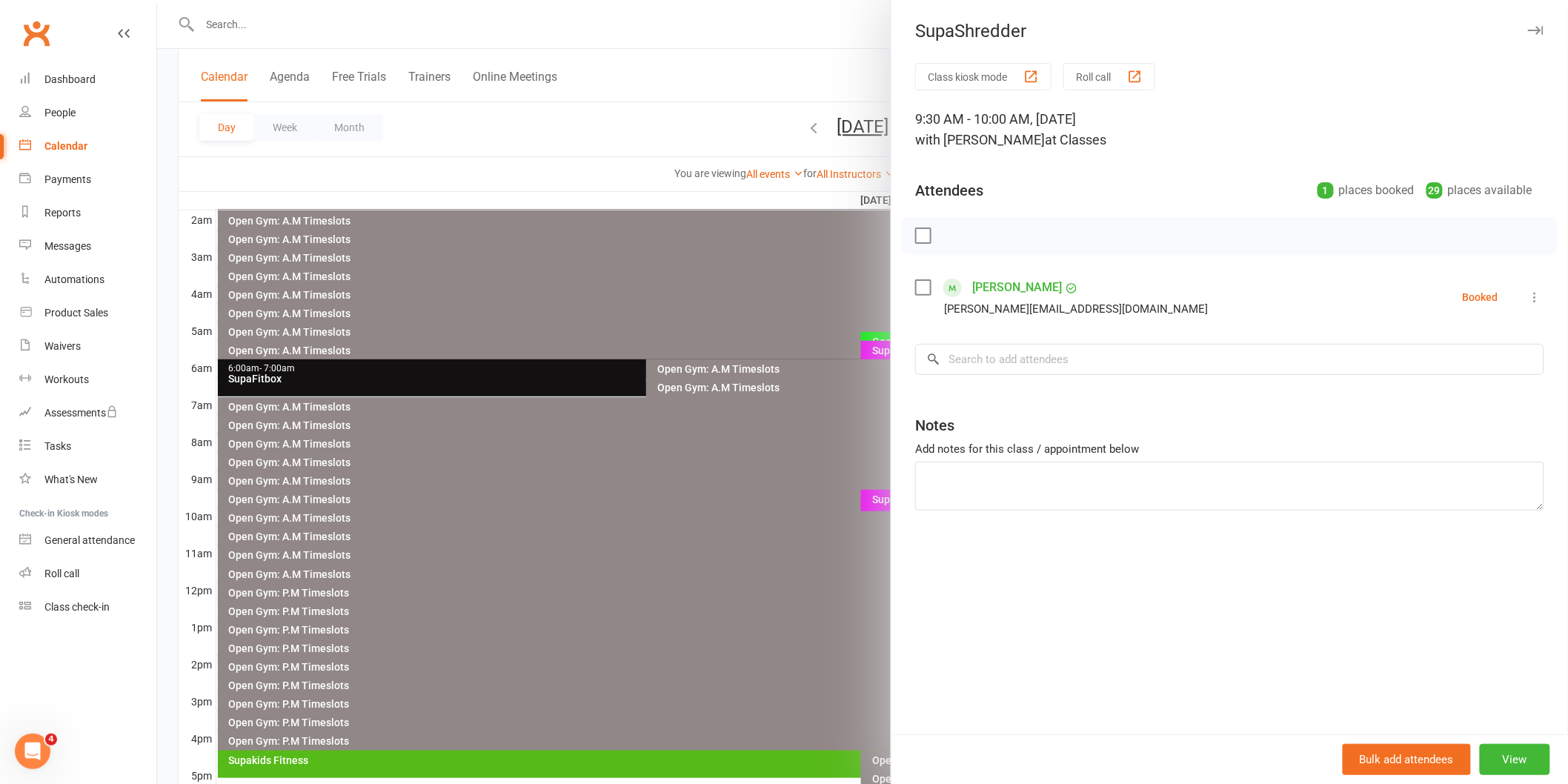
click at [708, 489] on div at bounding box center [862, 392] width 1410 height 784
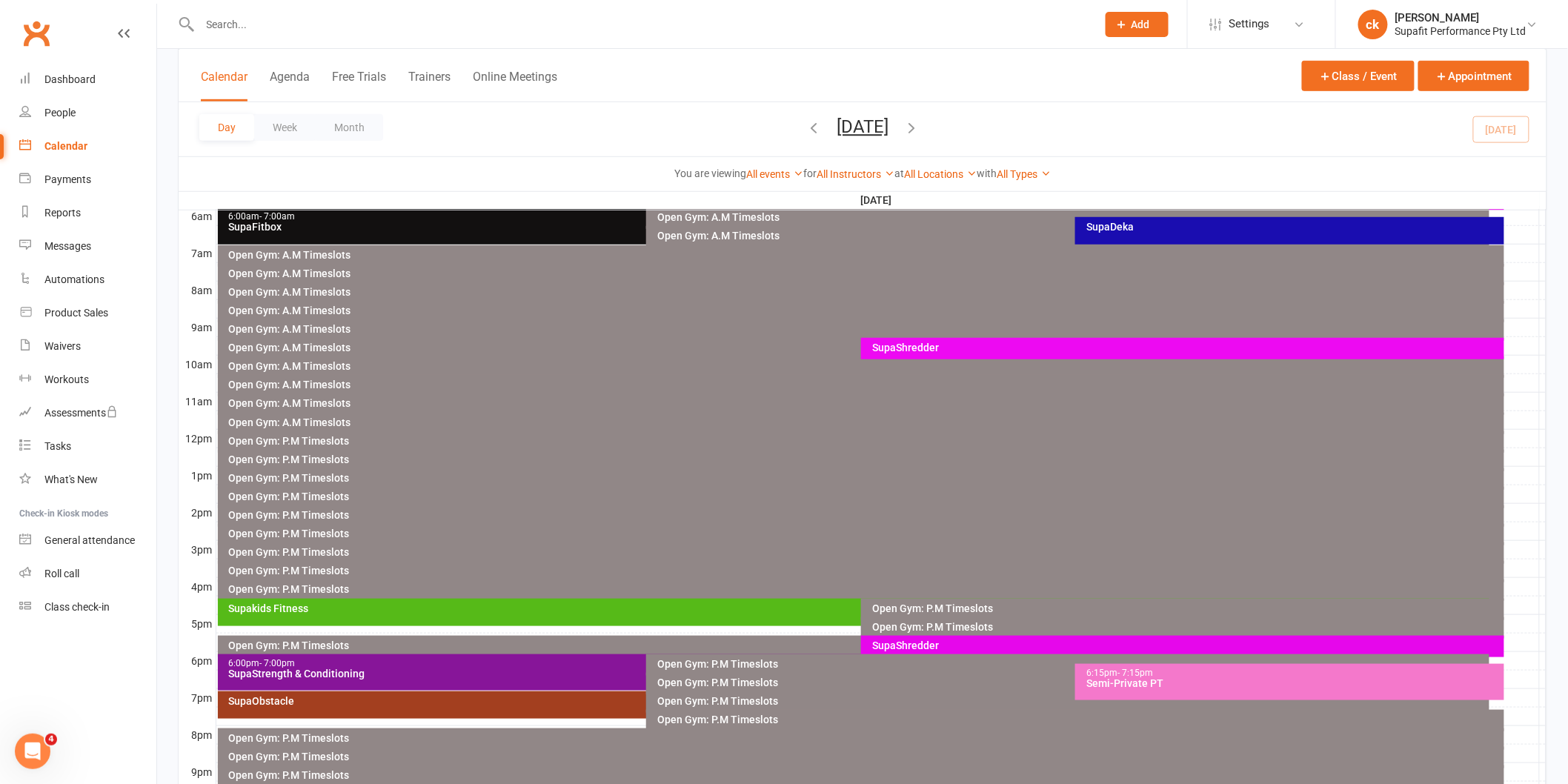
scroll to position [452, 0]
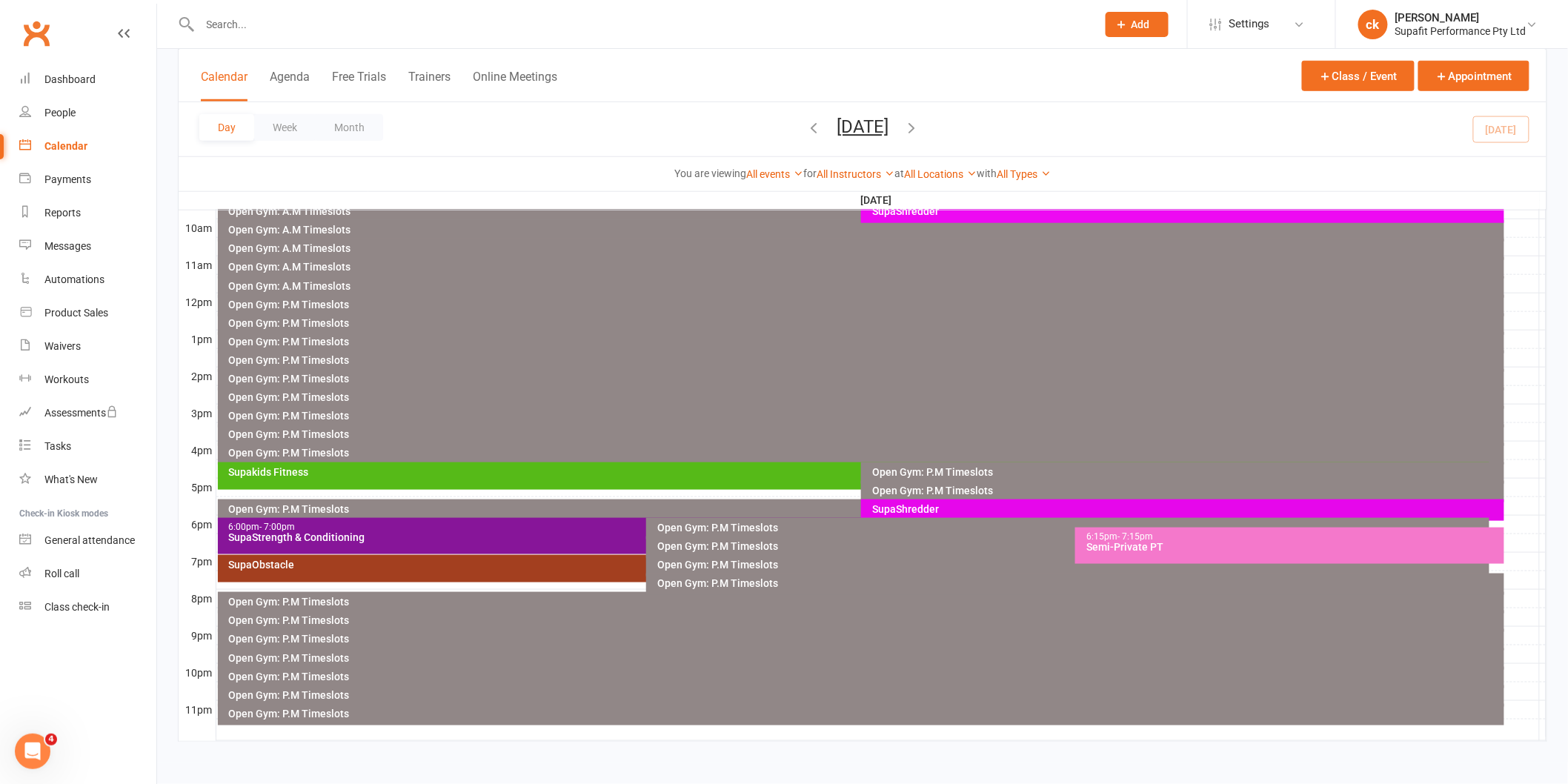
click at [904, 508] on div "SupaShredder" at bounding box center [1186, 509] width 629 height 11
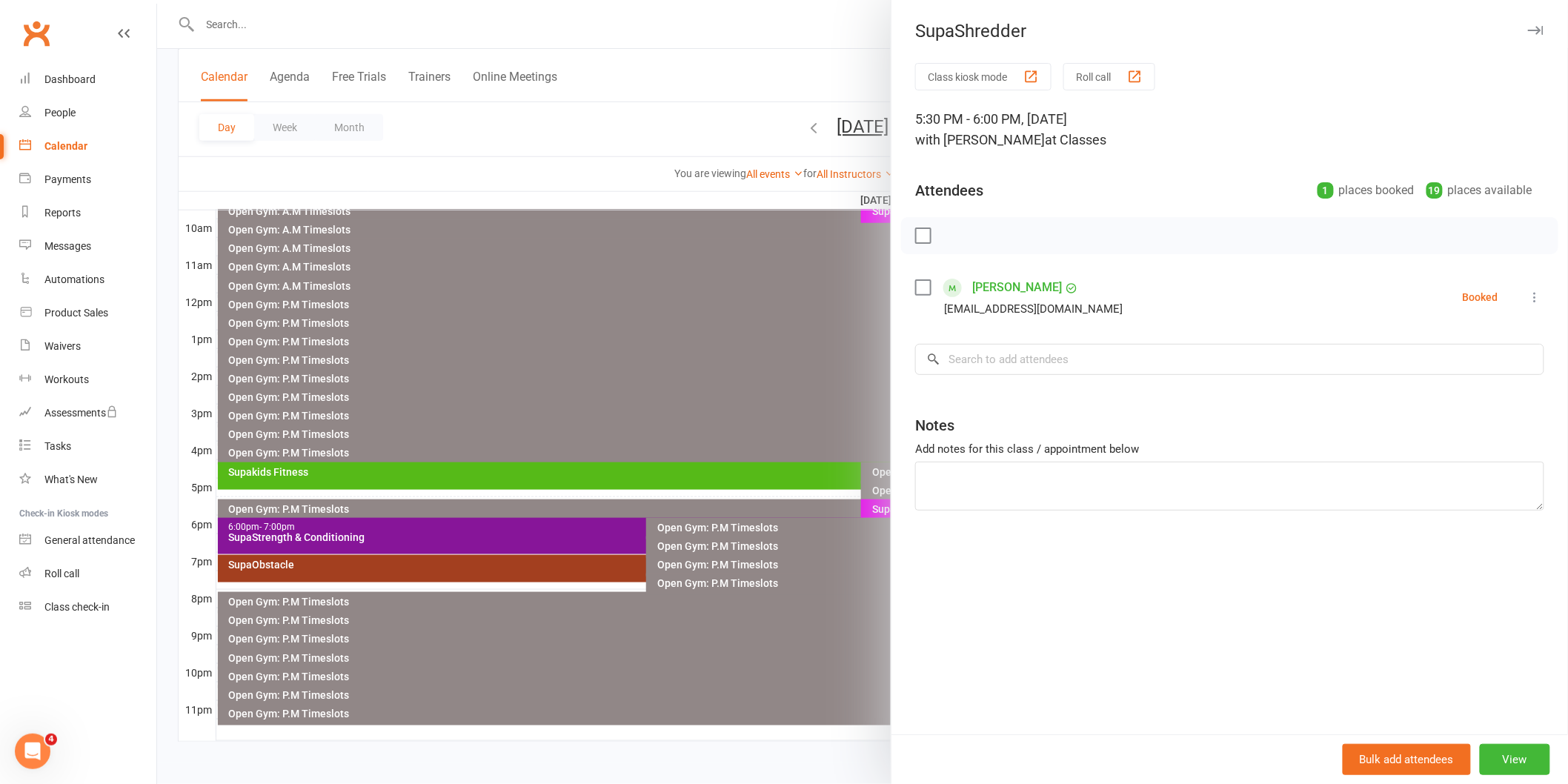
click at [775, 375] on div at bounding box center [862, 392] width 1410 height 784
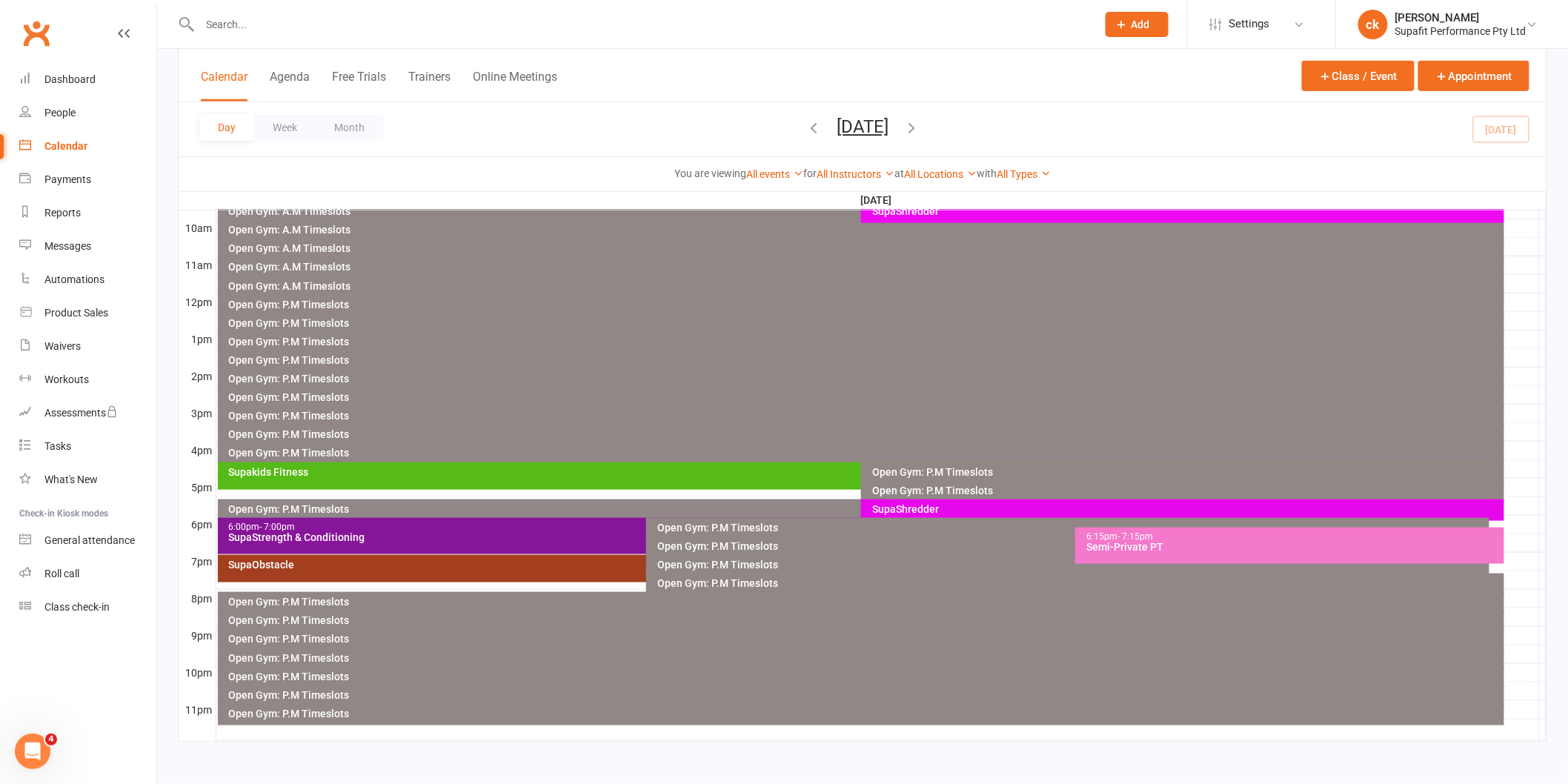
click at [1128, 548] on div "Semi-Private PT" at bounding box center [1293, 547] width 415 height 11
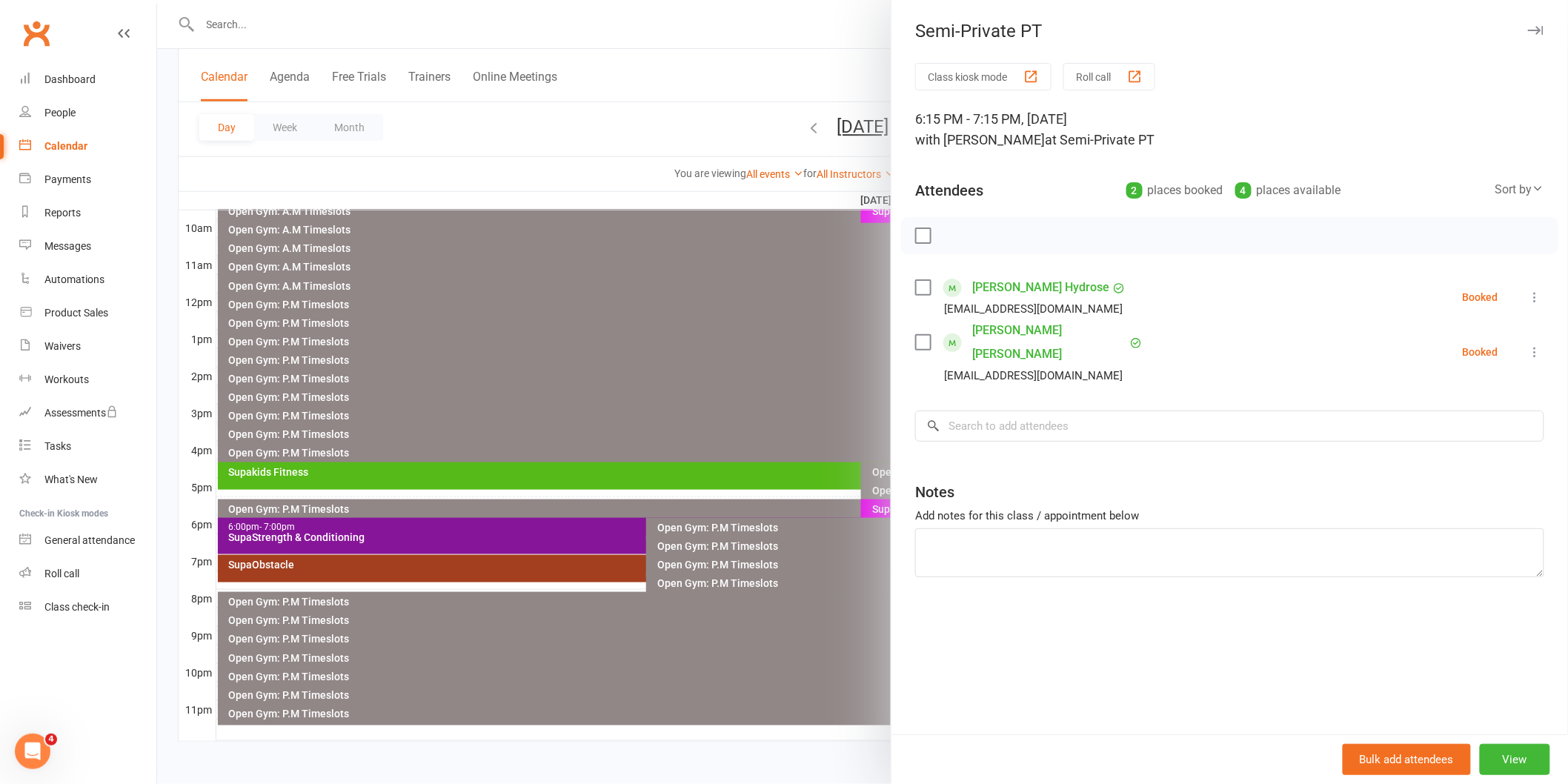
click at [744, 369] on div at bounding box center [862, 392] width 1410 height 784
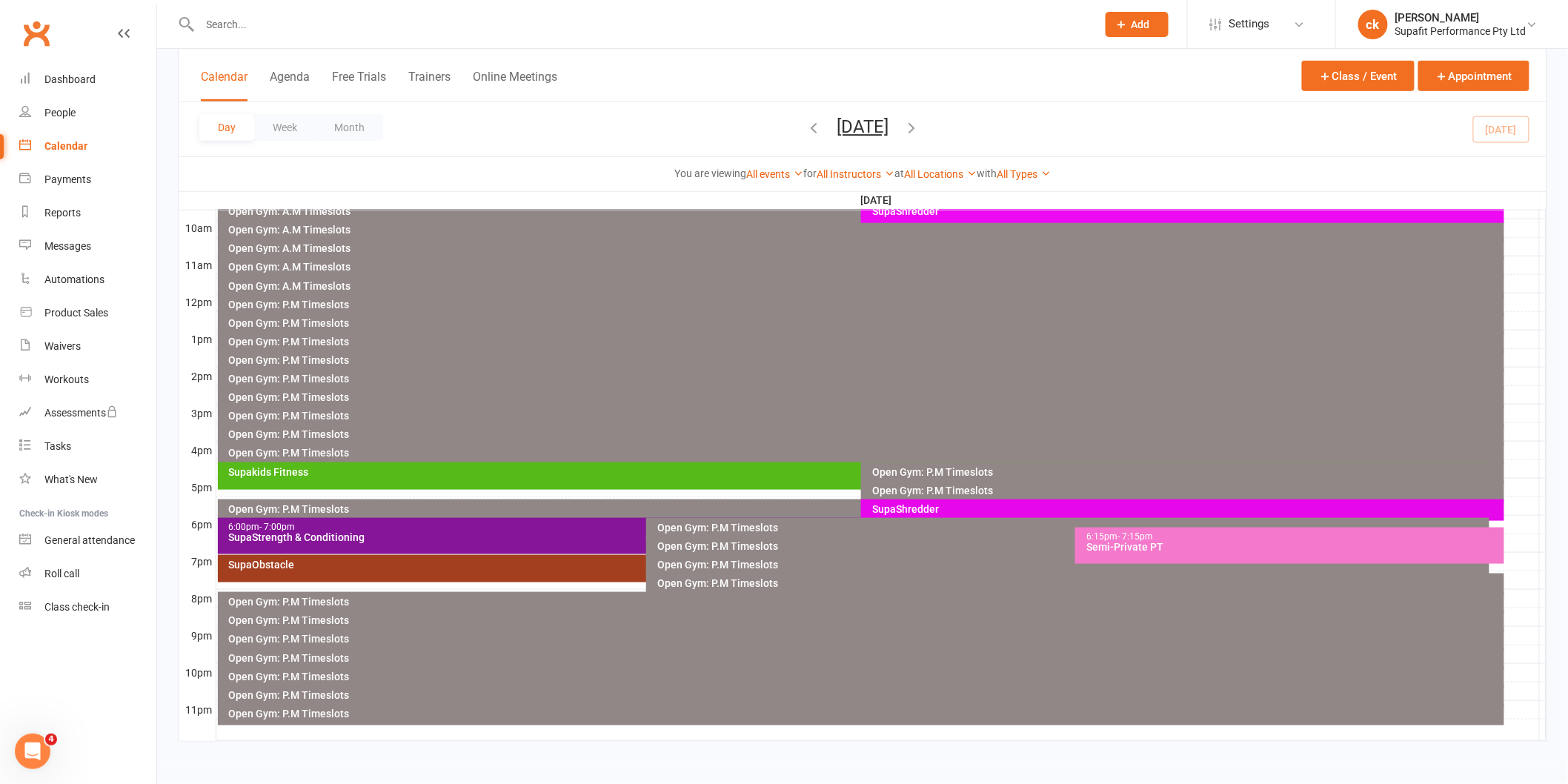
click at [544, 538] on div "SupaStrength & Conditioning" at bounding box center [643, 537] width 830 height 11
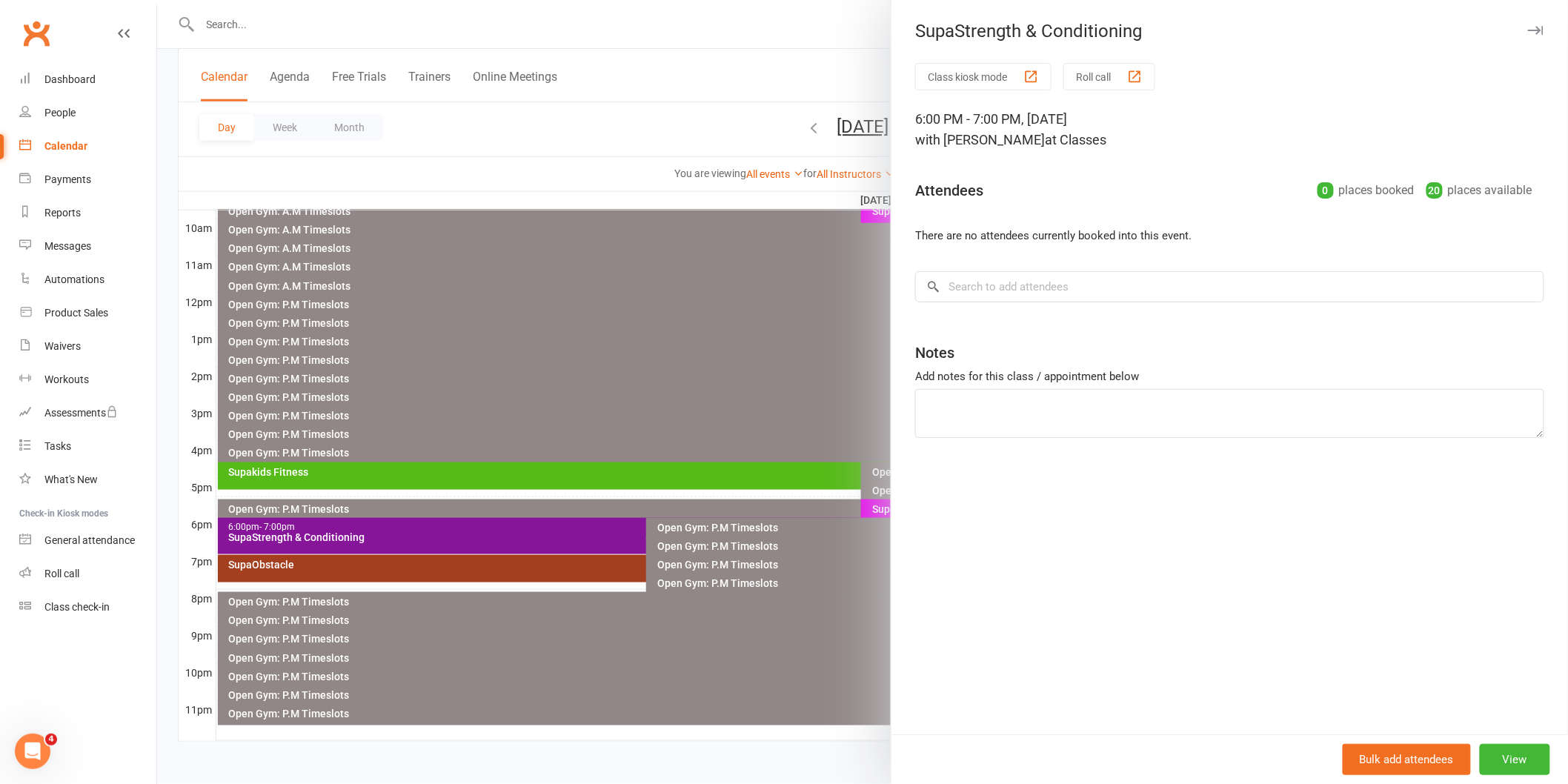
click at [593, 354] on div at bounding box center [862, 392] width 1410 height 784
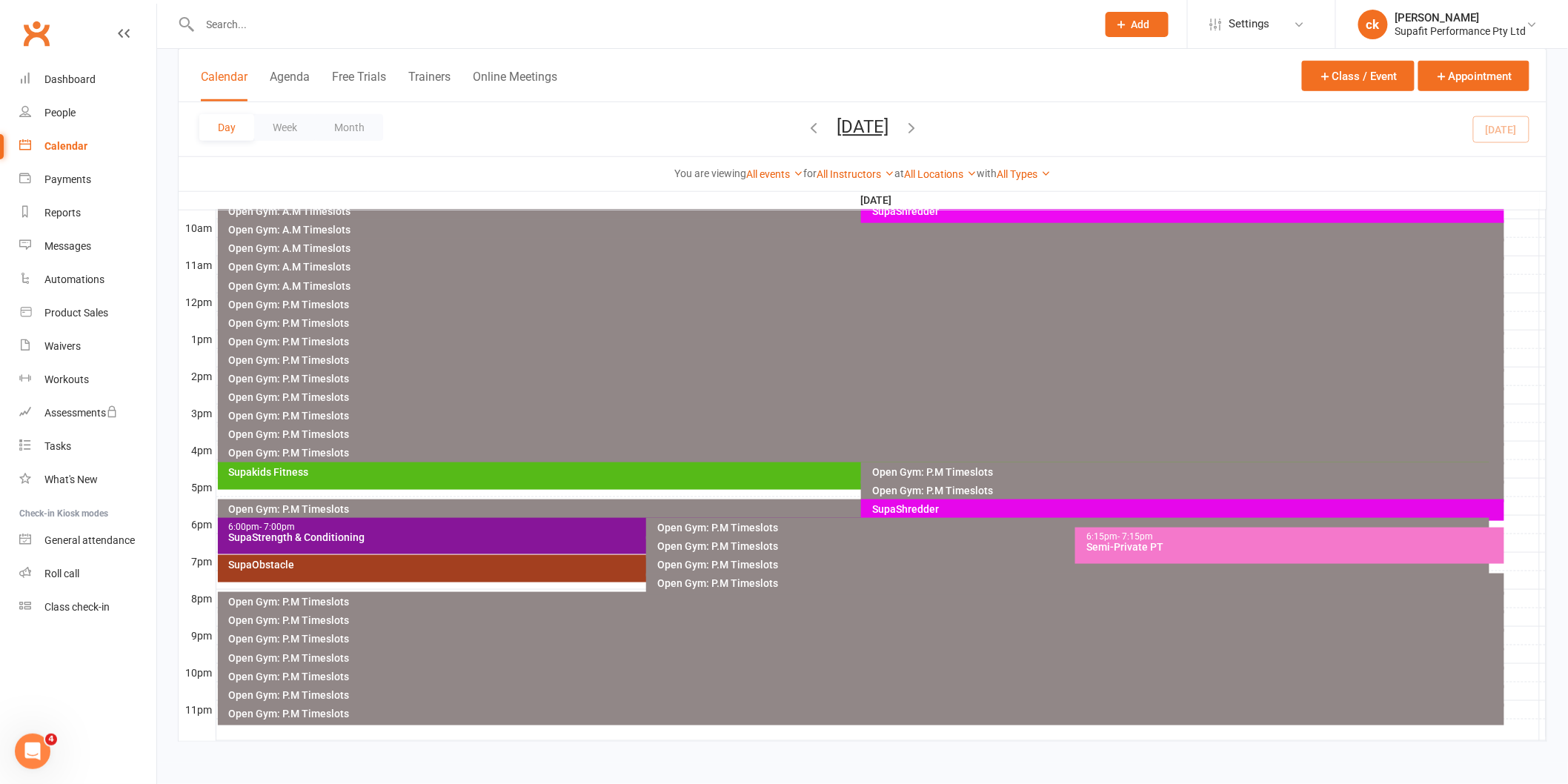
click at [519, 579] on div "SupaObstacle" at bounding box center [639, 568] width 843 height 27
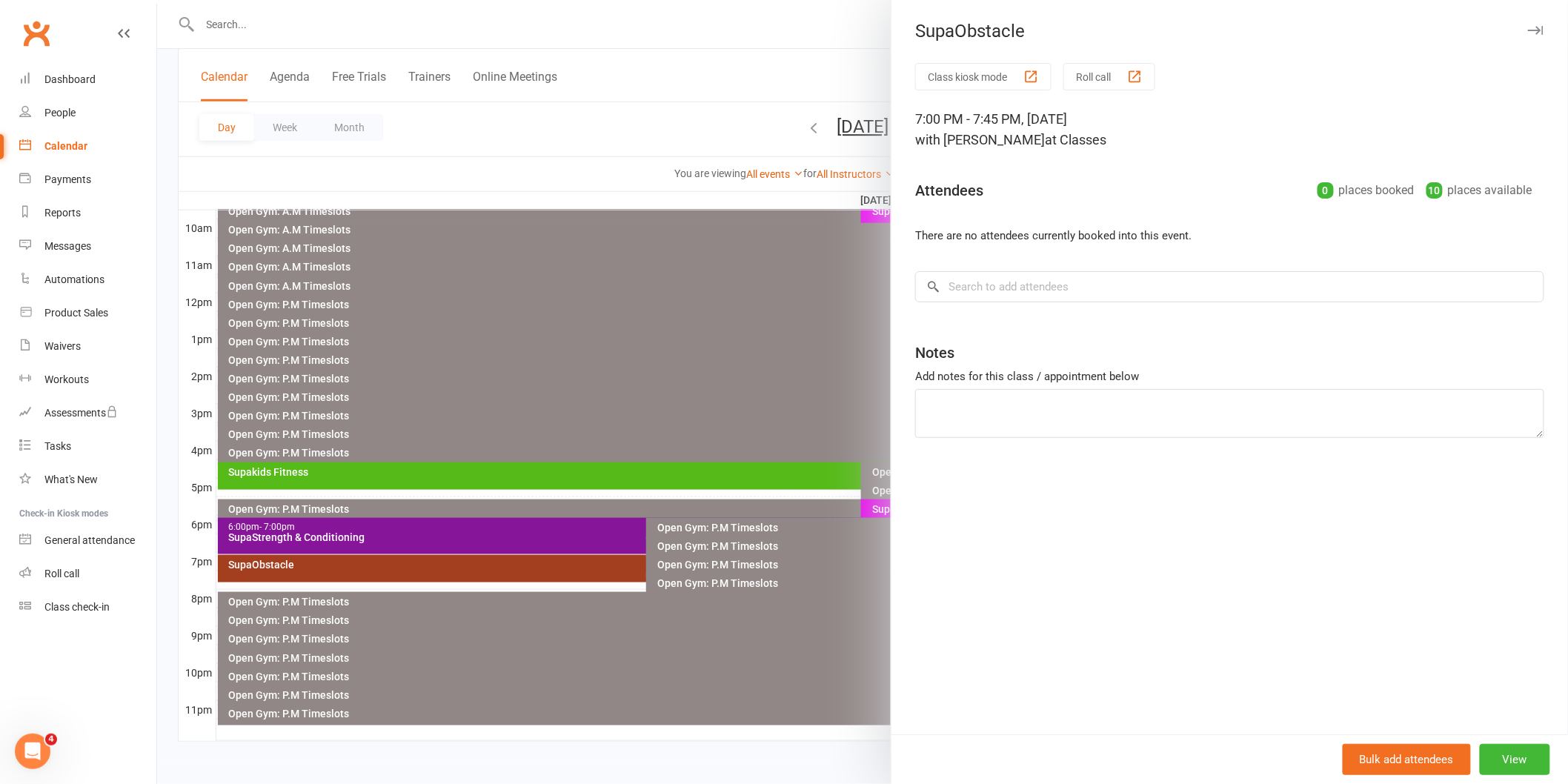
click at [569, 403] on div at bounding box center [862, 392] width 1410 height 784
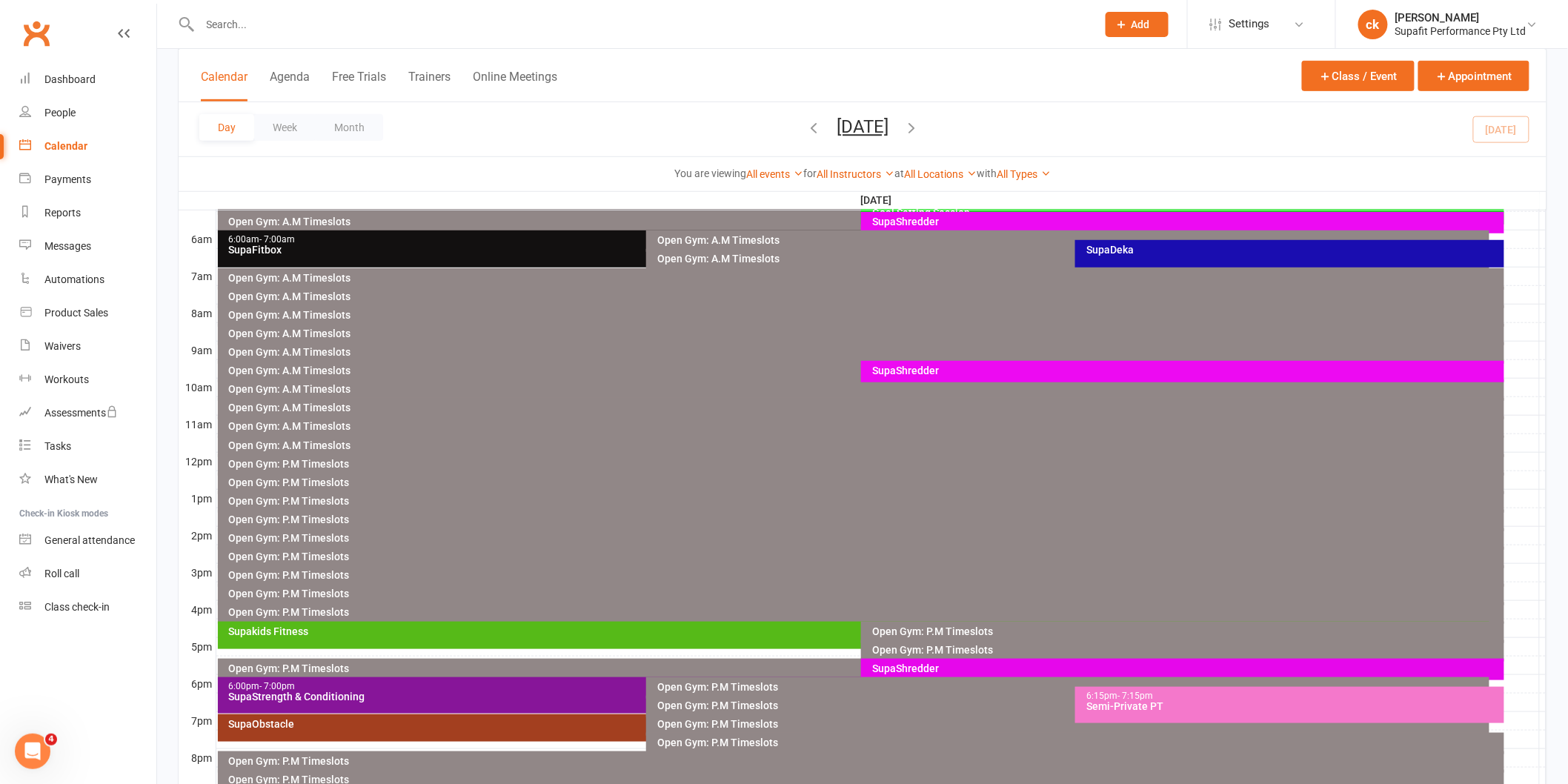
scroll to position [123, 0]
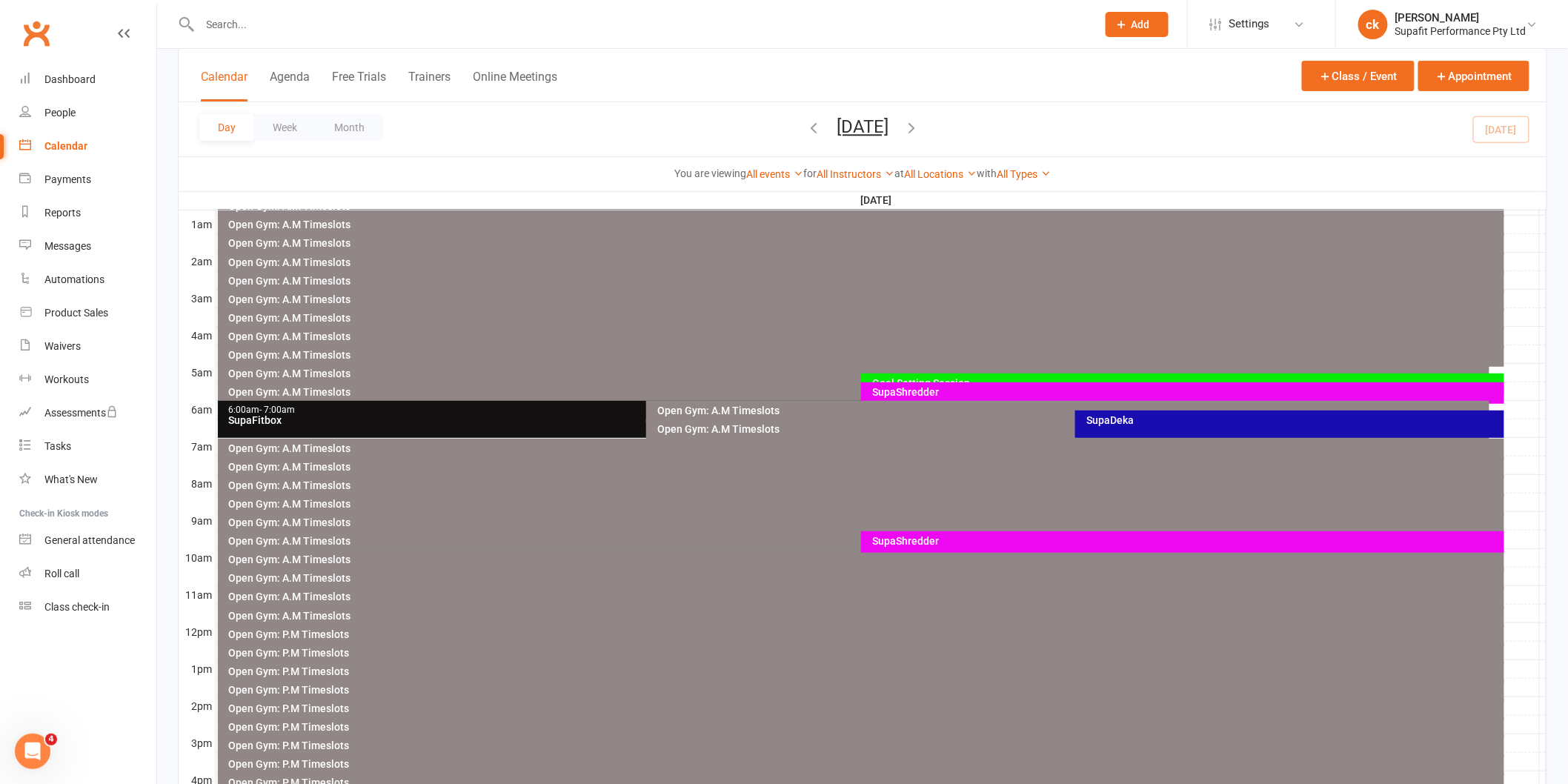
click at [969, 538] on div "SupaShredder" at bounding box center [1186, 541] width 629 height 11
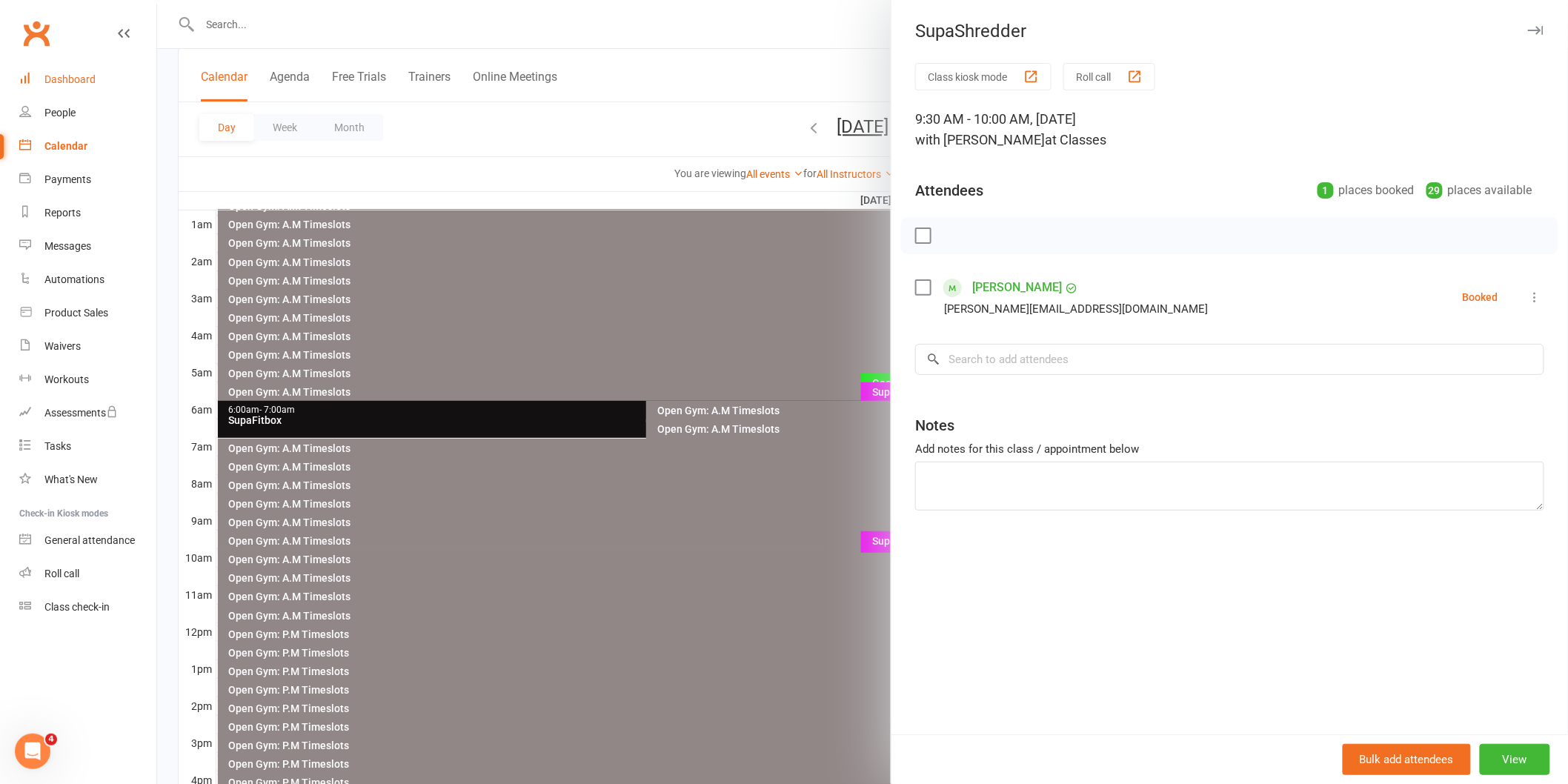
click at [62, 69] on link "Dashboard" at bounding box center [88, 80] width 137 height 33
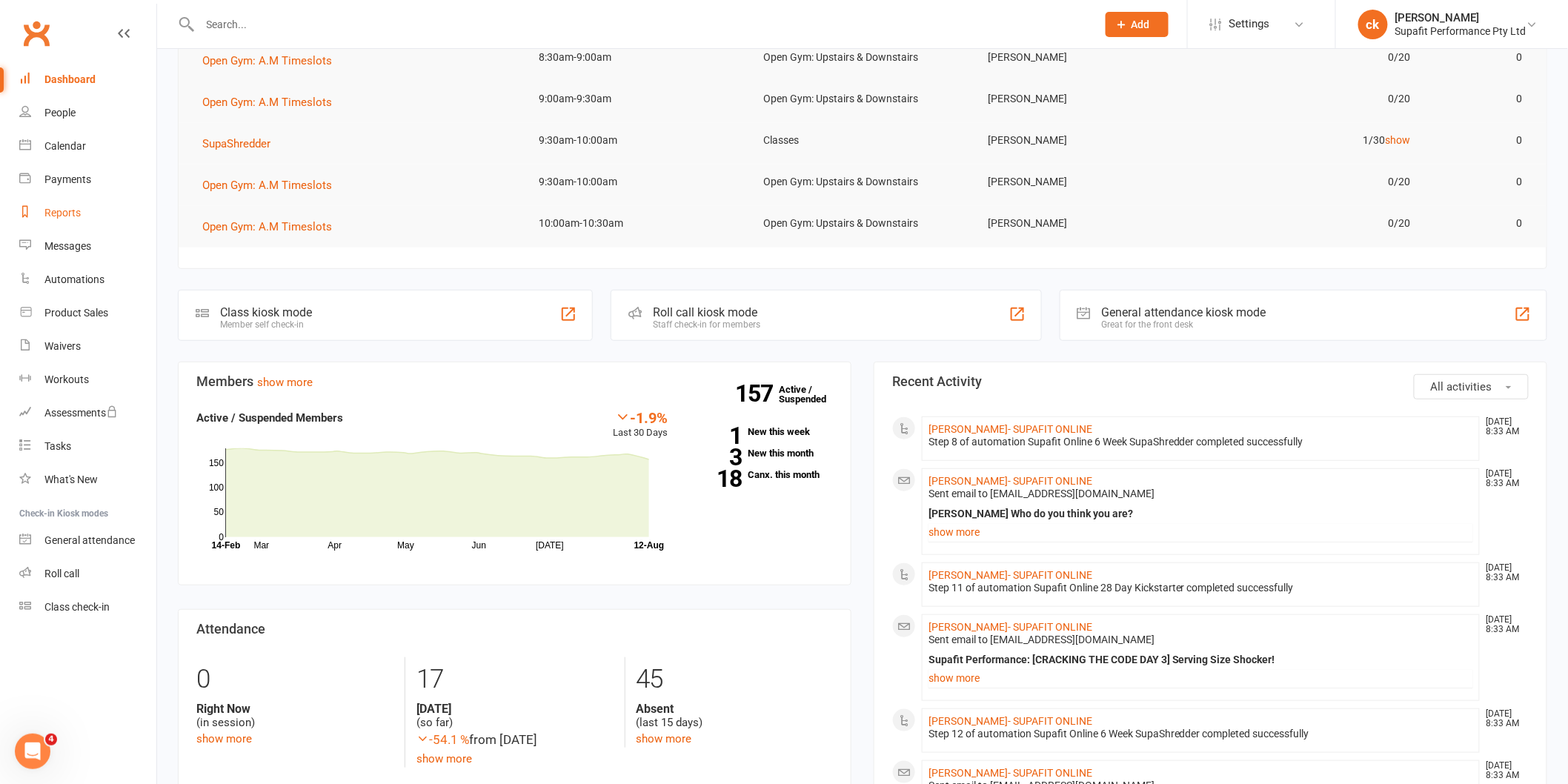
scroll to position [171, 0]
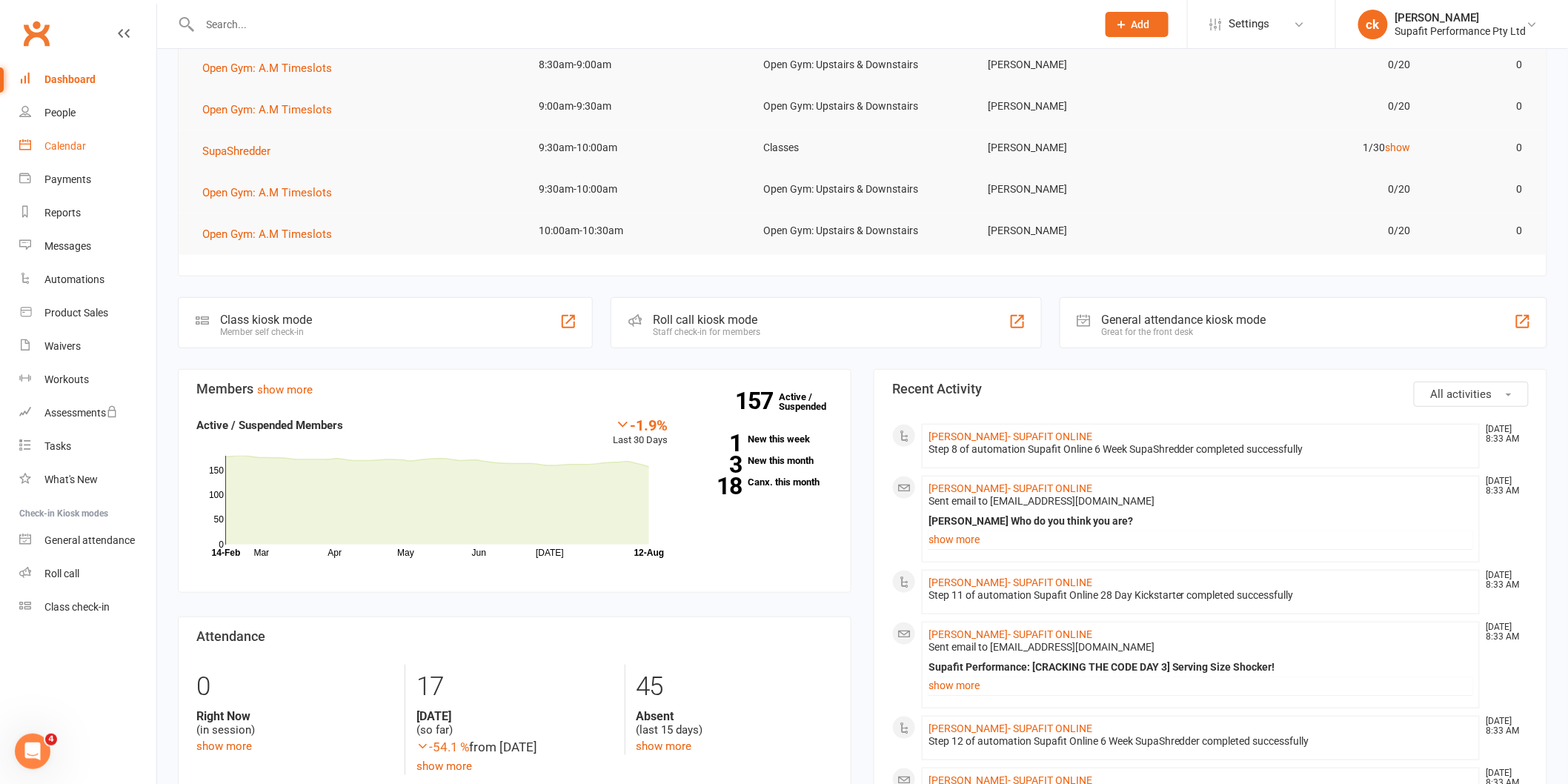
click at [85, 150] on link "Calendar" at bounding box center [88, 146] width 137 height 33
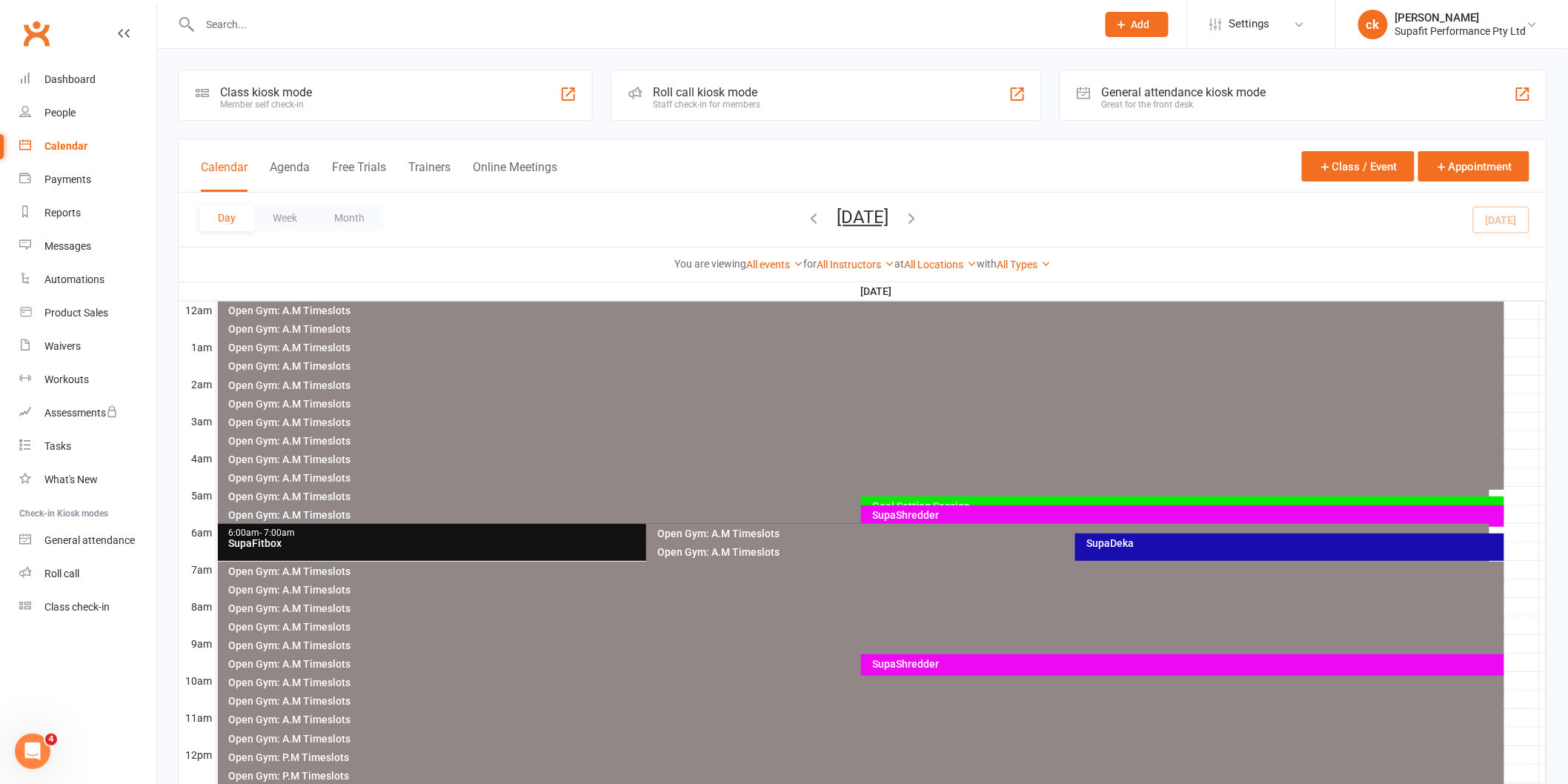
click at [917, 662] on div "SupaShredder" at bounding box center [1186, 664] width 629 height 11
